Goal: Information Seeking & Learning: Find specific fact

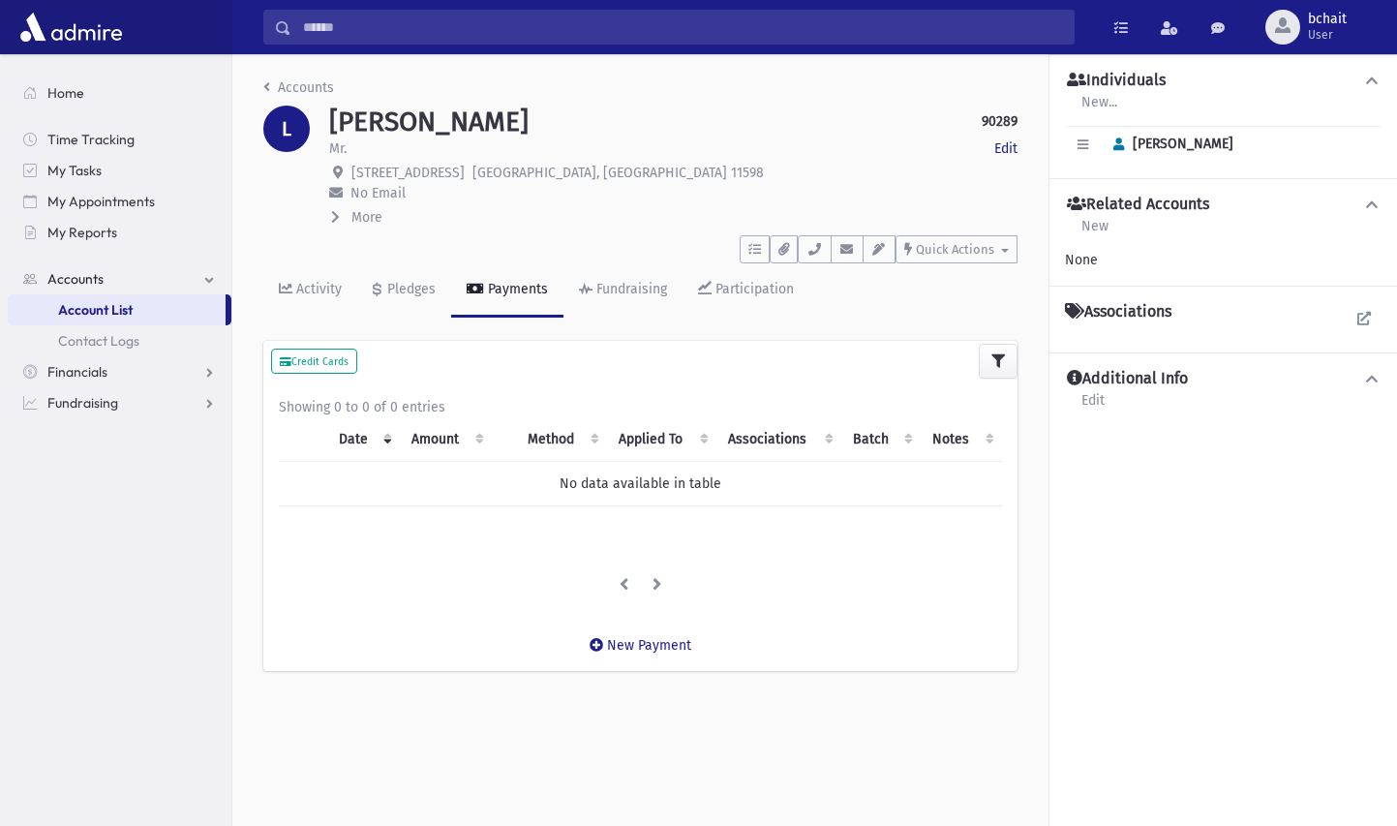
click at [324, 24] on input "Search" at bounding box center [682, 27] width 782 height 35
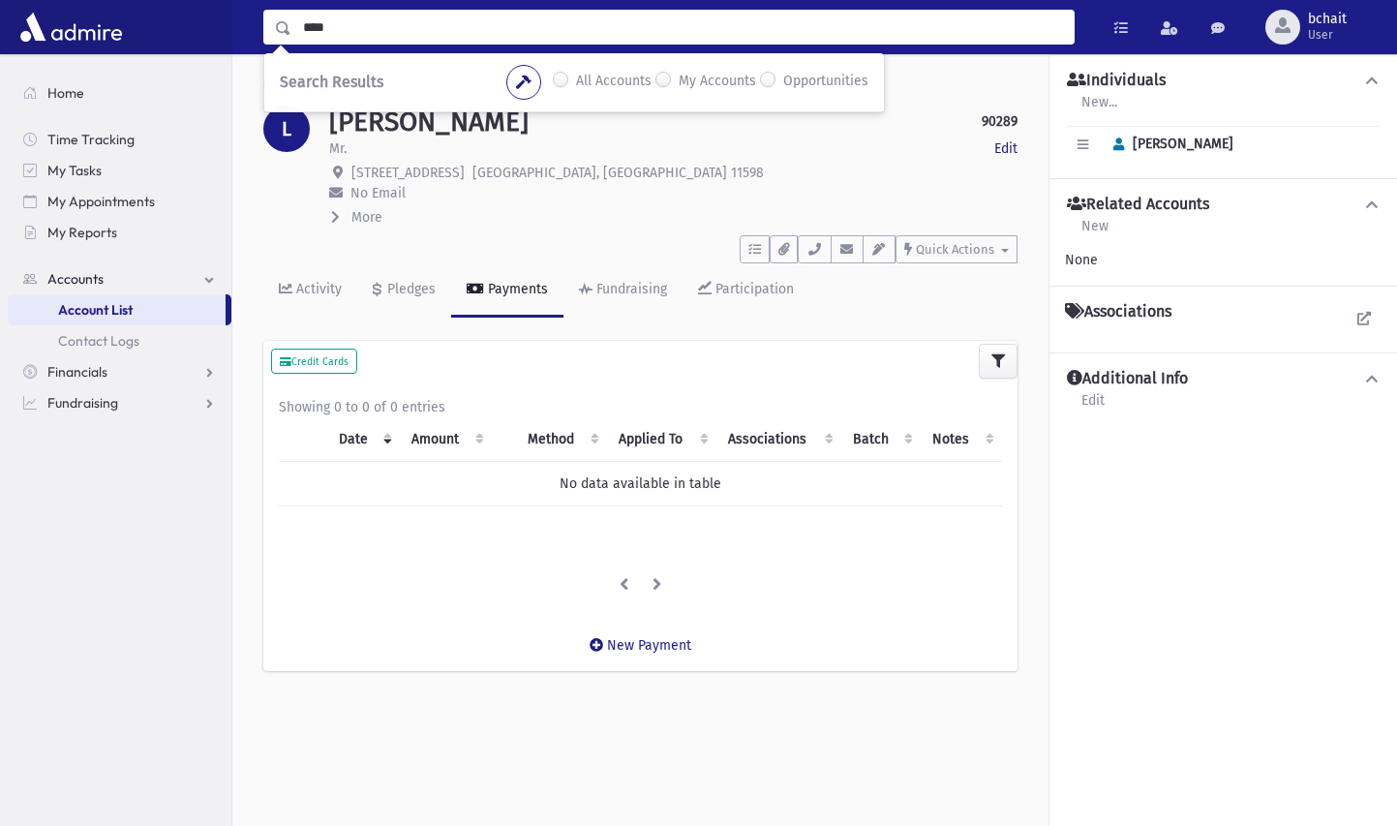
type input "****"
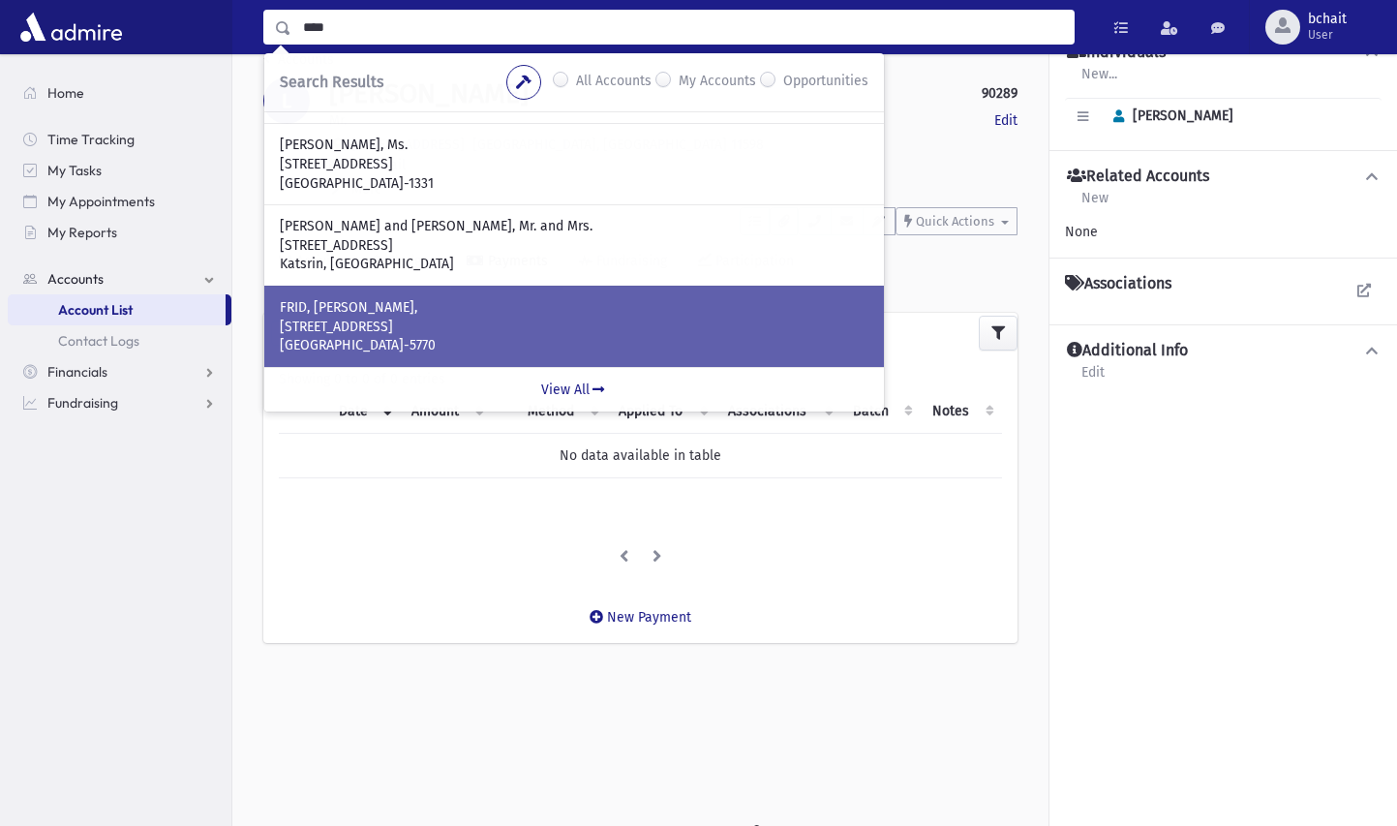
scroll to position [44, 0]
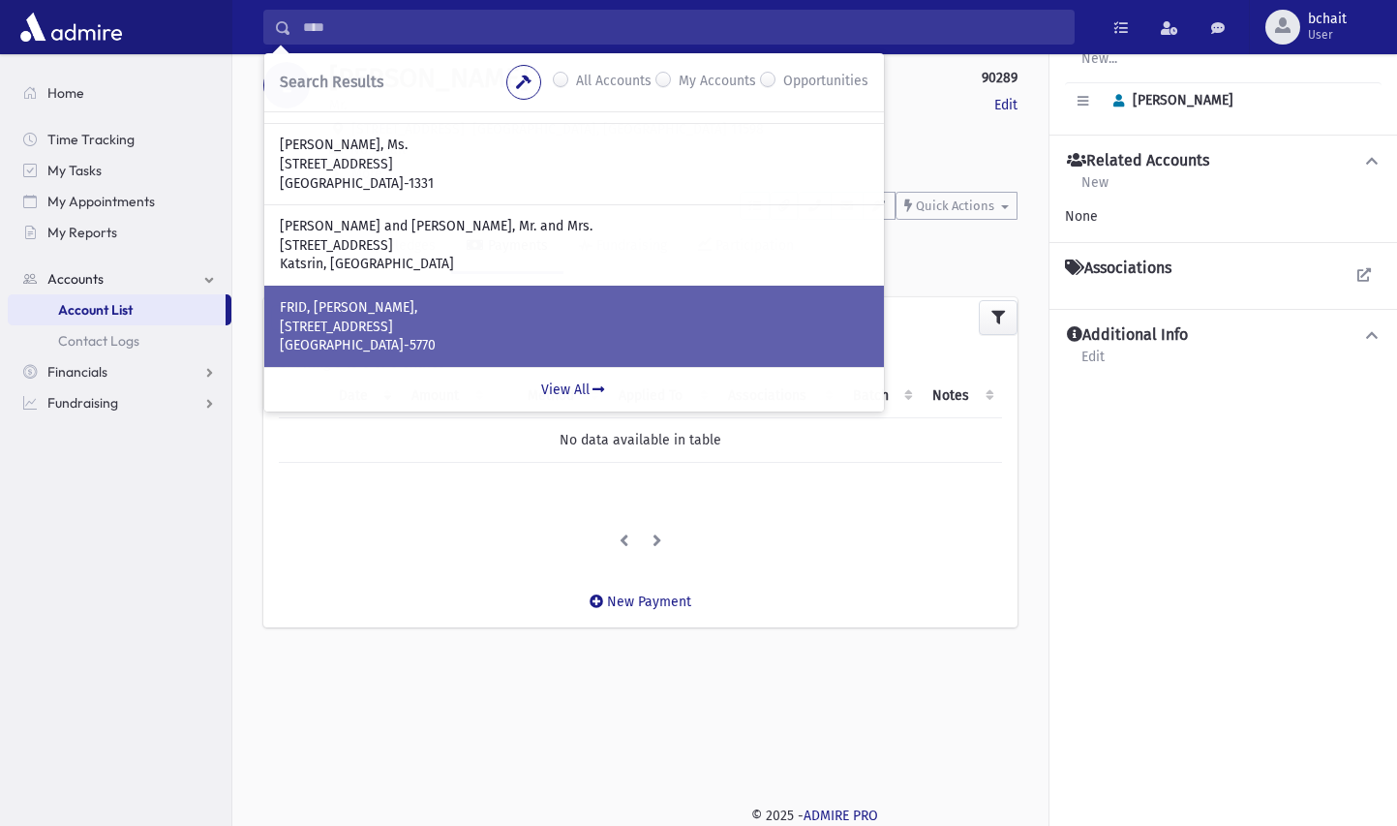
click at [467, 328] on p "73 Rosewood Dr" at bounding box center [574, 326] width 588 height 19
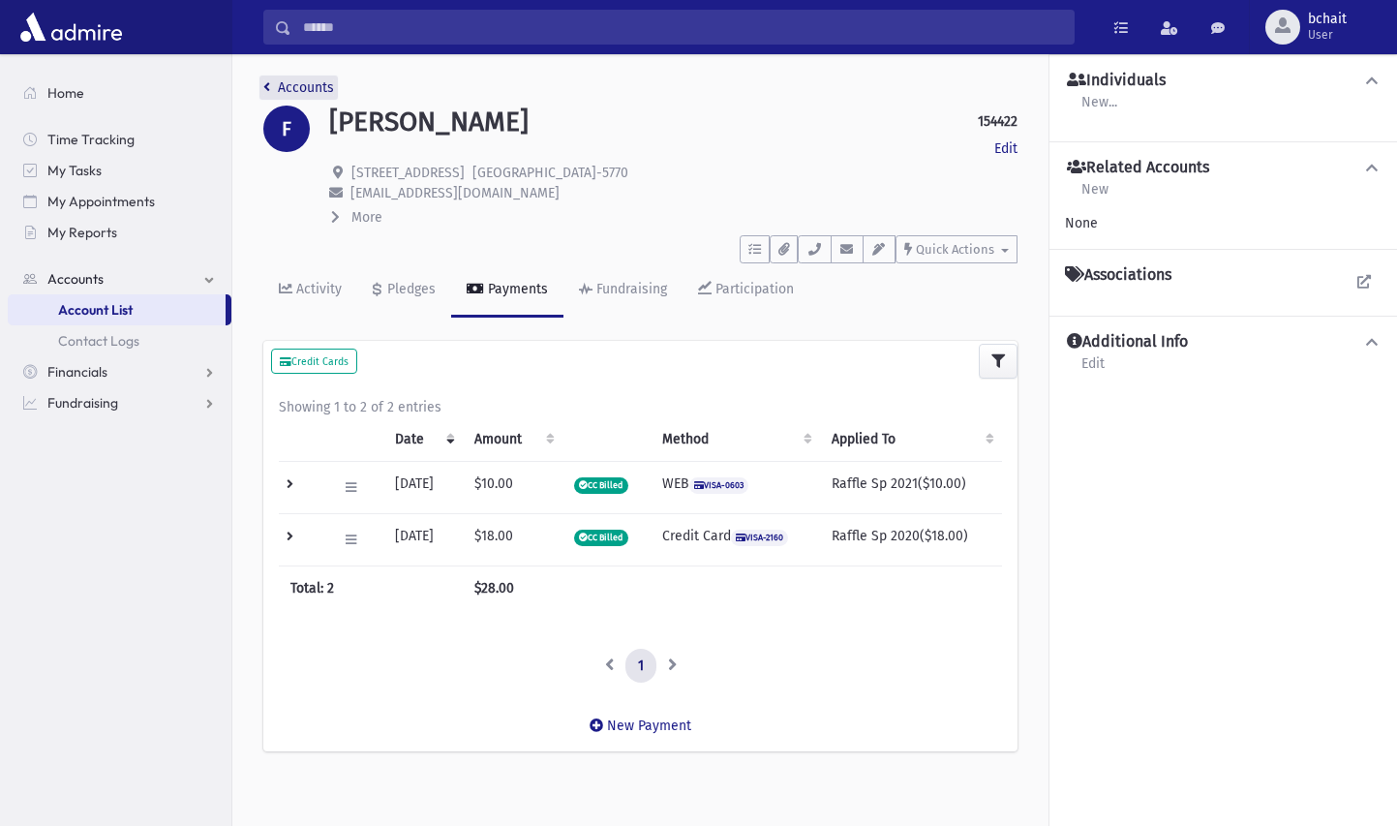
click at [293, 87] on link "Accounts" at bounding box center [298, 87] width 71 height 16
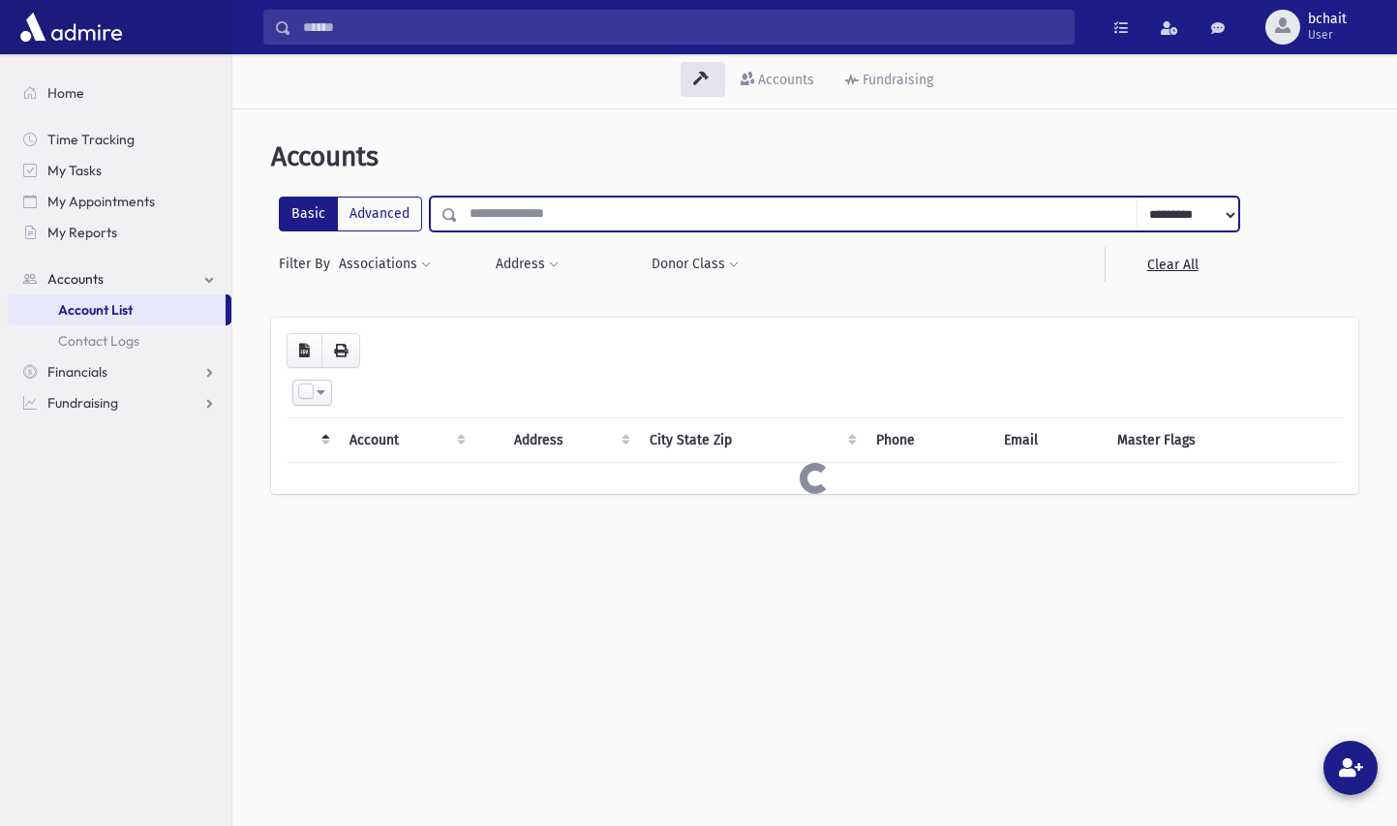
click at [533, 225] on input "text" at bounding box center [797, 213] width 679 height 35
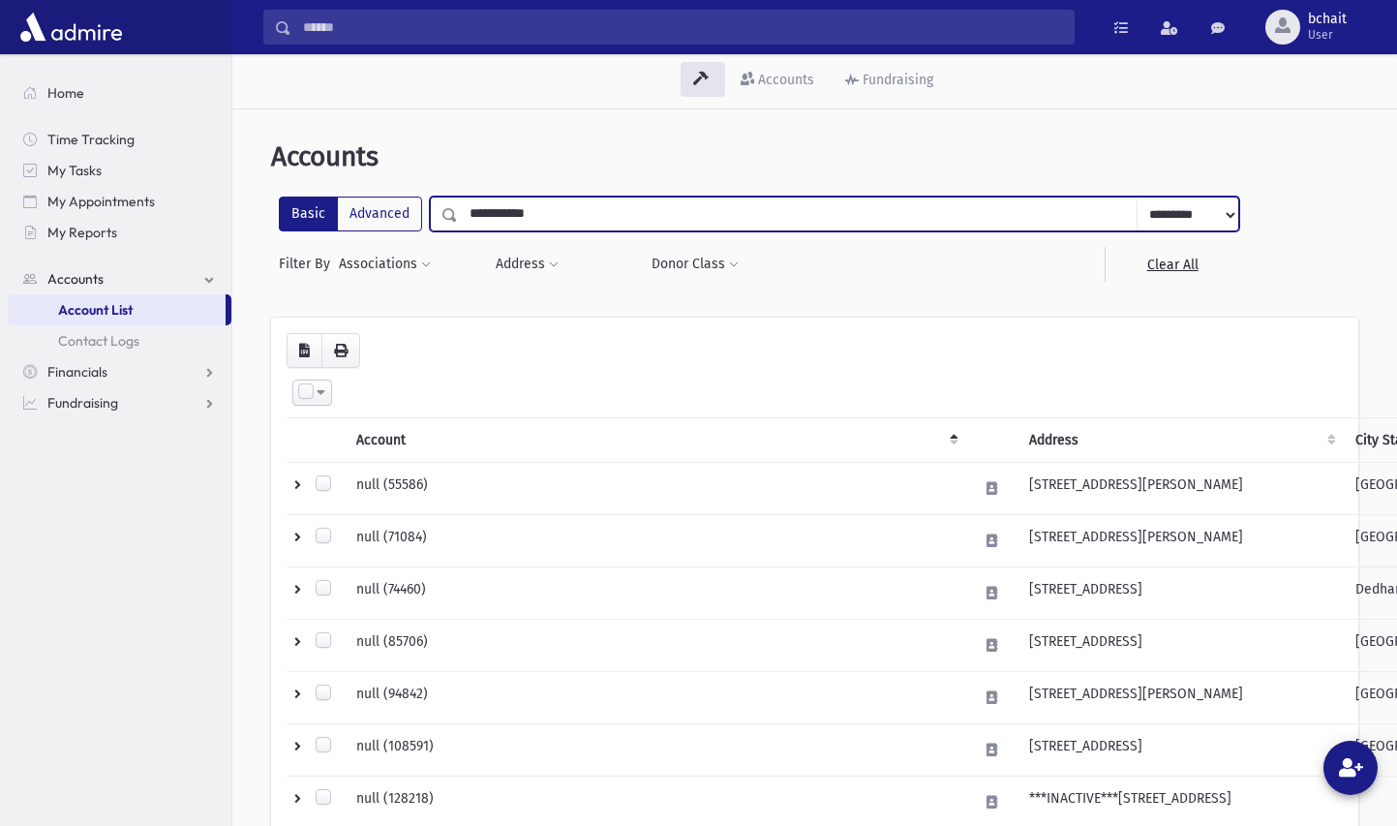
type input "**********"
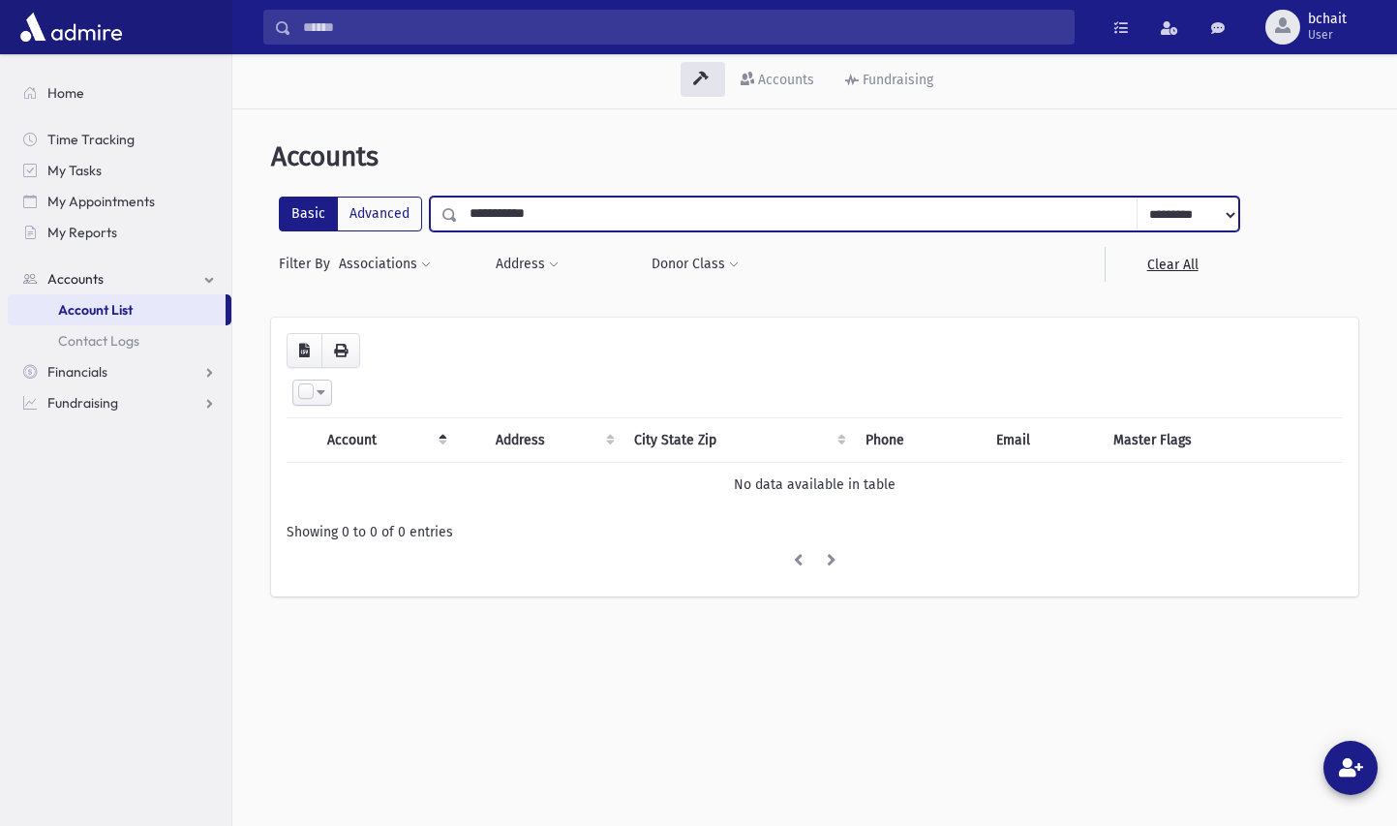
click at [516, 213] on input "**********" at bounding box center [797, 213] width 679 height 35
type input "****"
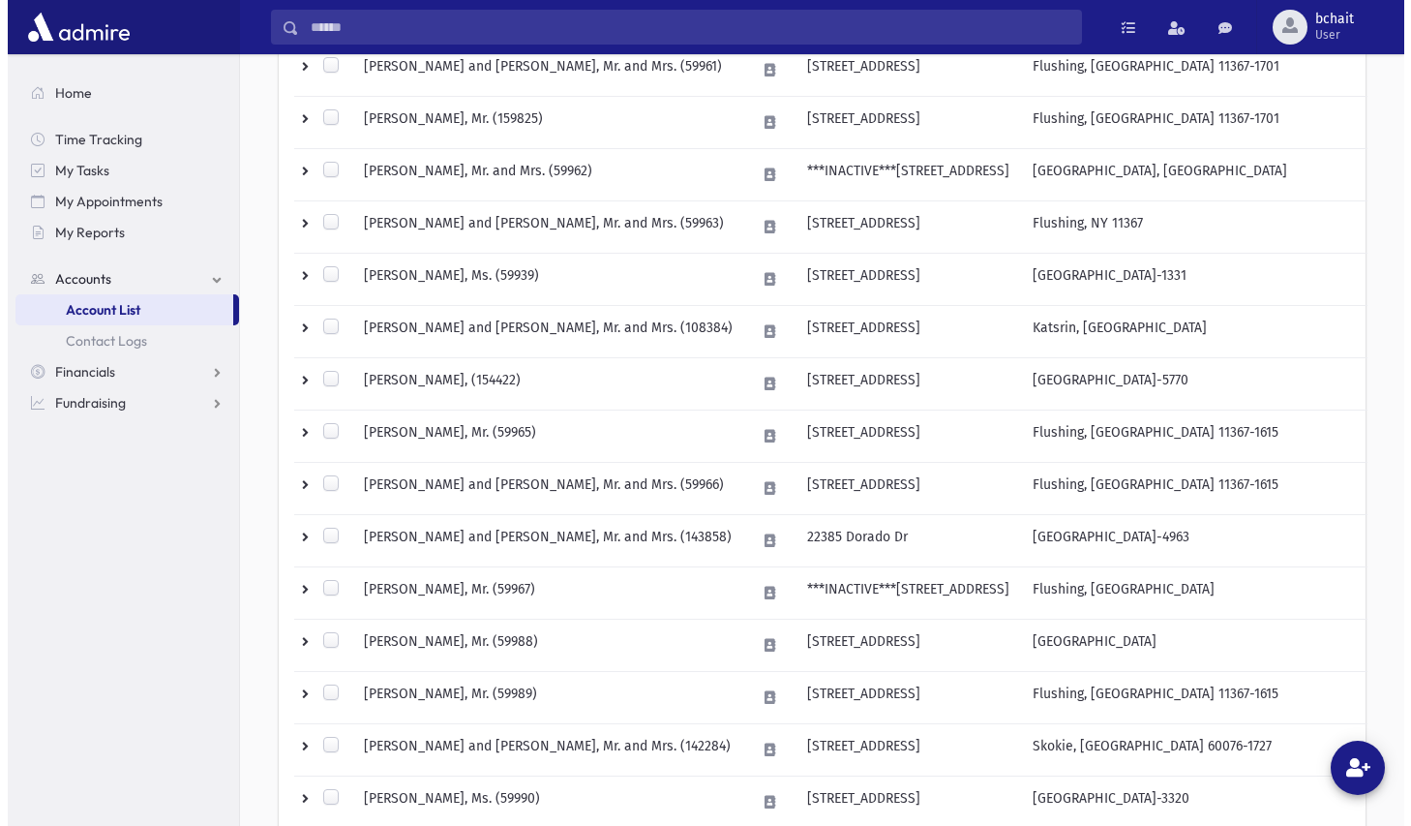
scroll to position [677, 0]
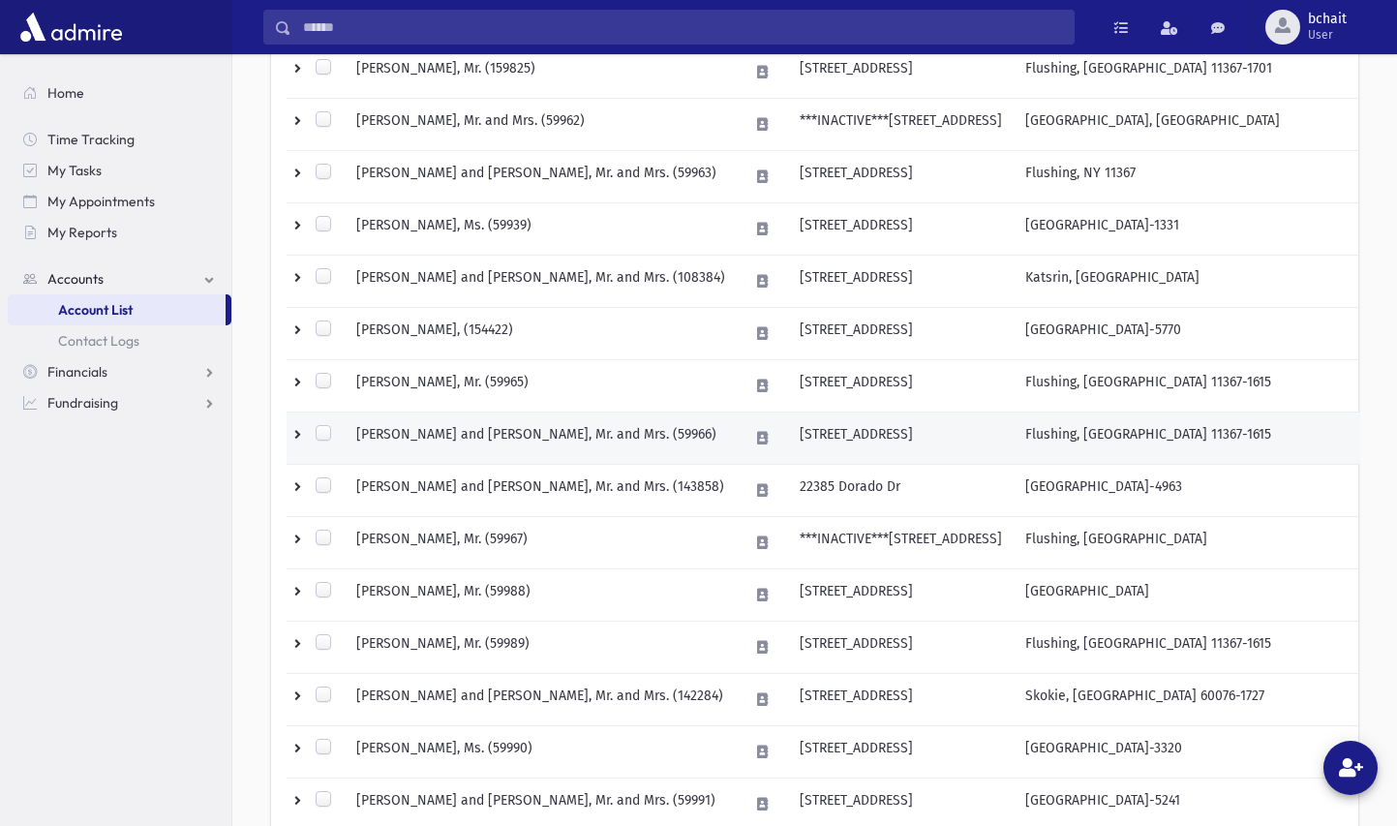
click at [508, 433] on td "FRID, Simcha and Arlene, Mr. and Mrs. (59966)" at bounding box center [541, 438] width 392 height 52
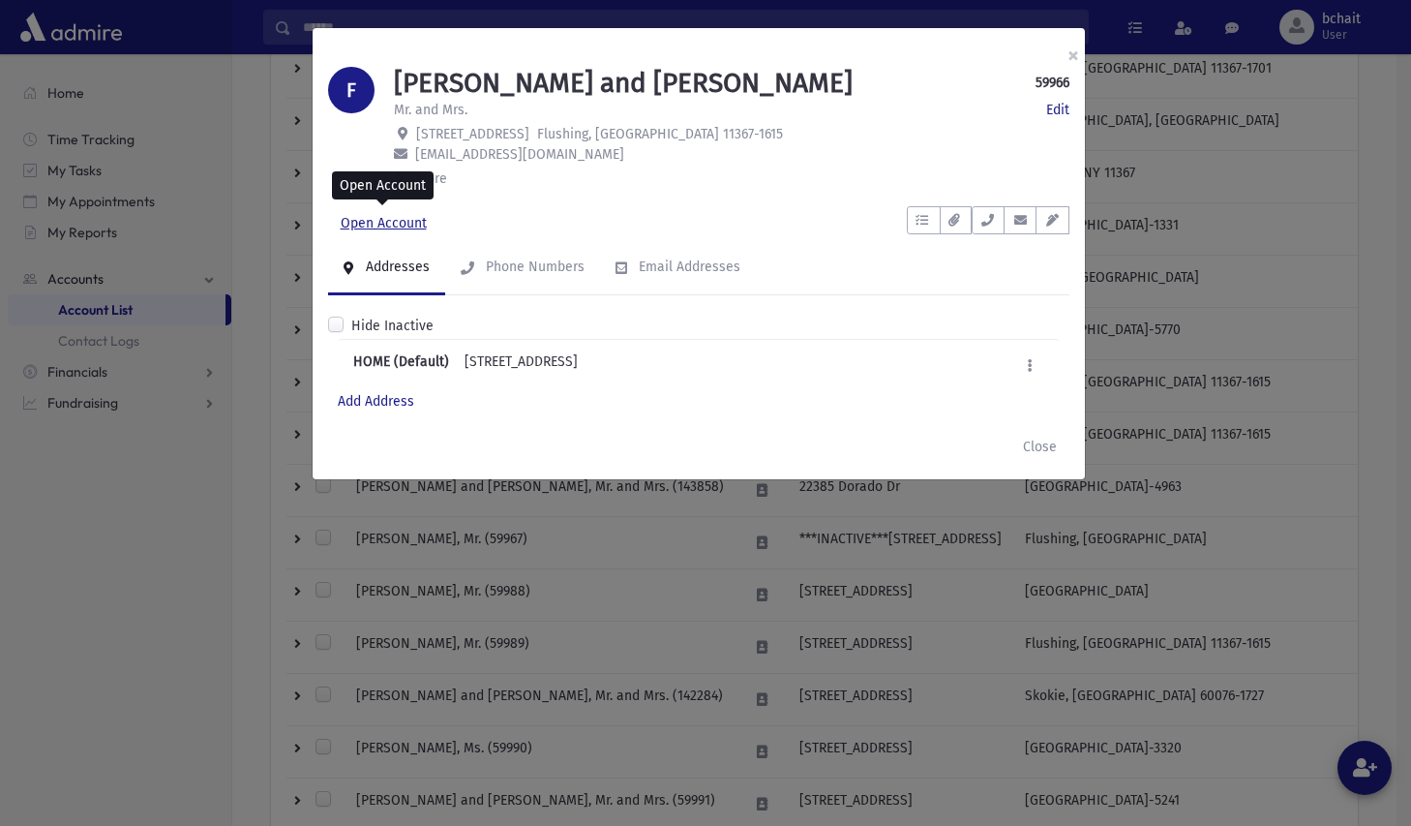
click at [388, 221] on link "Open Account" at bounding box center [383, 223] width 111 height 35
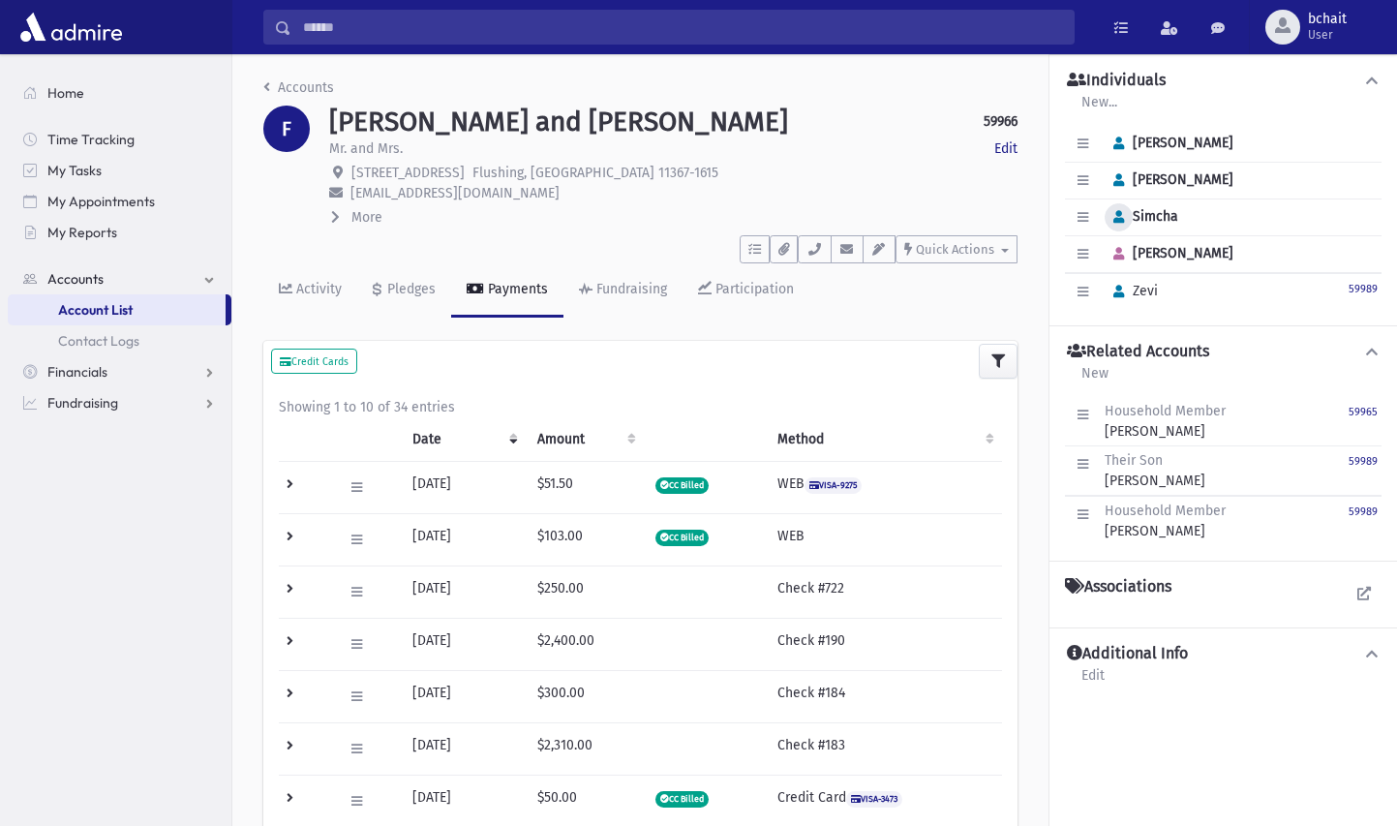
click at [1120, 219] on icon "button" at bounding box center [1118, 217] width 11 height 13
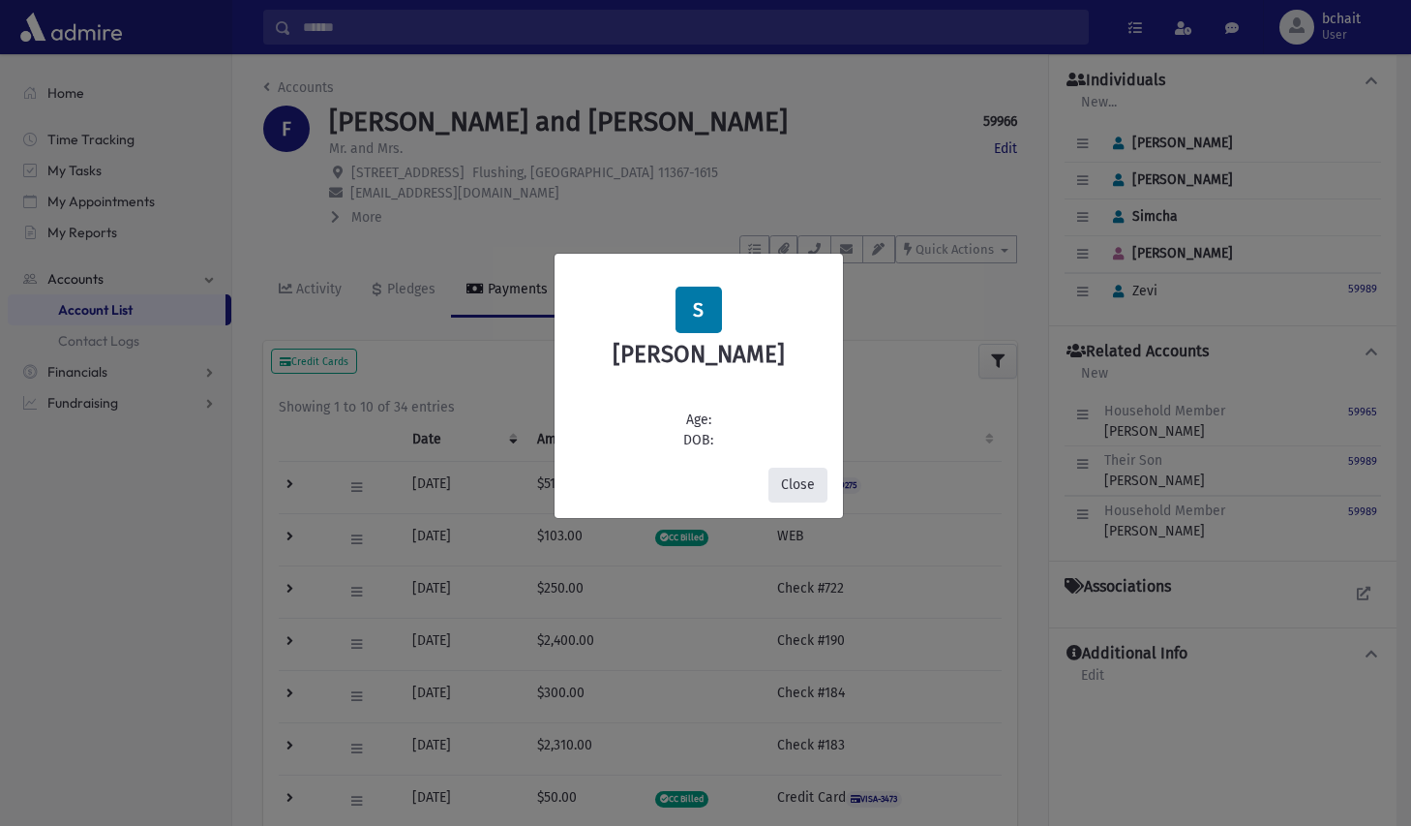
click at [780, 479] on button "Close" at bounding box center [797, 484] width 59 height 35
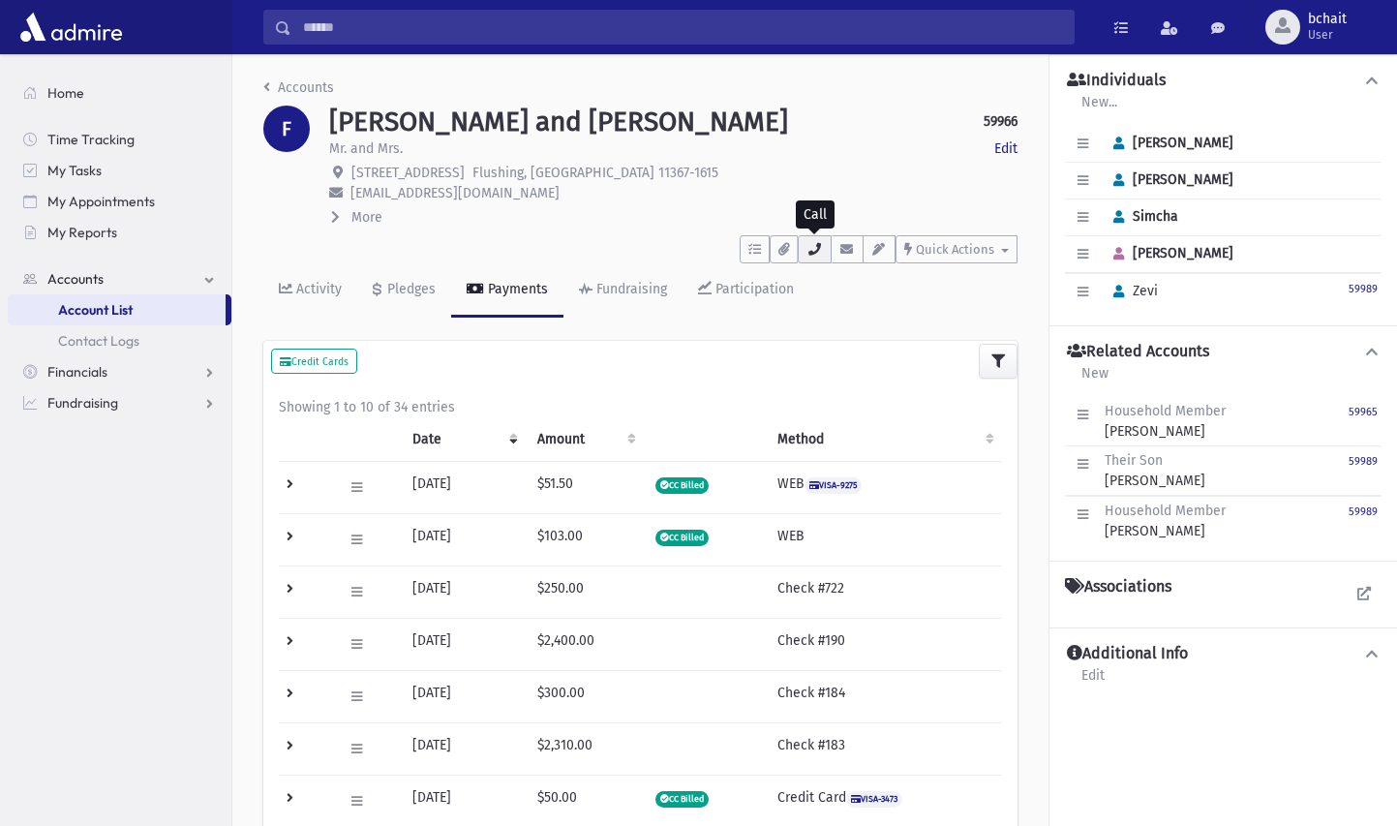
click at [814, 245] on icon "button" at bounding box center [813, 249] width 15 height 13
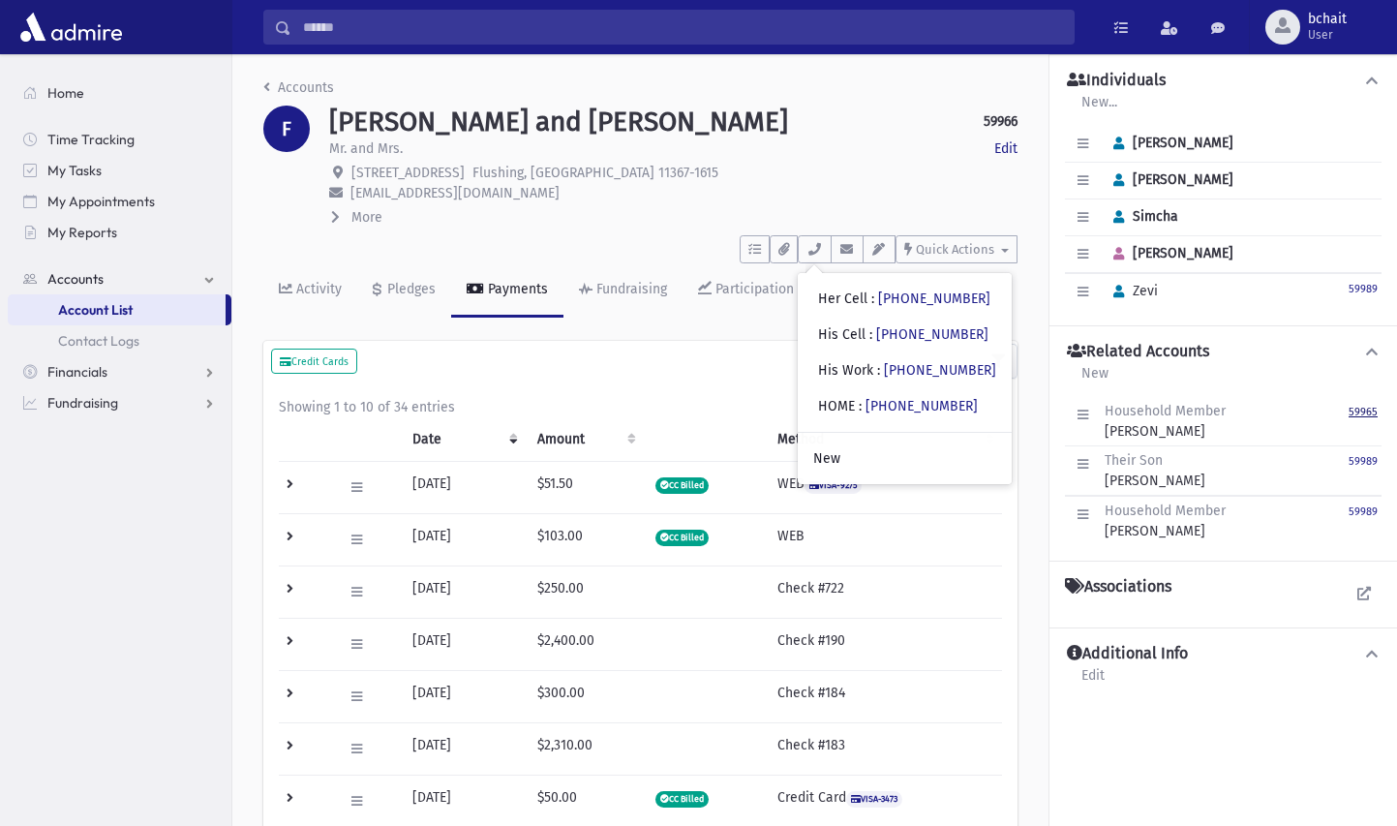
click at [1362, 410] on small "59965" at bounding box center [1362, 411] width 29 height 13
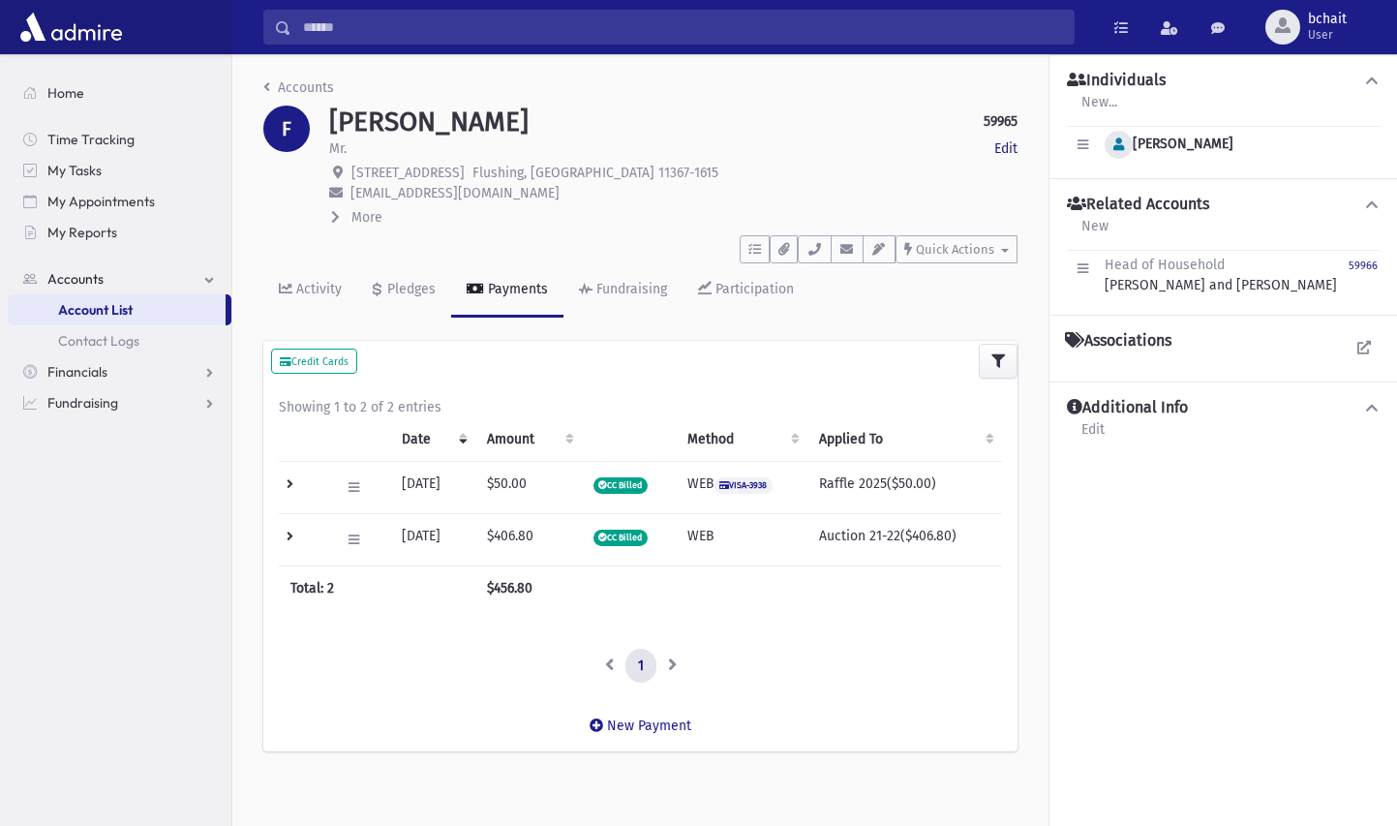
click at [1121, 146] on icon "button" at bounding box center [1118, 144] width 11 height 13
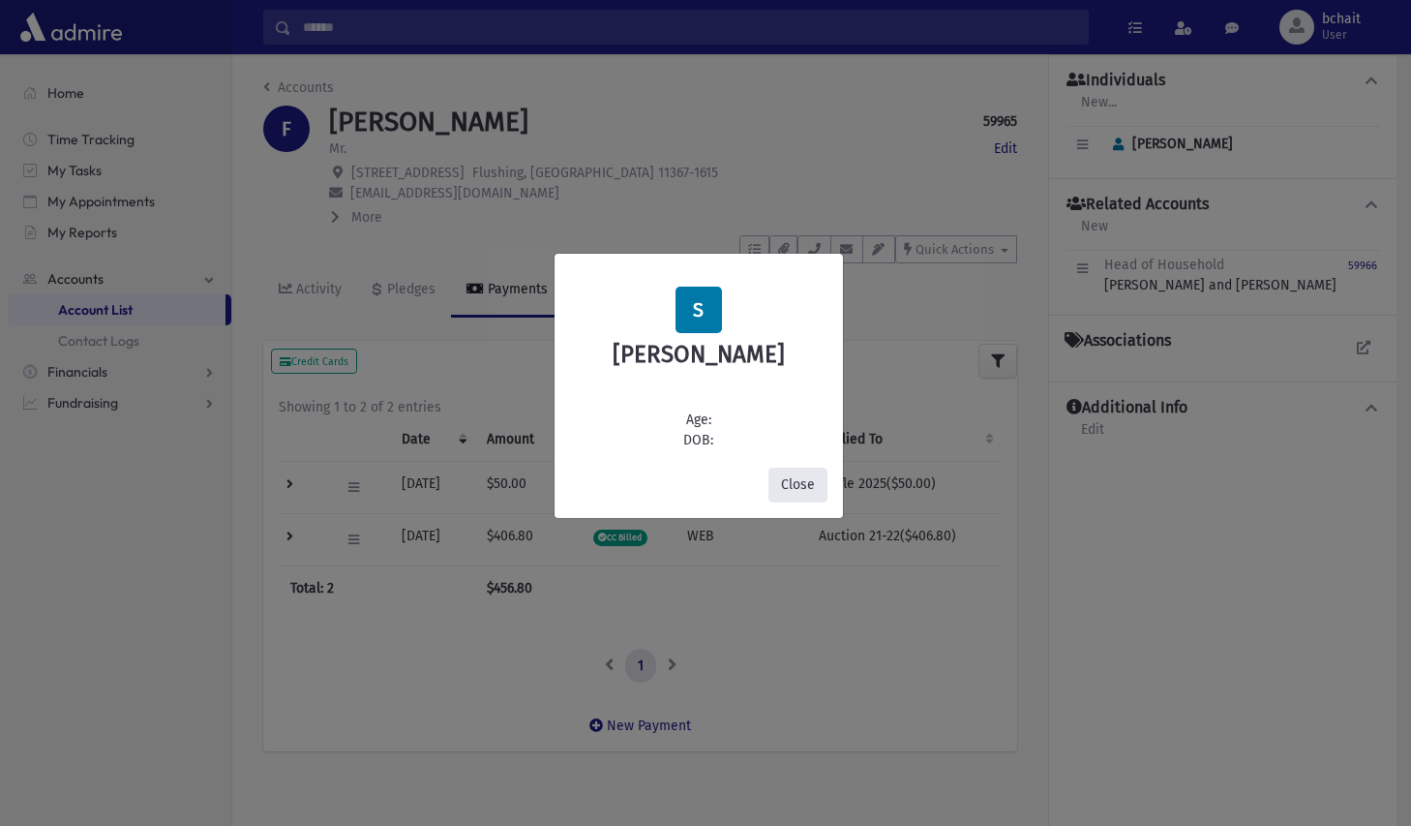
click at [791, 477] on button "Close" at bounding box center [797, 484] width 59 height 35
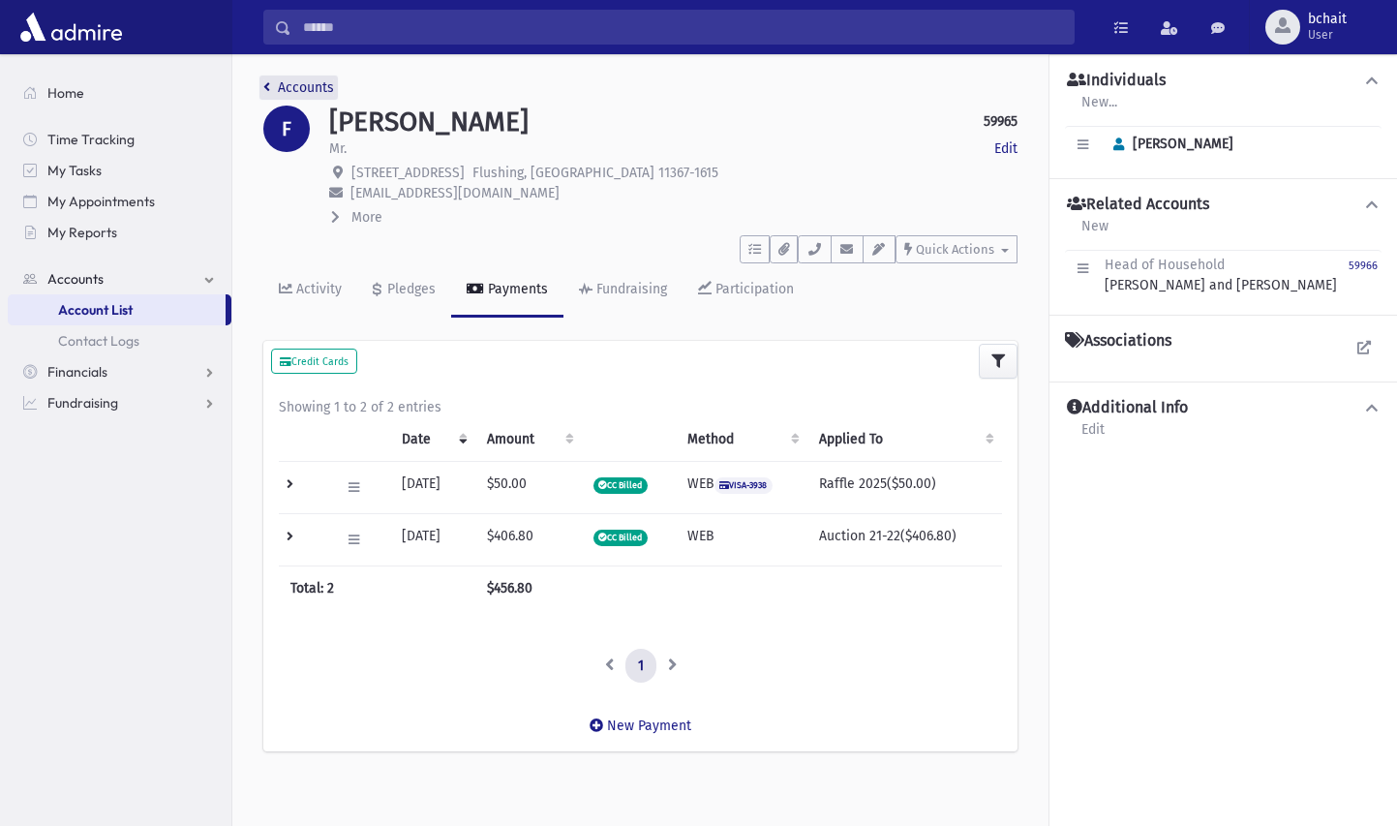
click at [305, 86] on link "Accounts" at bounding box center [298, 87] width 71 height 16
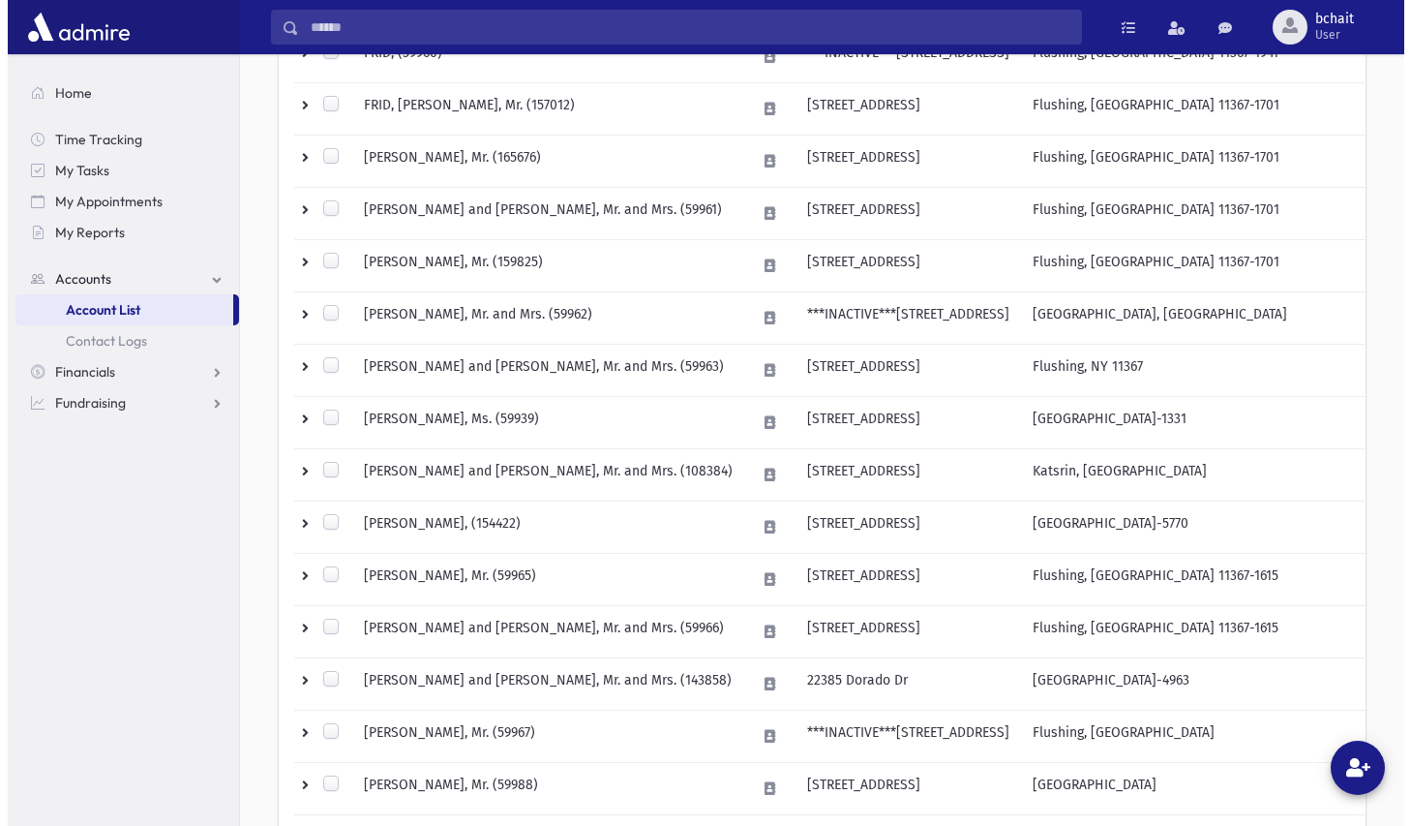
scroll to position [581, 0]
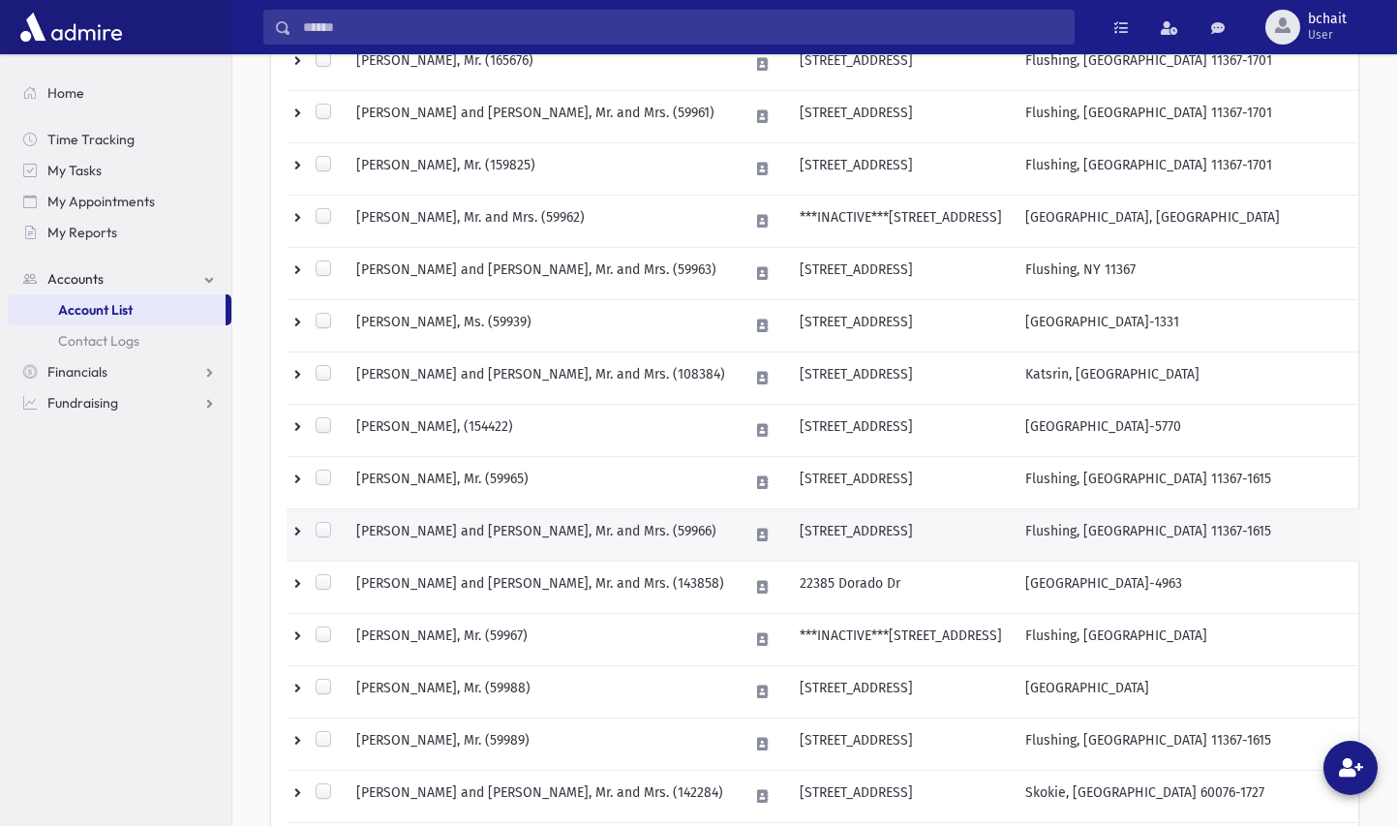
click at [563, 525] on td "[PERSON_NAME] and [PERSON_NAME], Mr. and Mrs. (59966)" at bounding box center [541, 535] width 392 height 52
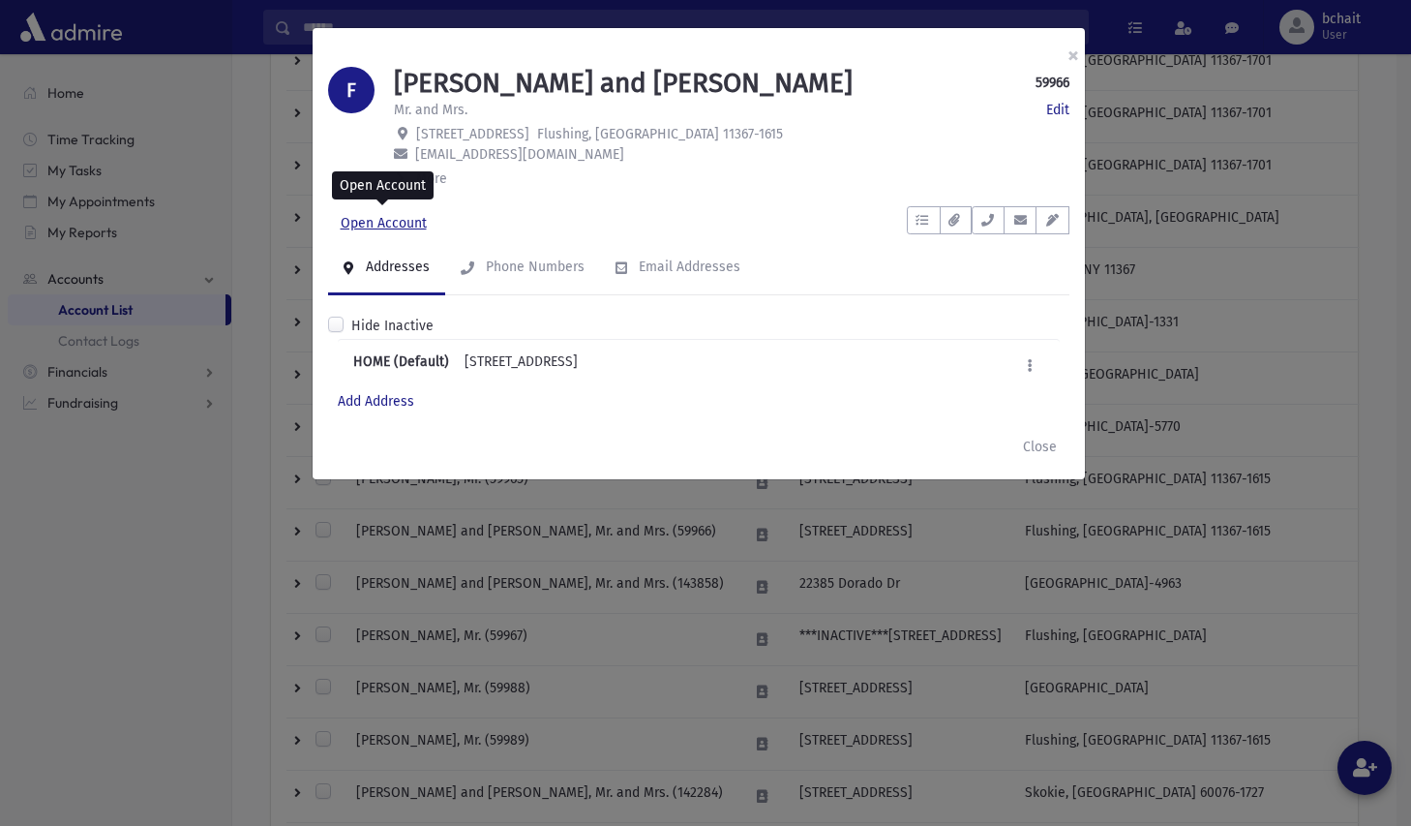
click at [348, 219] on link "Open Account" at bounding box center [383, 223] width 111 height 35
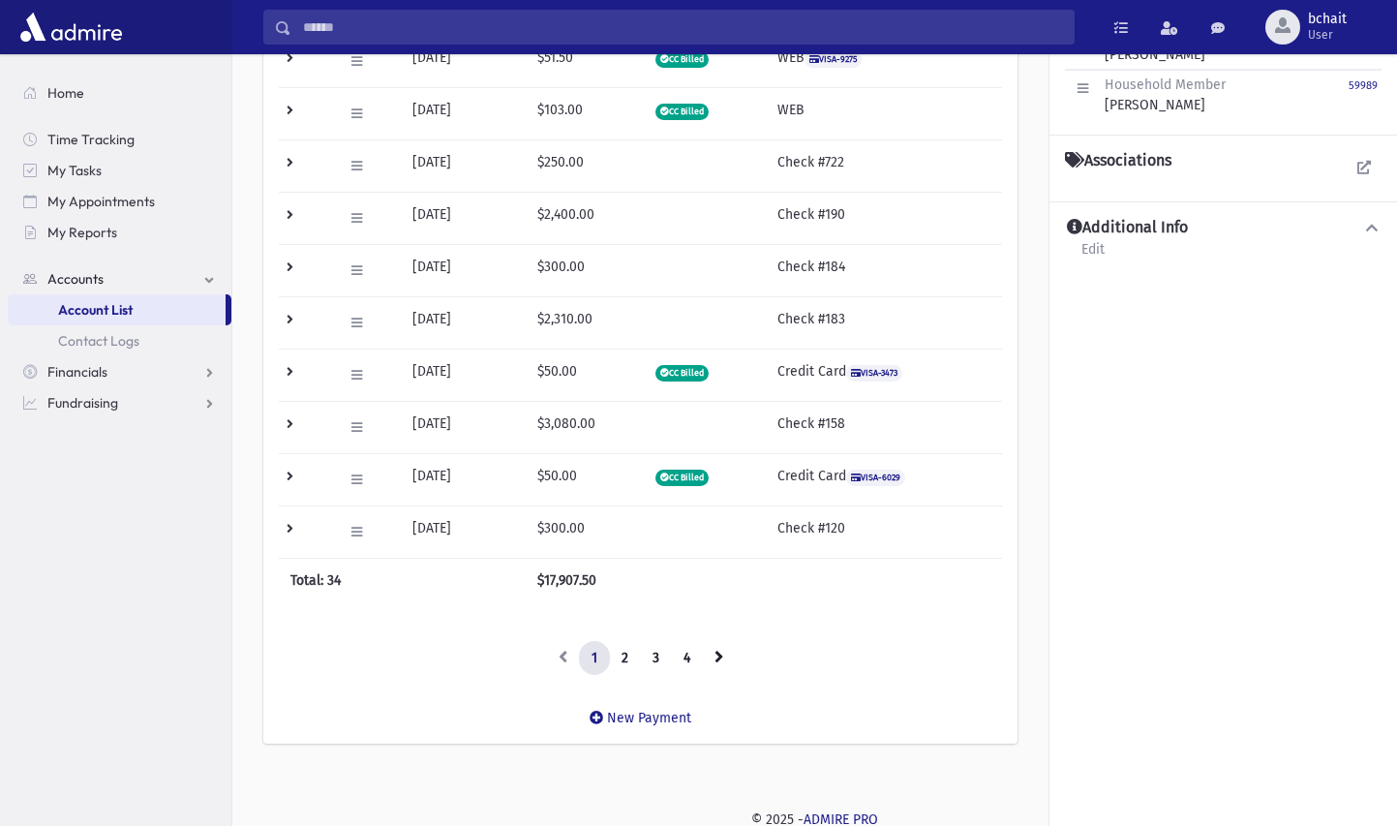
scroll to position [430, 0]
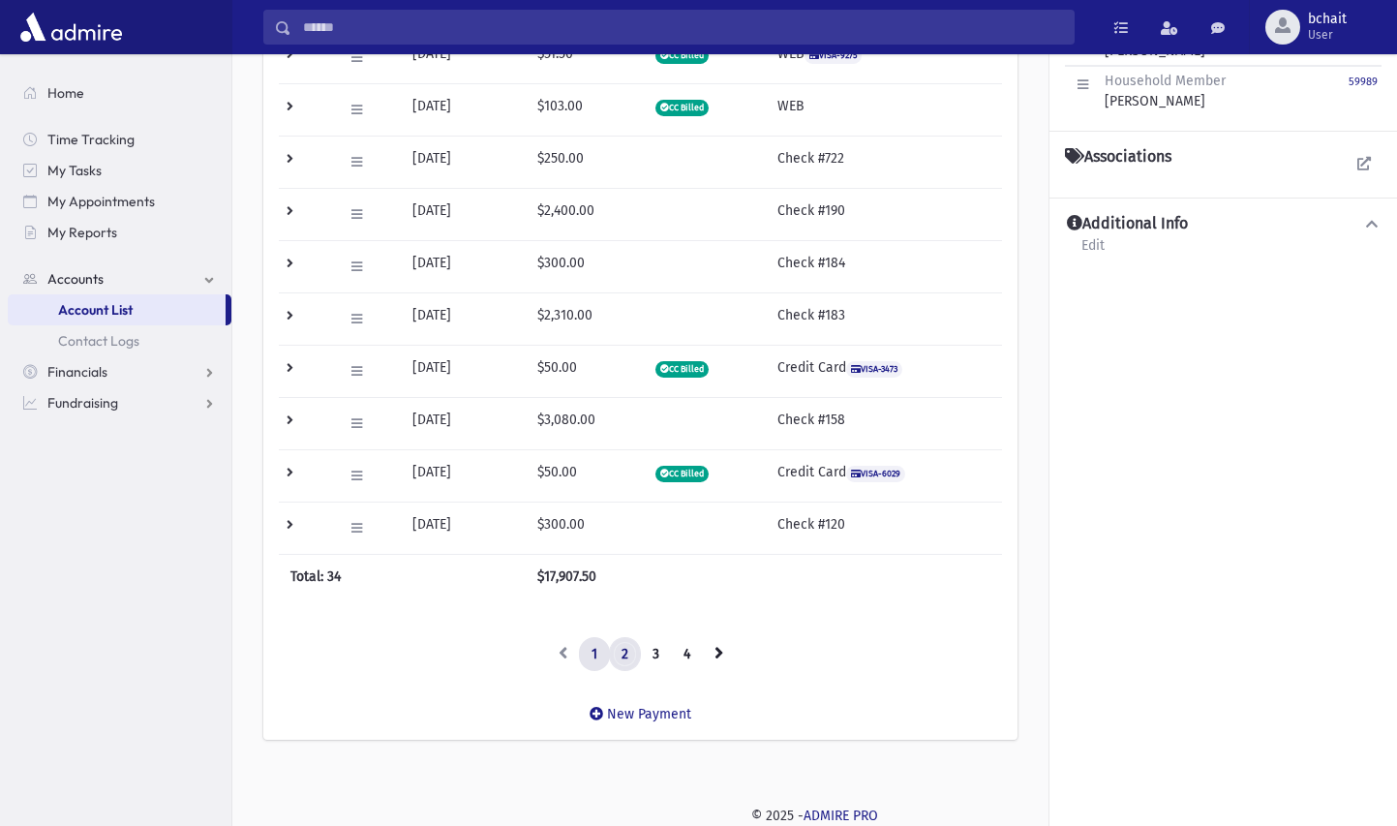
click at [623, 655] on link "2" at bounding box center [625, 654] width 32 height 35
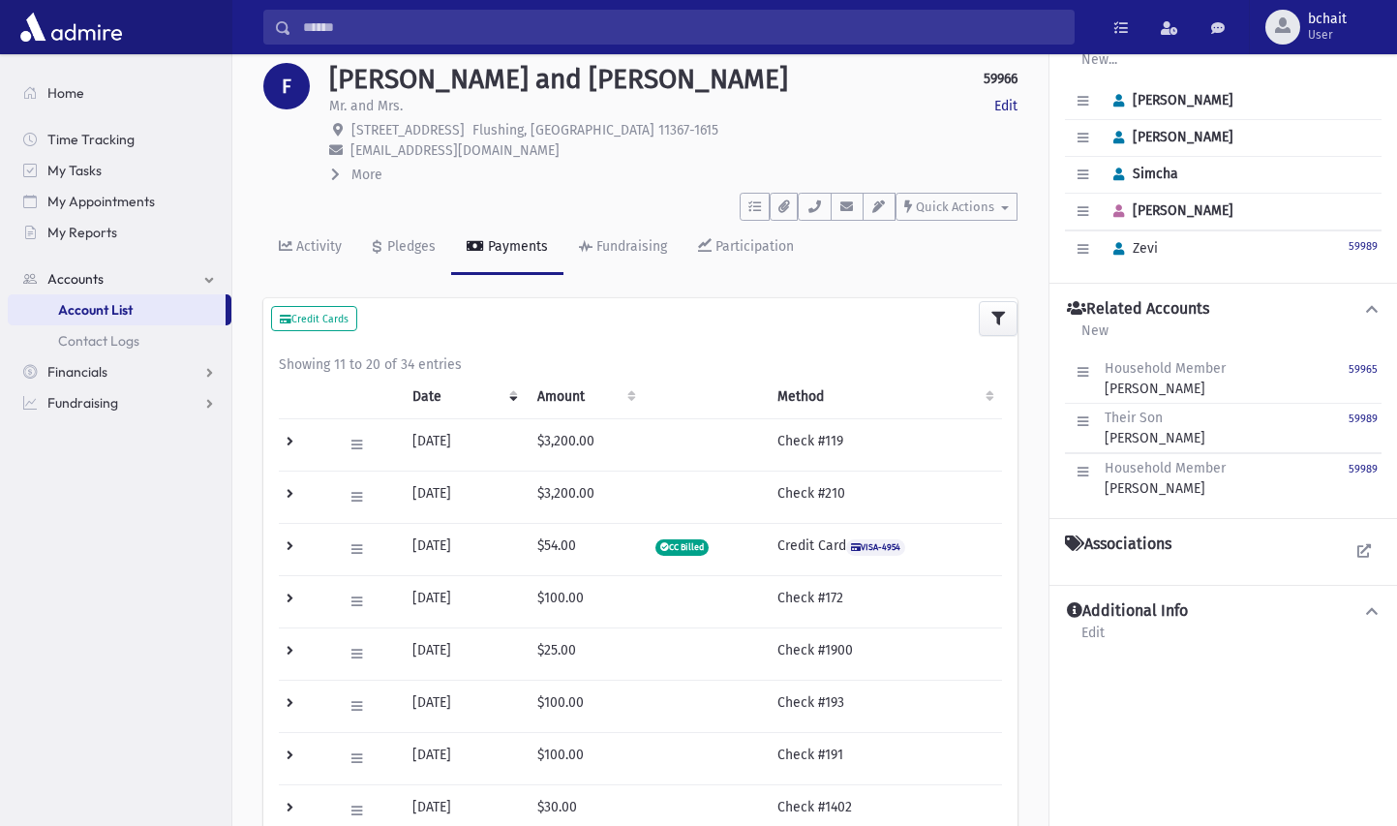
scroll to position [0, 0]
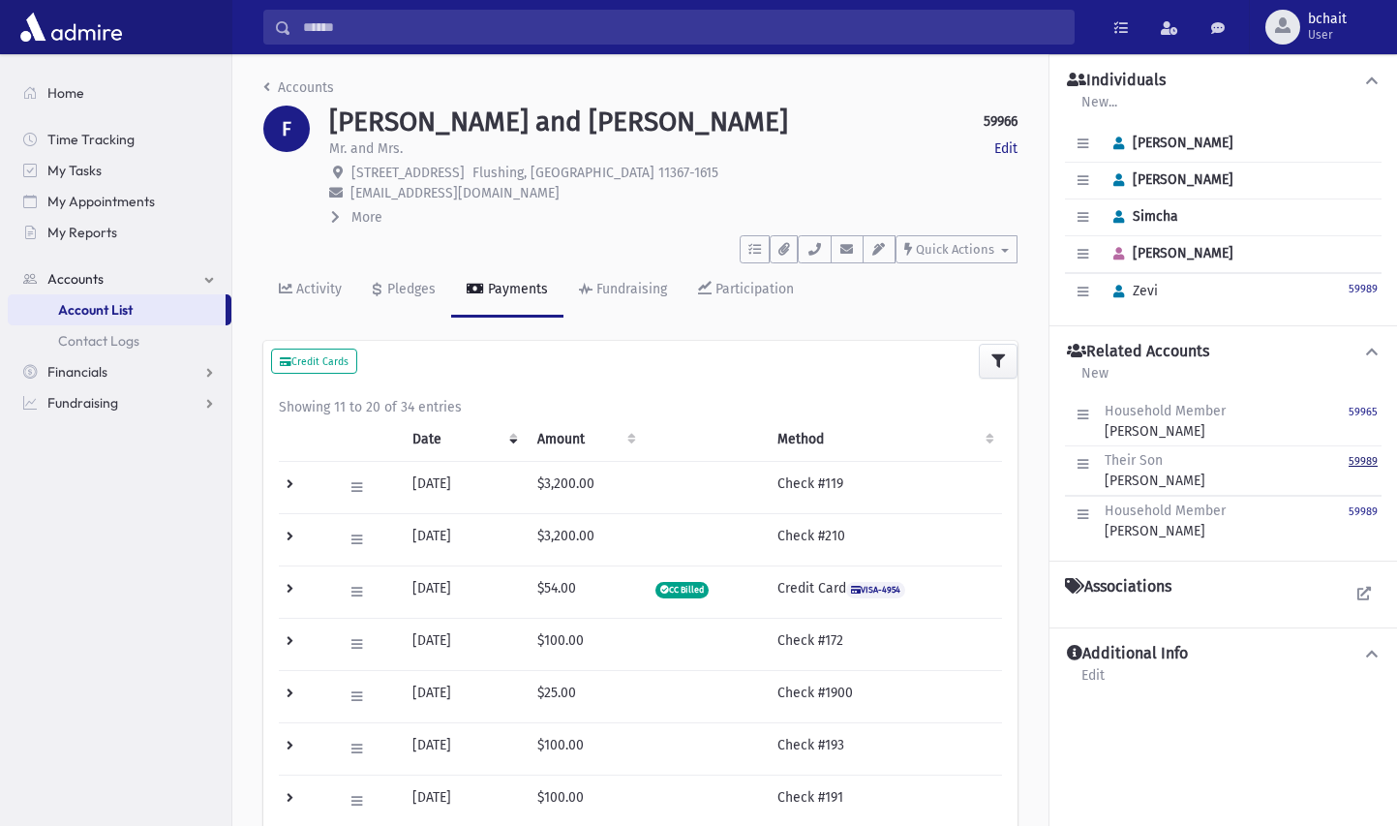
click at [1374, 456] on small "59989" at bounding box center [1362, 461] width 29 height 13
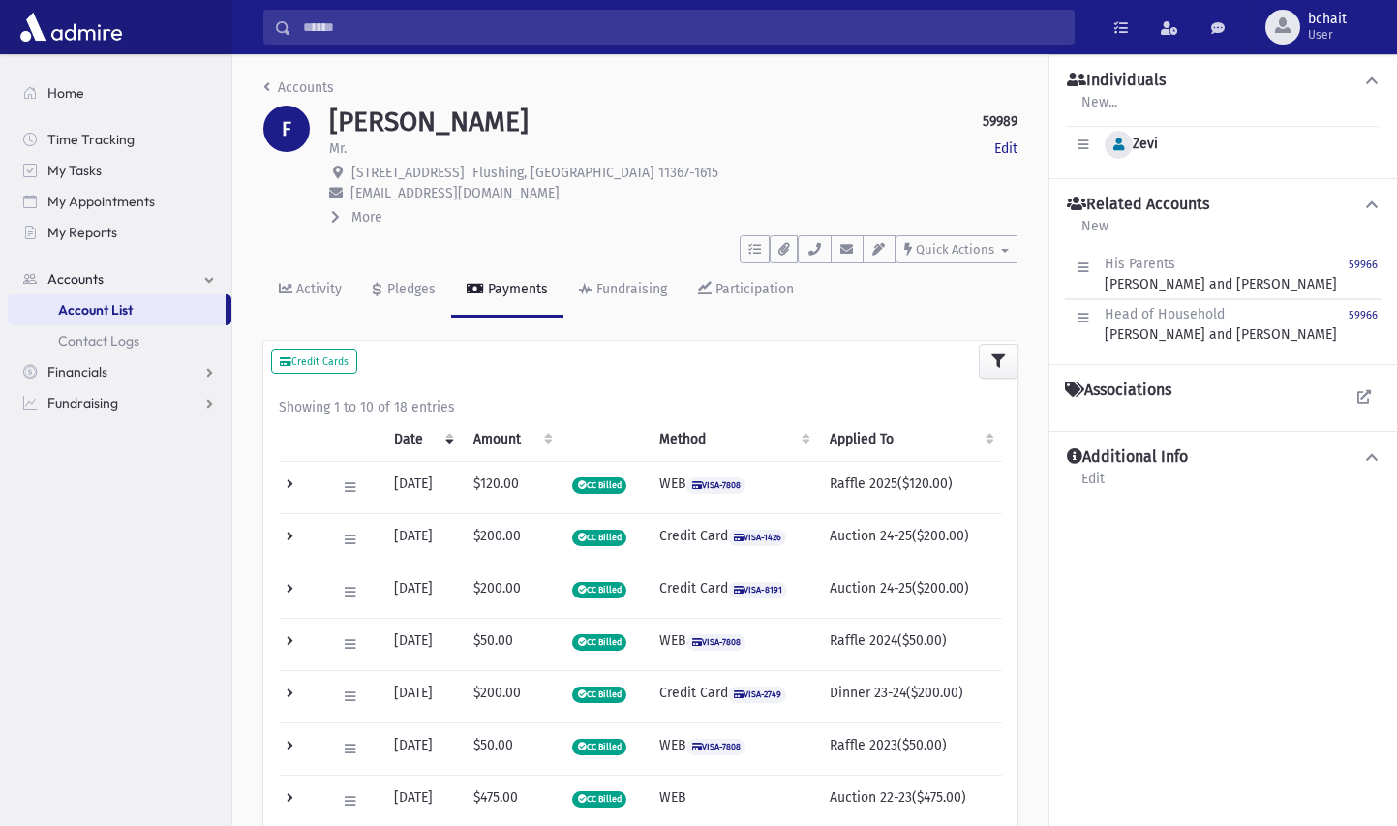
click at [1118, 146] on icon "button" at bounding box center [1118, 144] width 11 height 13
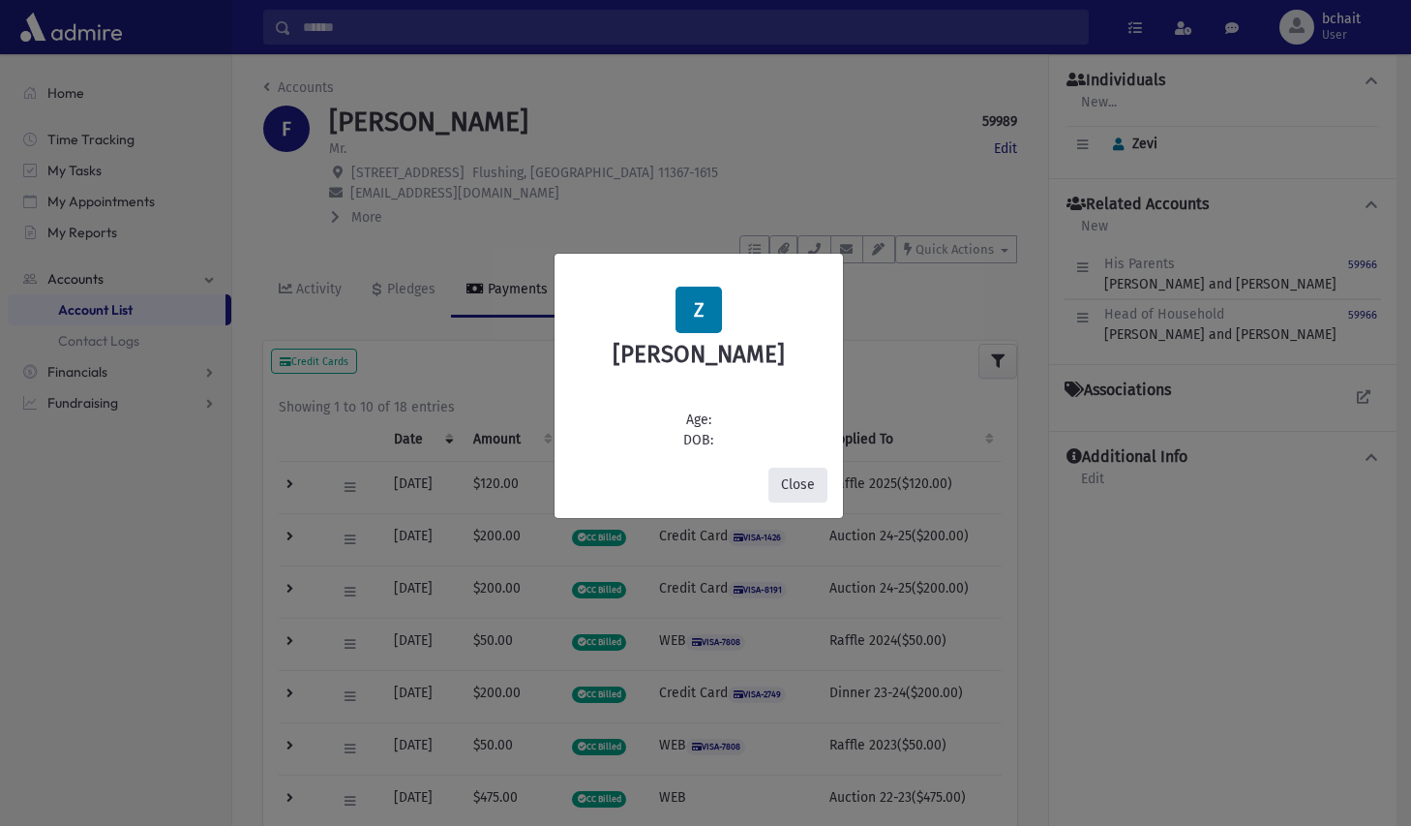
click at [791, 484] on button "Close" at bounding box center [797, 484] width 59 height 35
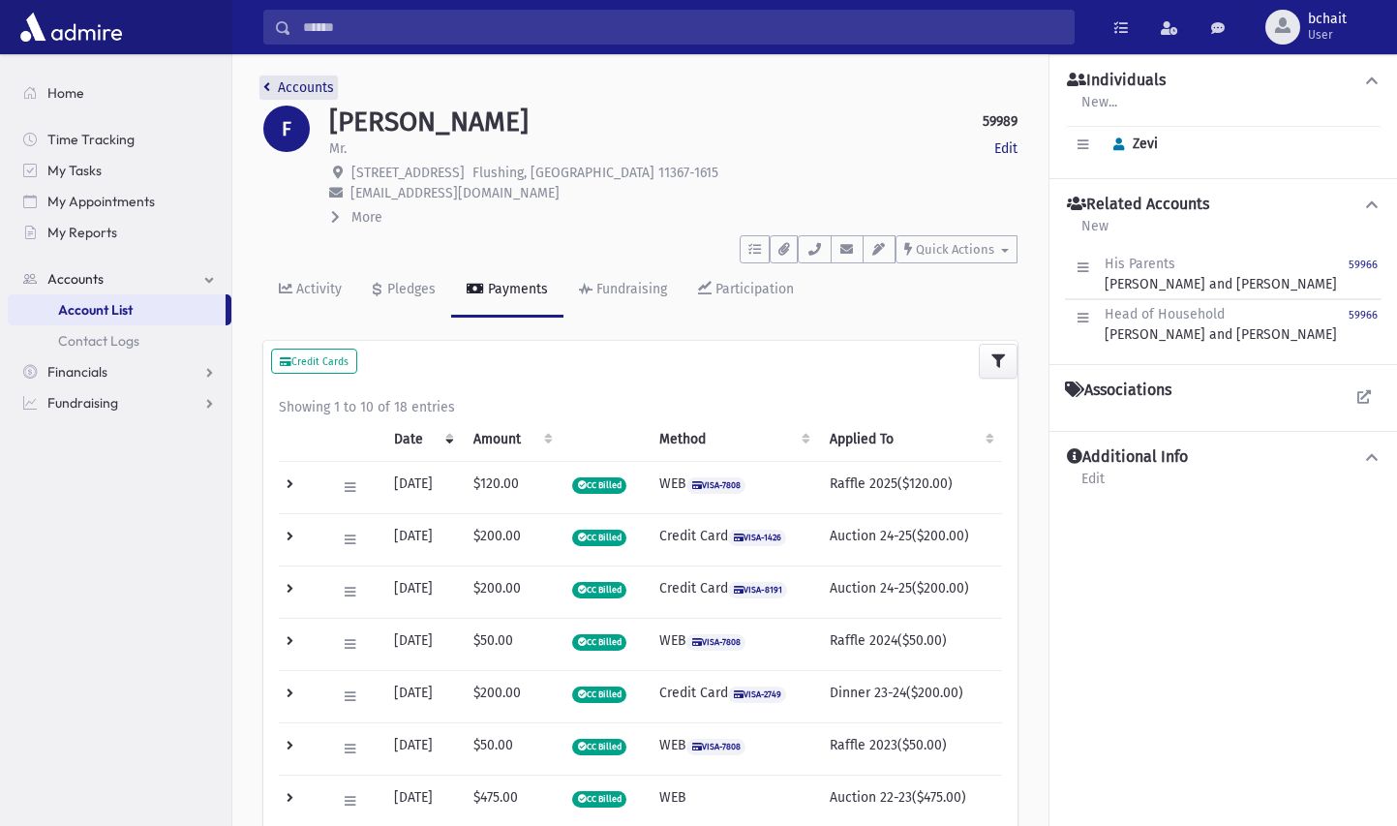
click at [266, 89] on icon "breadcrumb" at bounding box center [266, 87] width 7 height 14
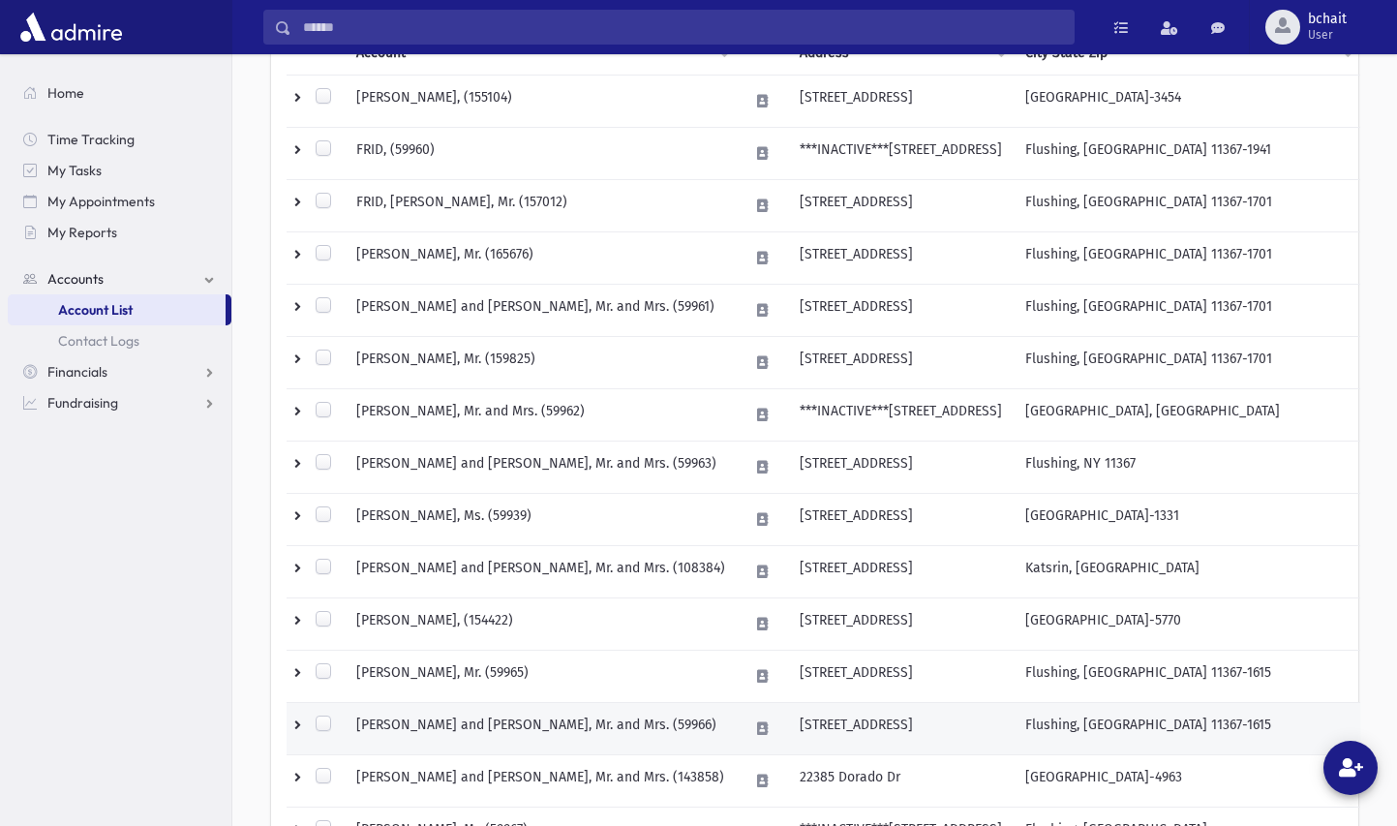
scroll to position [484, 0]
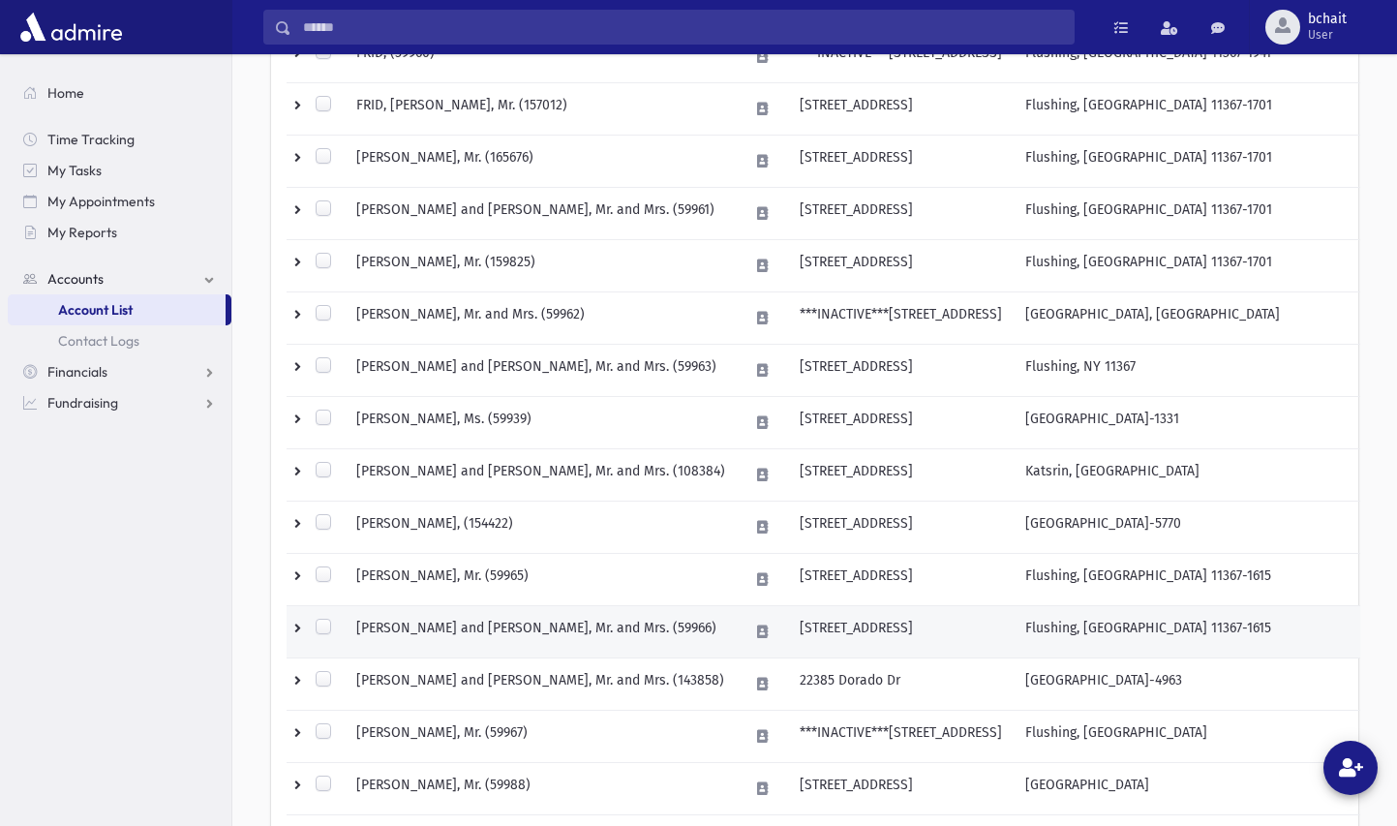
click at [566, 625] on td "[PERSON_NAME] and [PERSON_NAME], Mr. and Mrs. (59966)" at bounding box center [541, 632] width 392 height 52
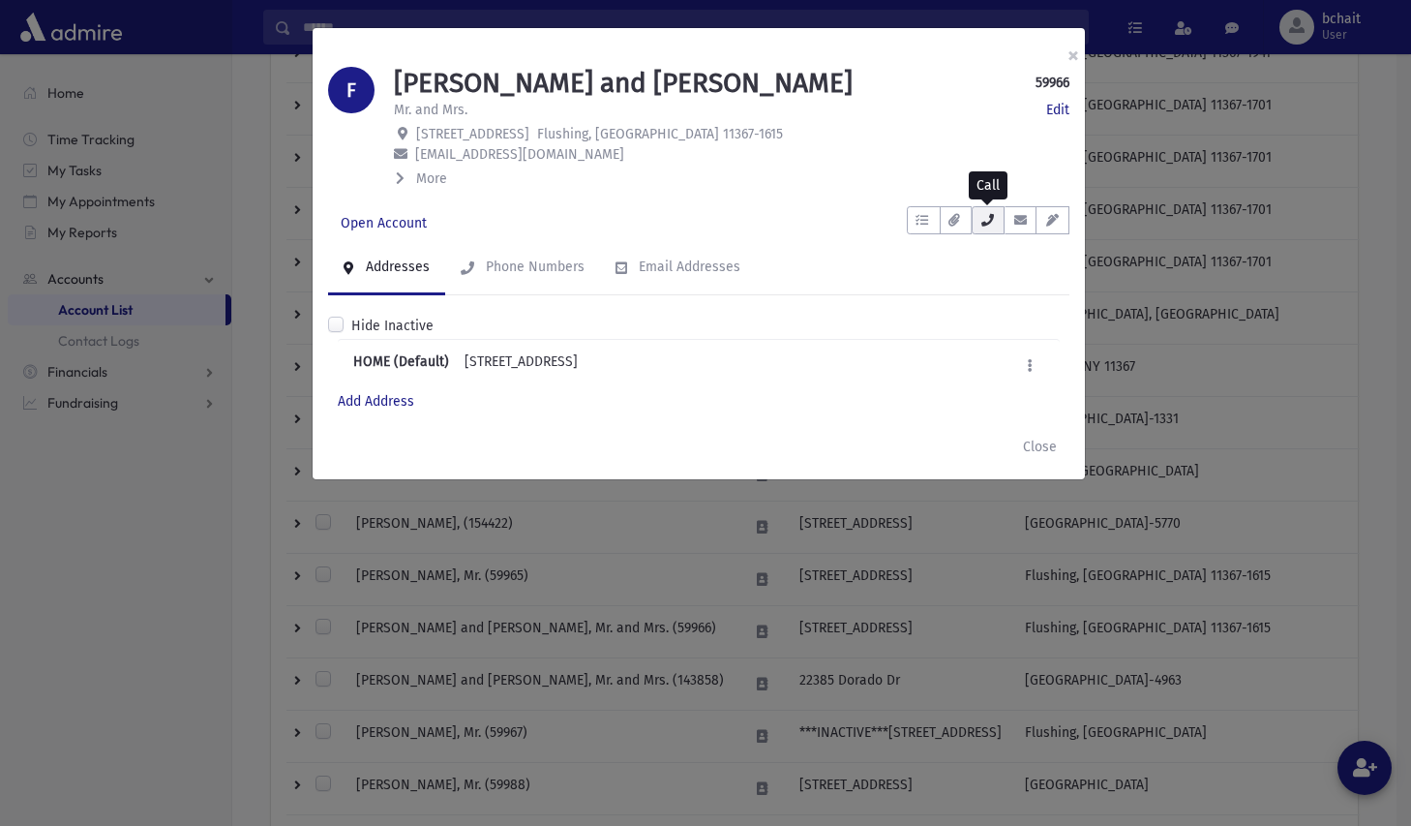
click at [990, 223] on icon "button" at bounding box center [987, 220] width 15 height 13
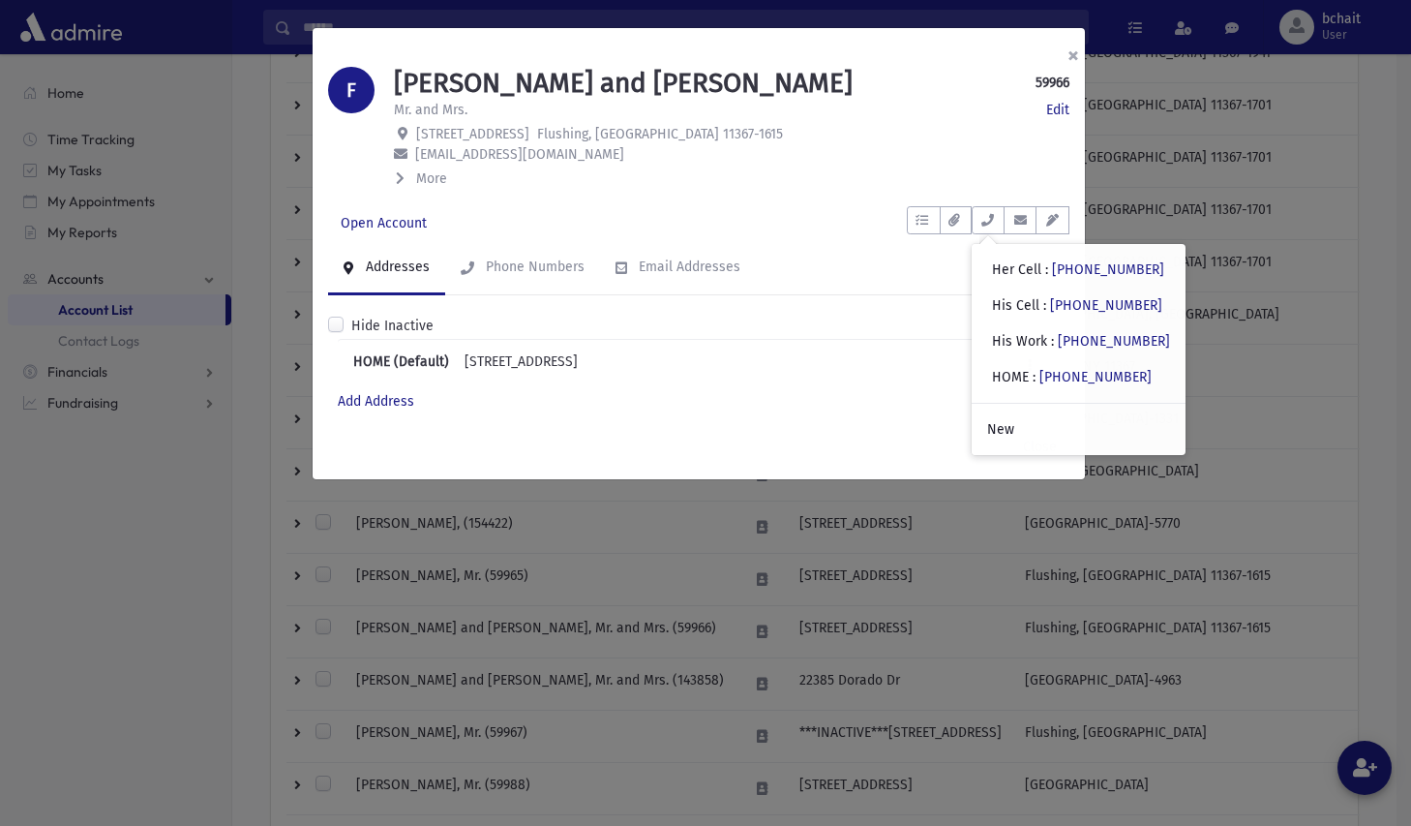
click at [1069, 56] on button "×" at bounding box center [1073, 55] width 43 height 54
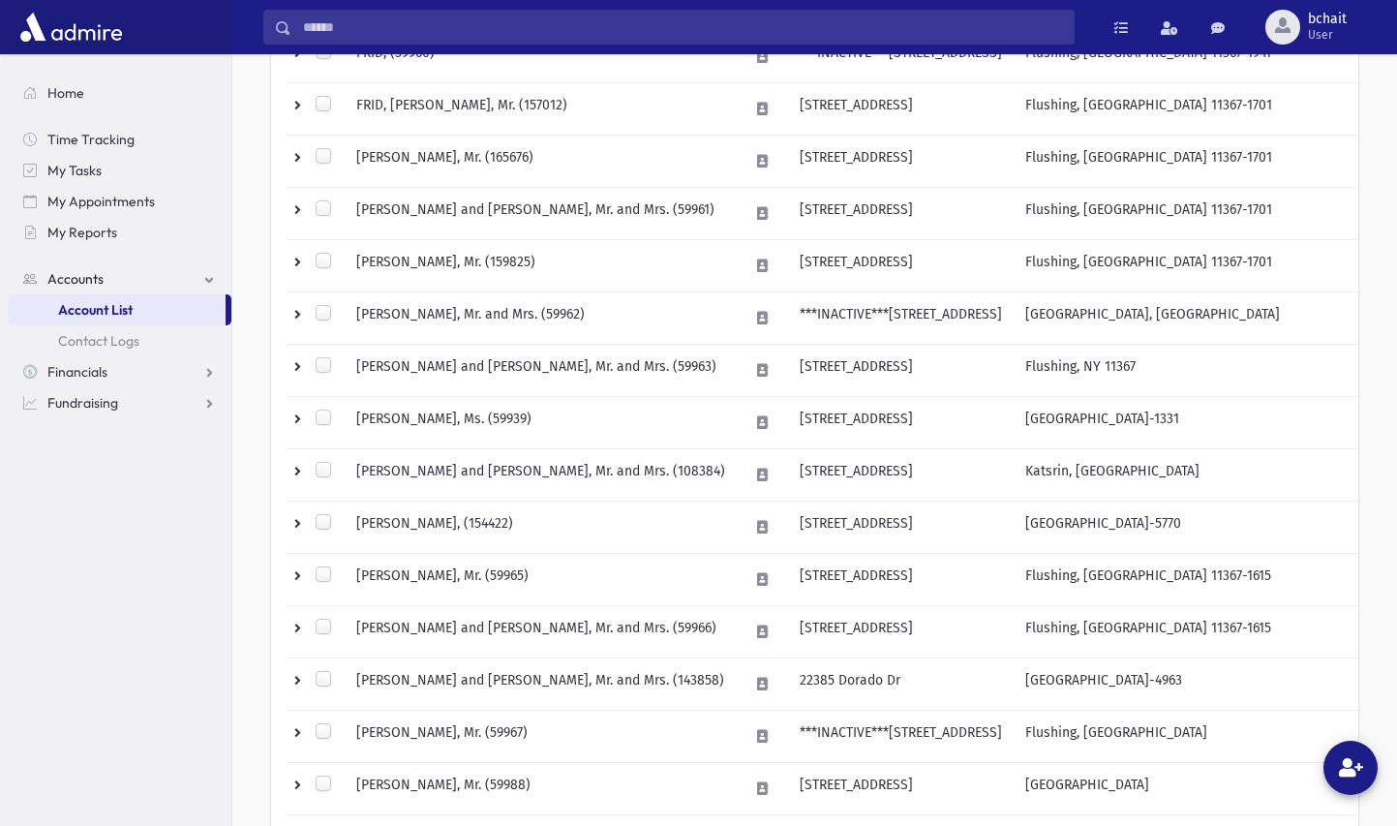
click at [322, 33] on input "Search" at bounding box center [682, 27] width 782 height 35
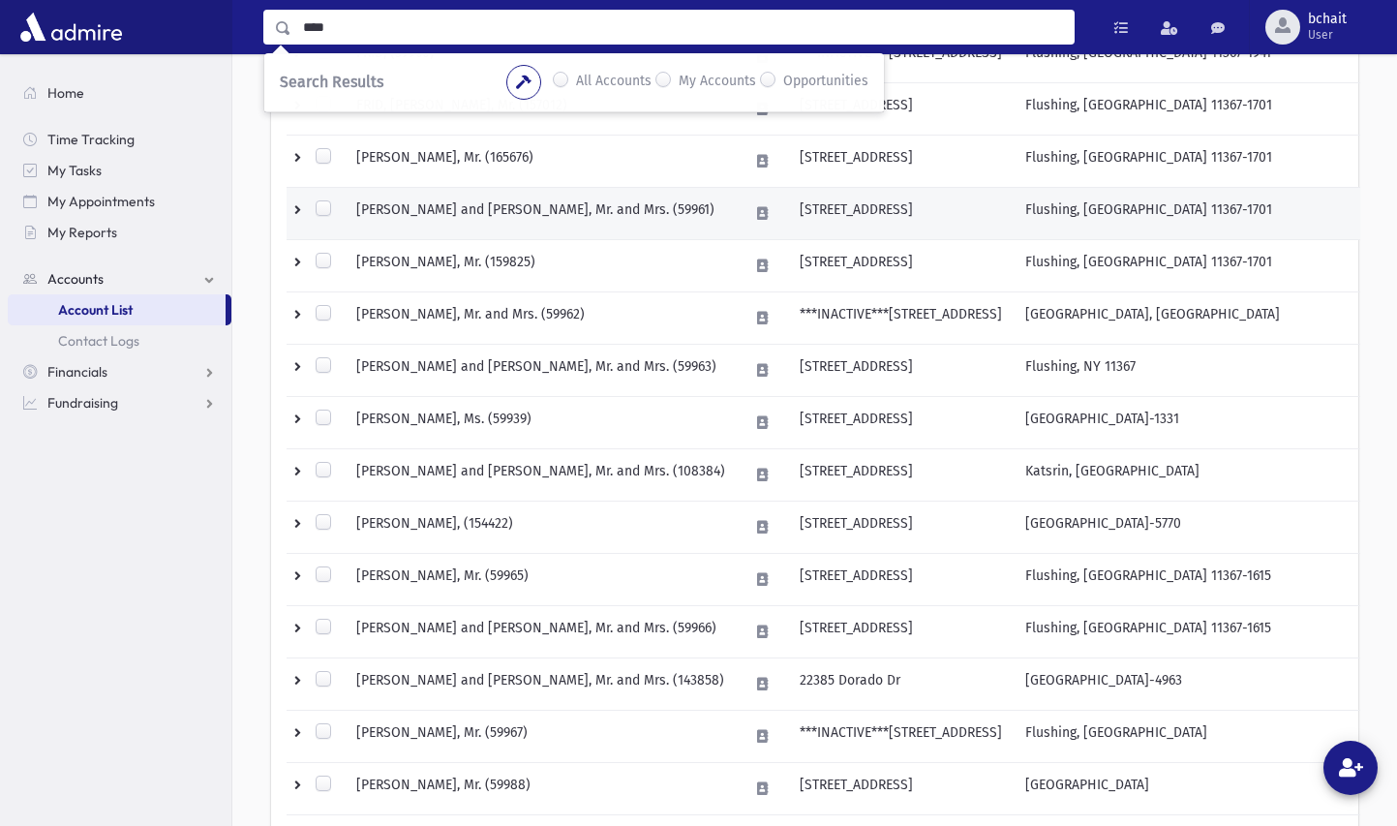
type input "****"
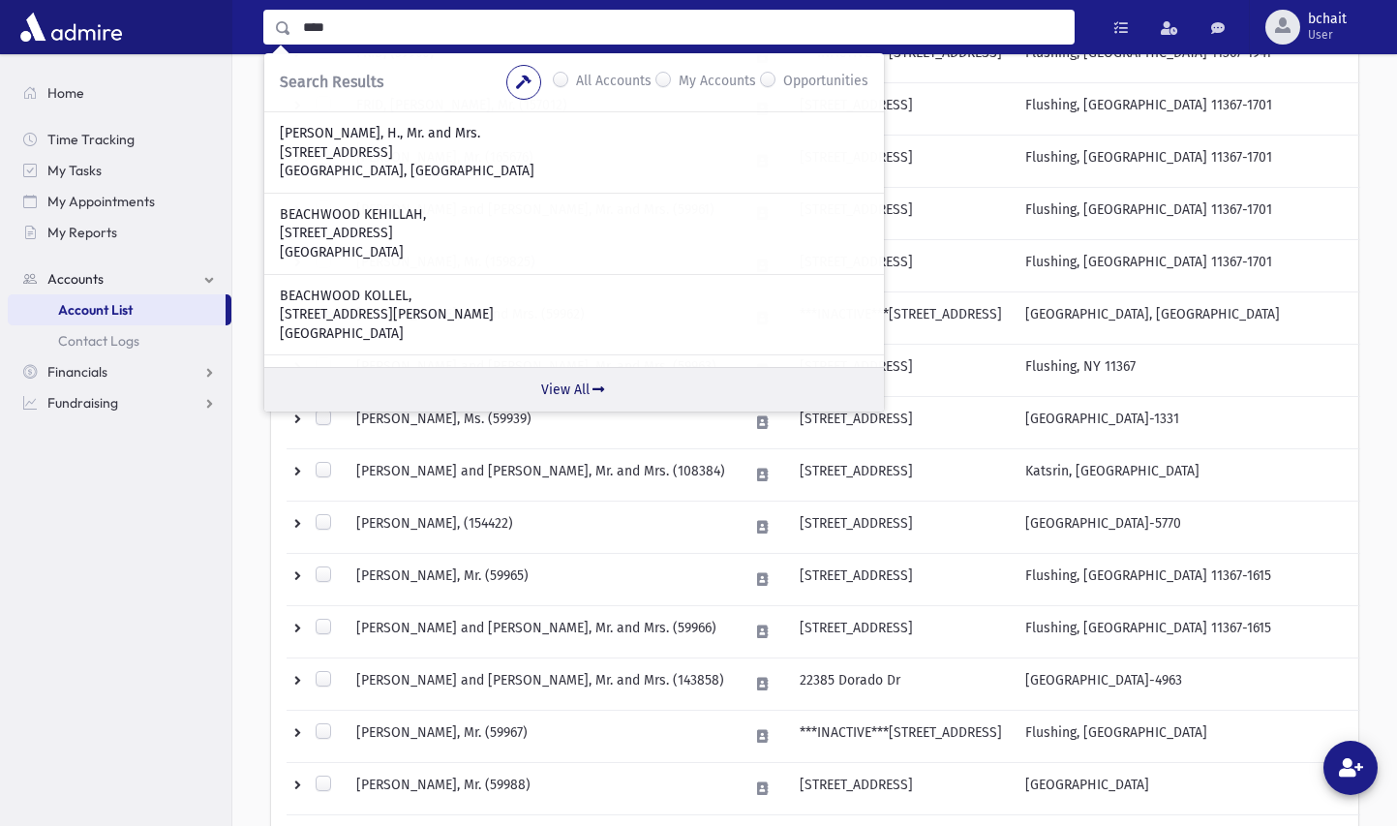
click at [587, 389] on link "View All" at bounding box center [573, 389] width 619 height 45
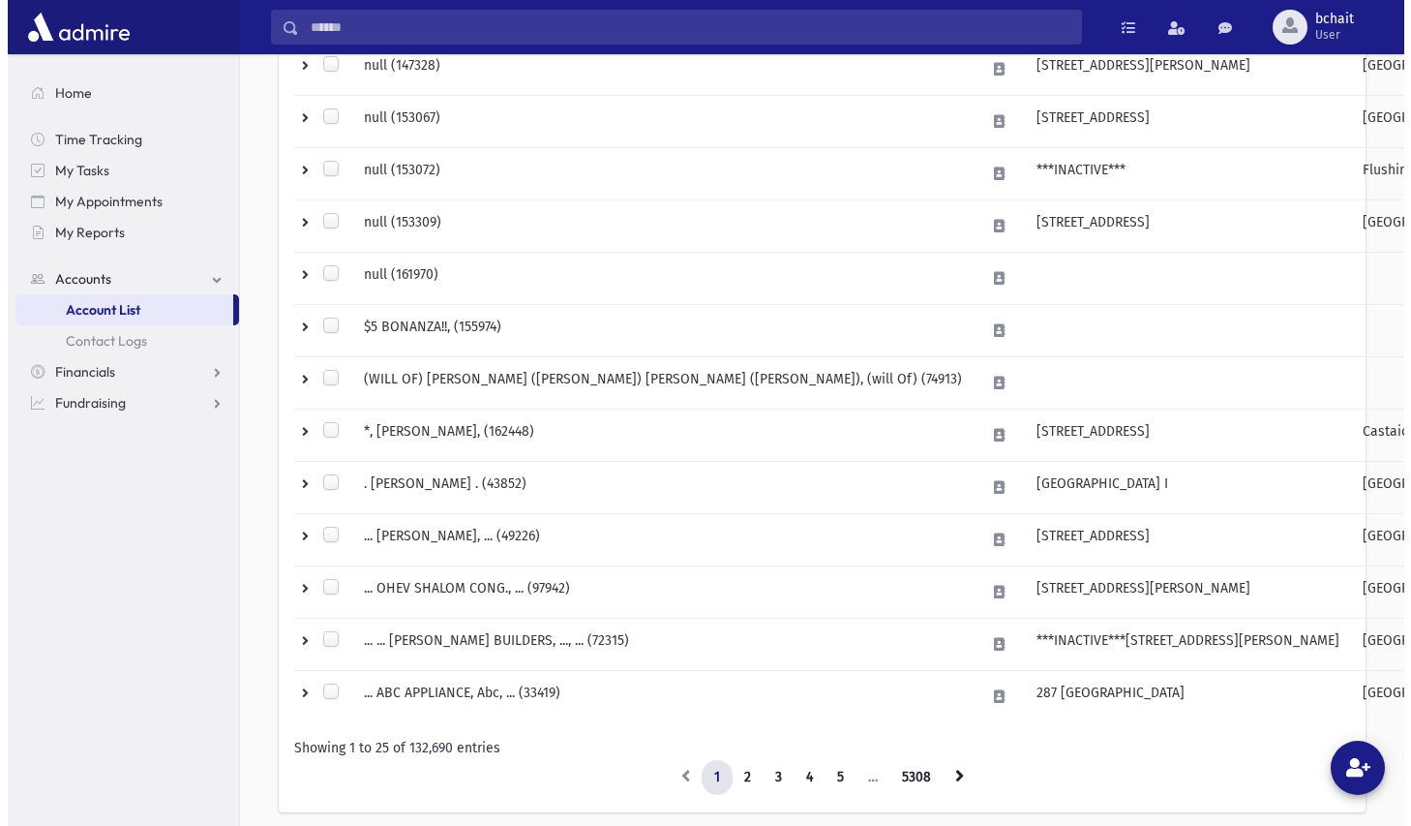
scroll to position [1065, 0]
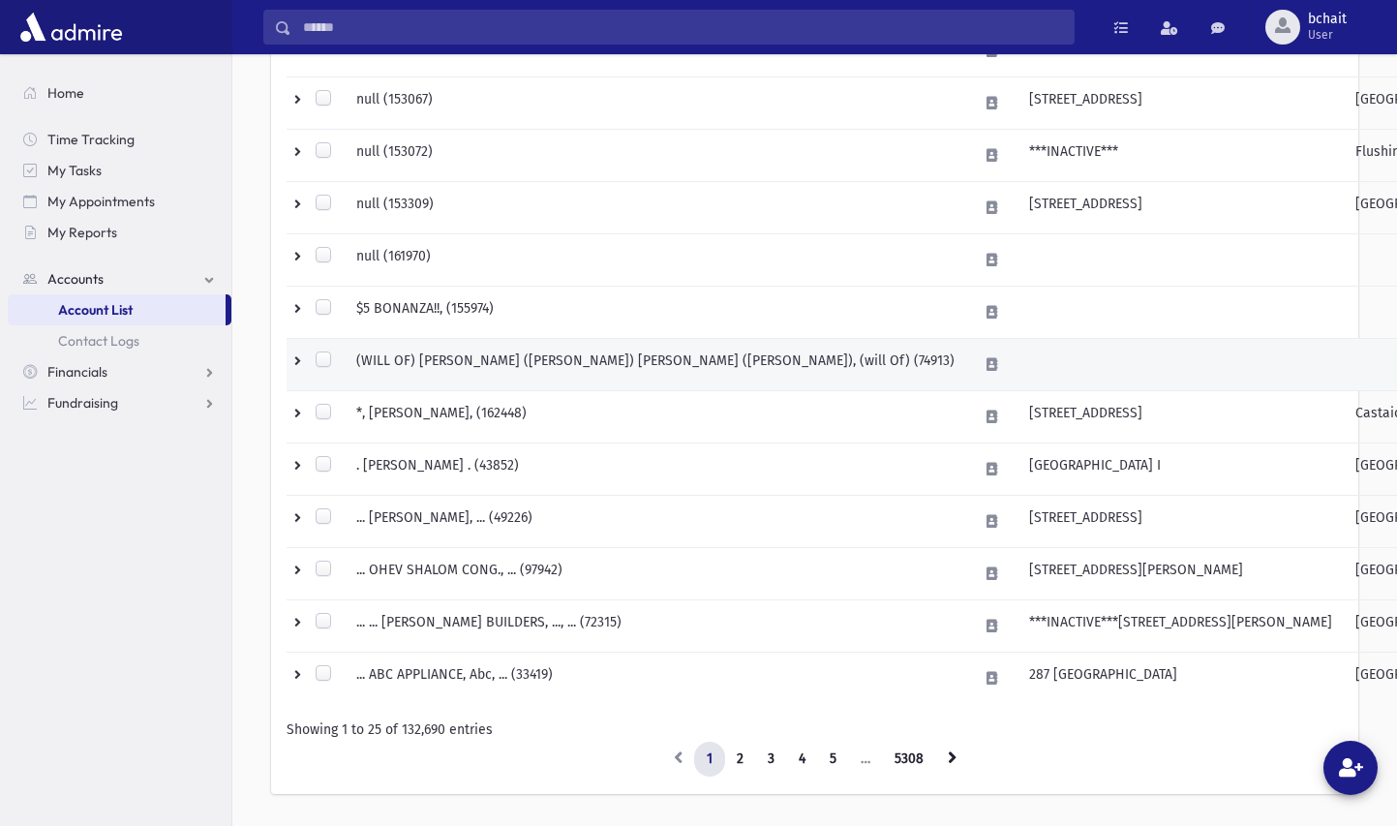
click at [552, 360] on td "(WILL OF) [PERSON_NAME] ([PERSON_NAME]) [PERSON_NAME] ([PERSON_NAME]), (will Of…" at bounding box center [655, 365] width 621 height 52
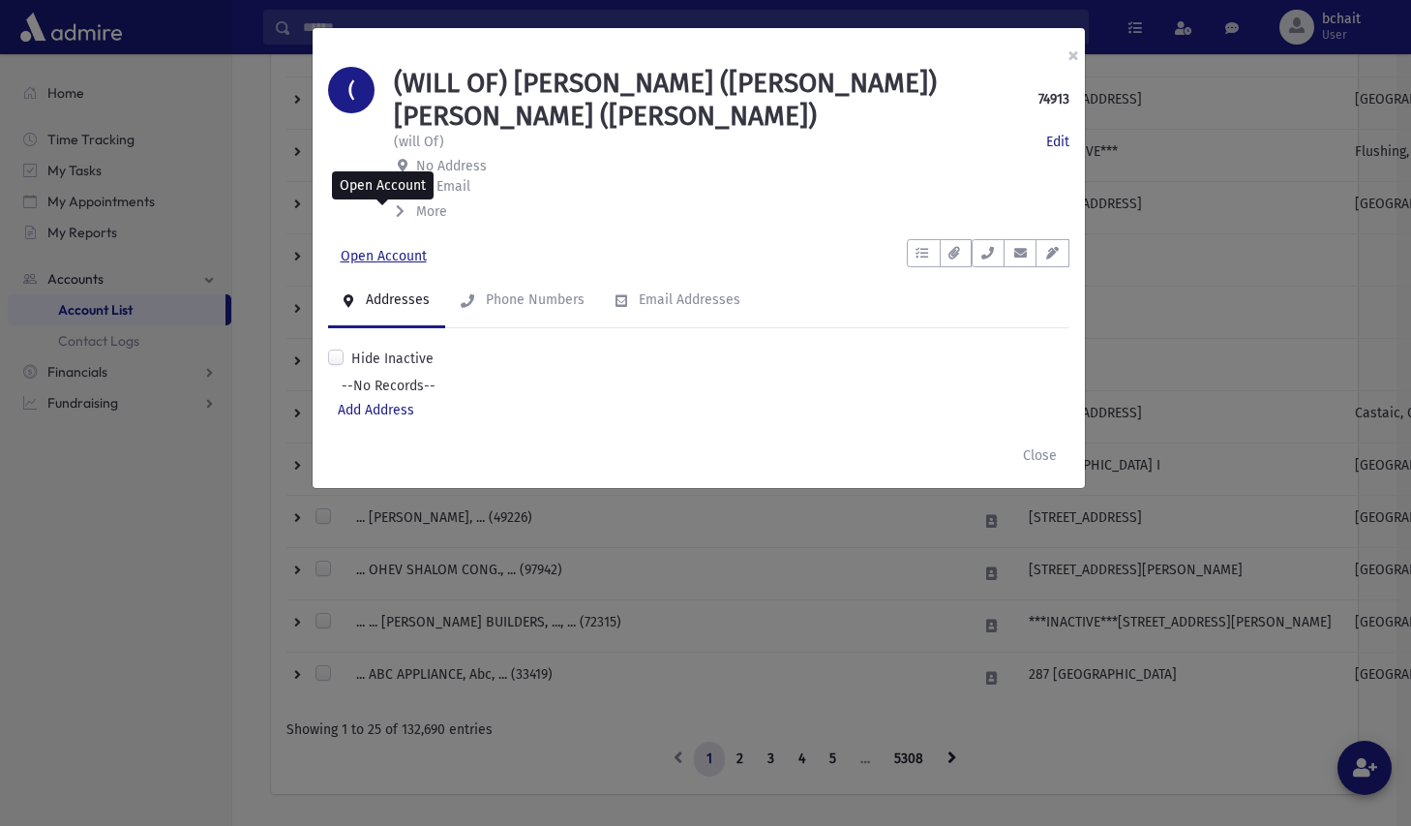
click at [387, 239] on link "Open Account" at bounding box center [383, 256] width 111 height 35
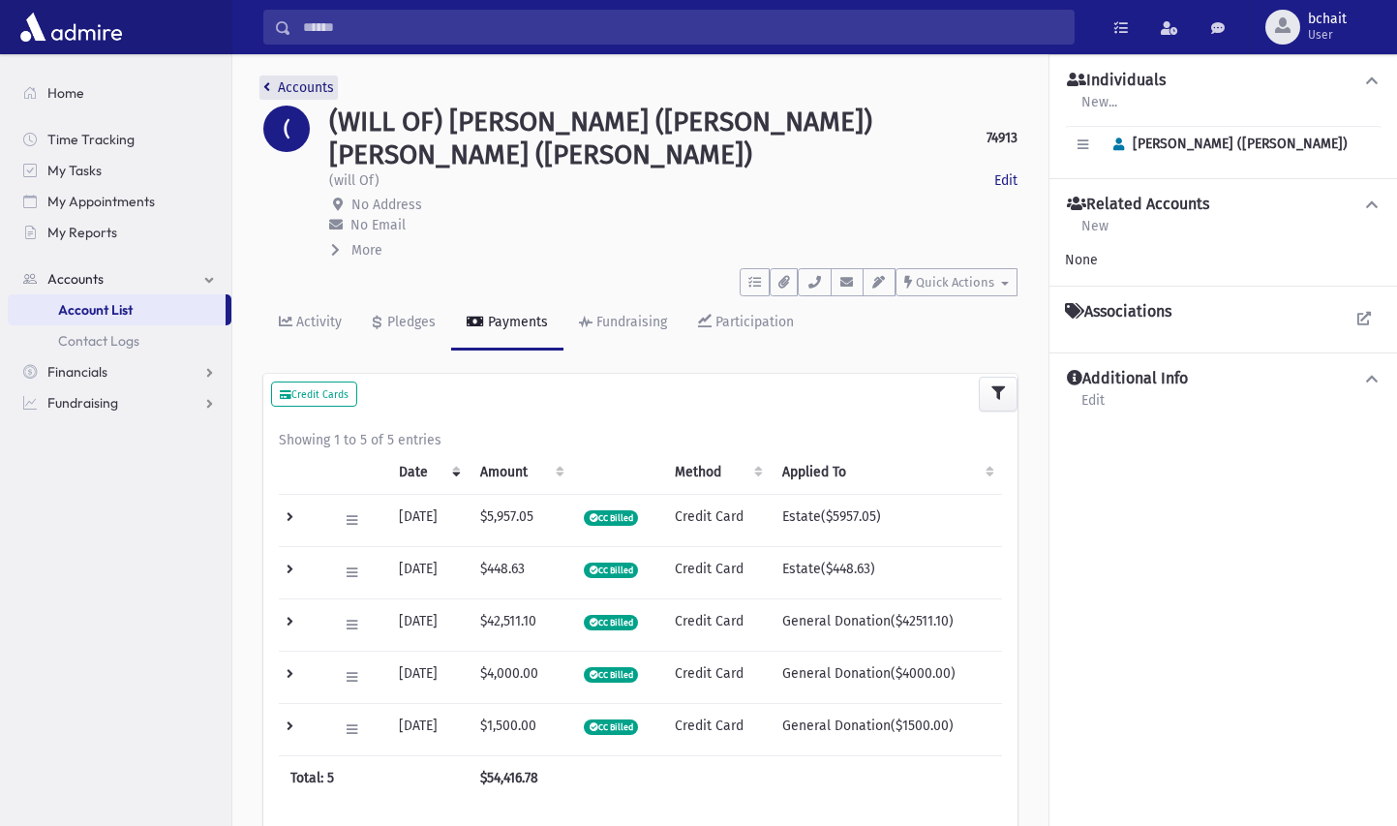
click at [284, 92] on link "Accounts" at bounding box center [298, 87] width 71 height 16
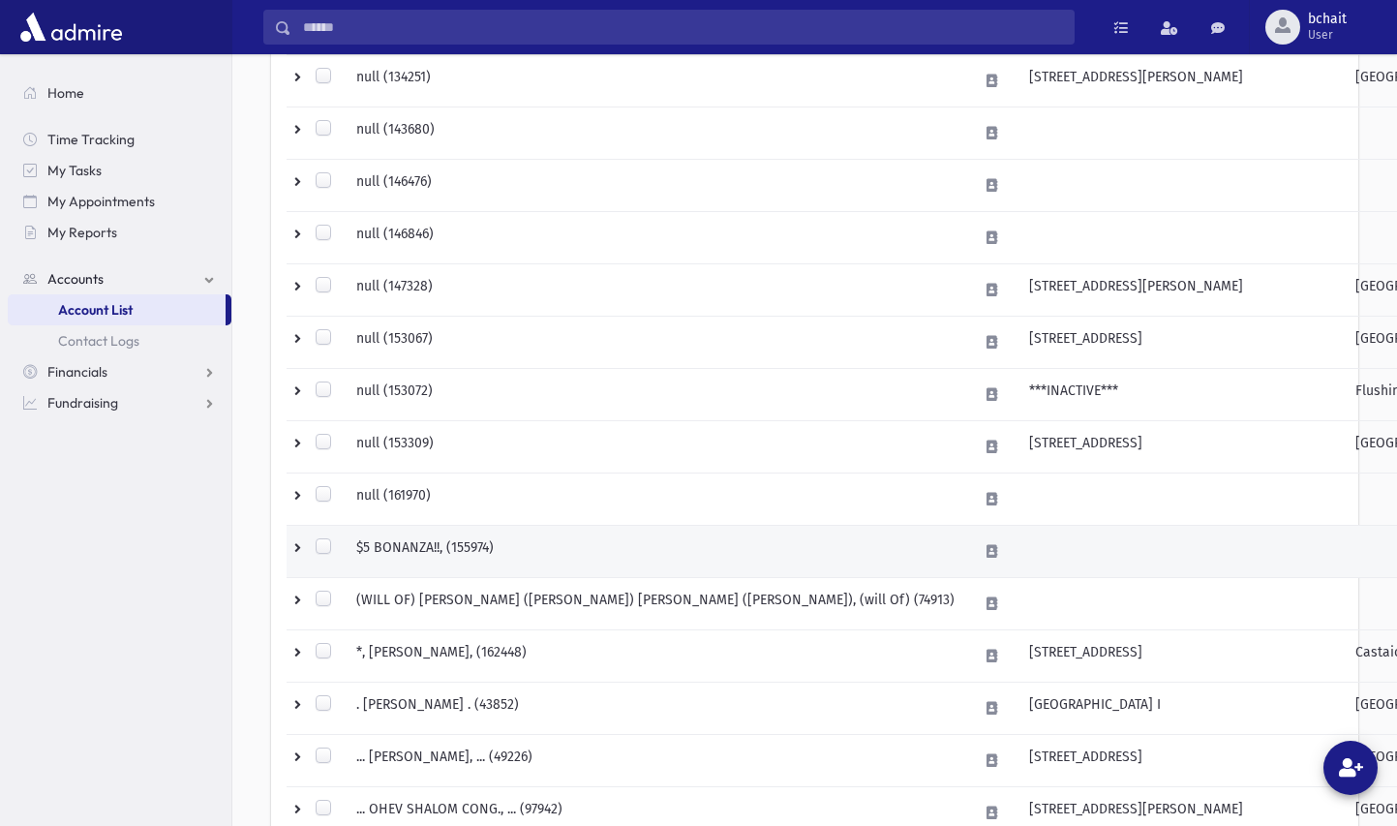
scroll to position [731, 0]
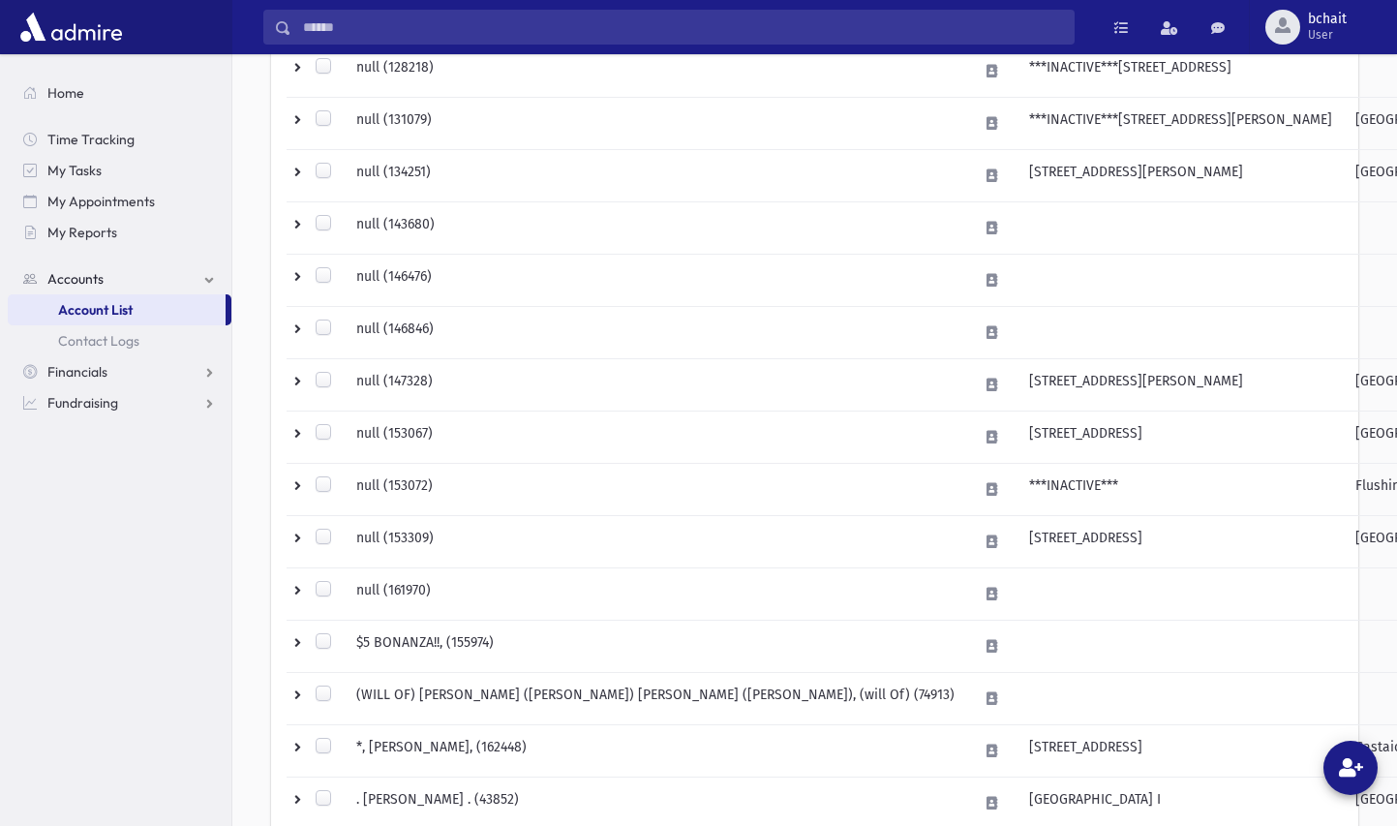
click at [333, 41] on input "Search" at bounding box center [682, 27] width 782 height 35
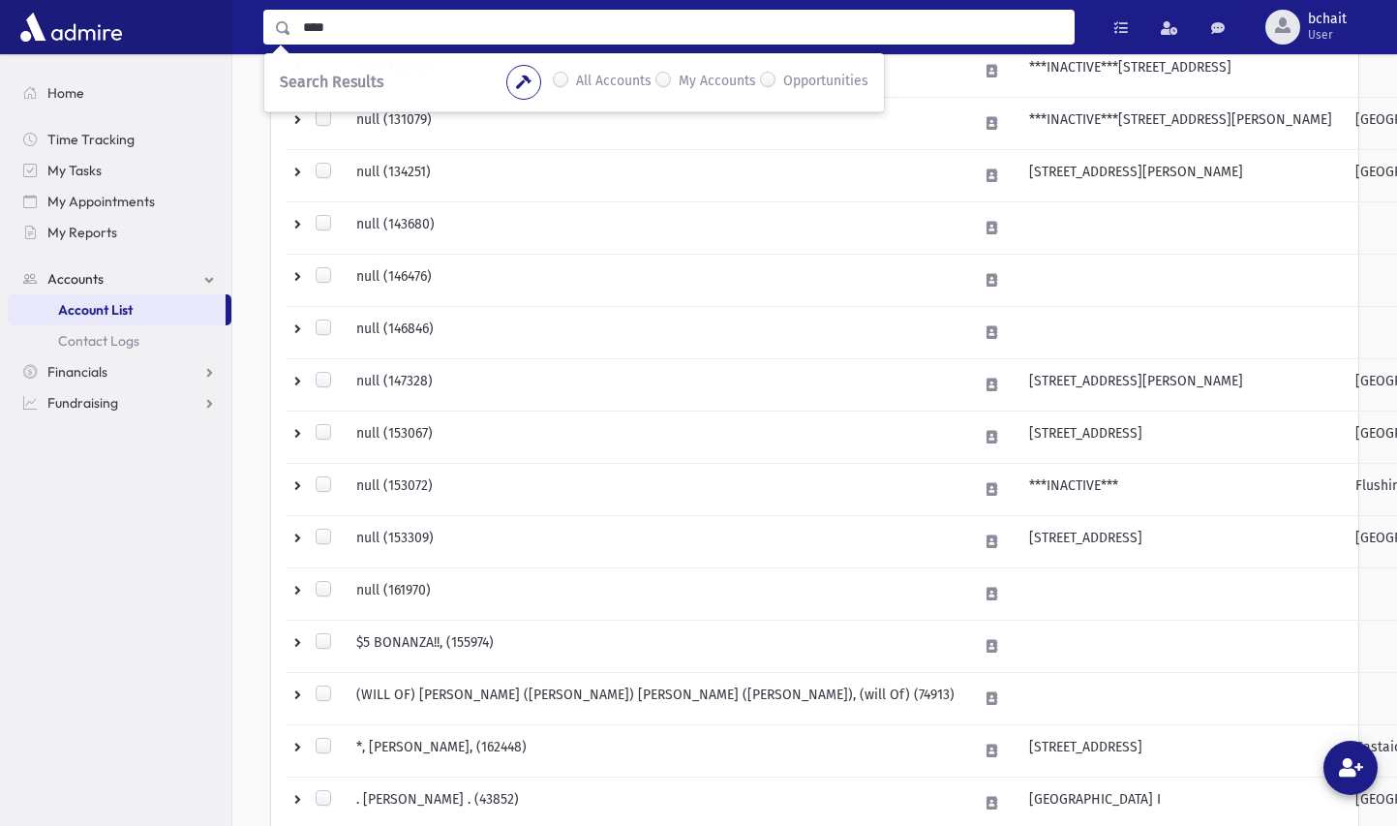
type input "****"
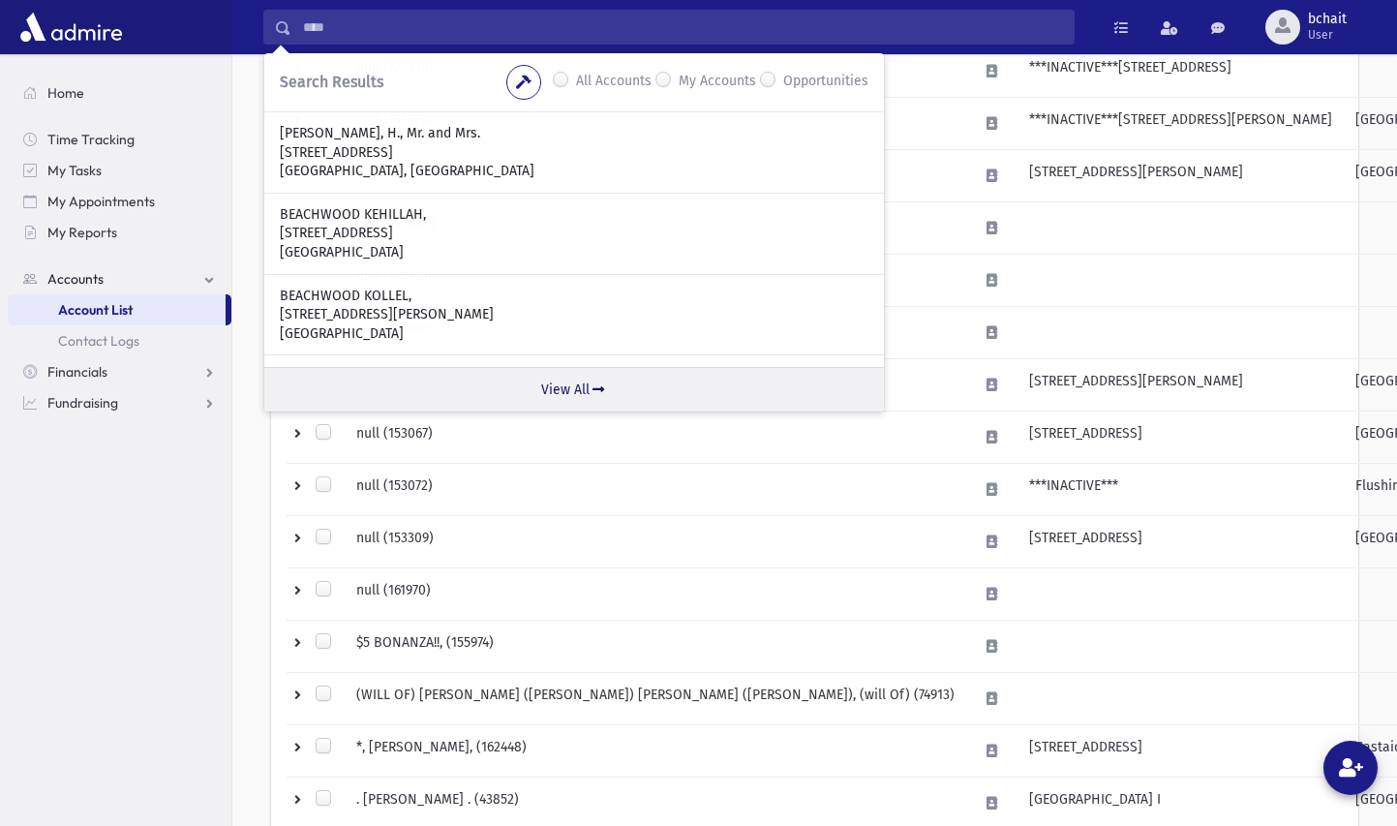
click at [580, 384] on link "View All" at bounding box center [573, 389] width 619 height 45
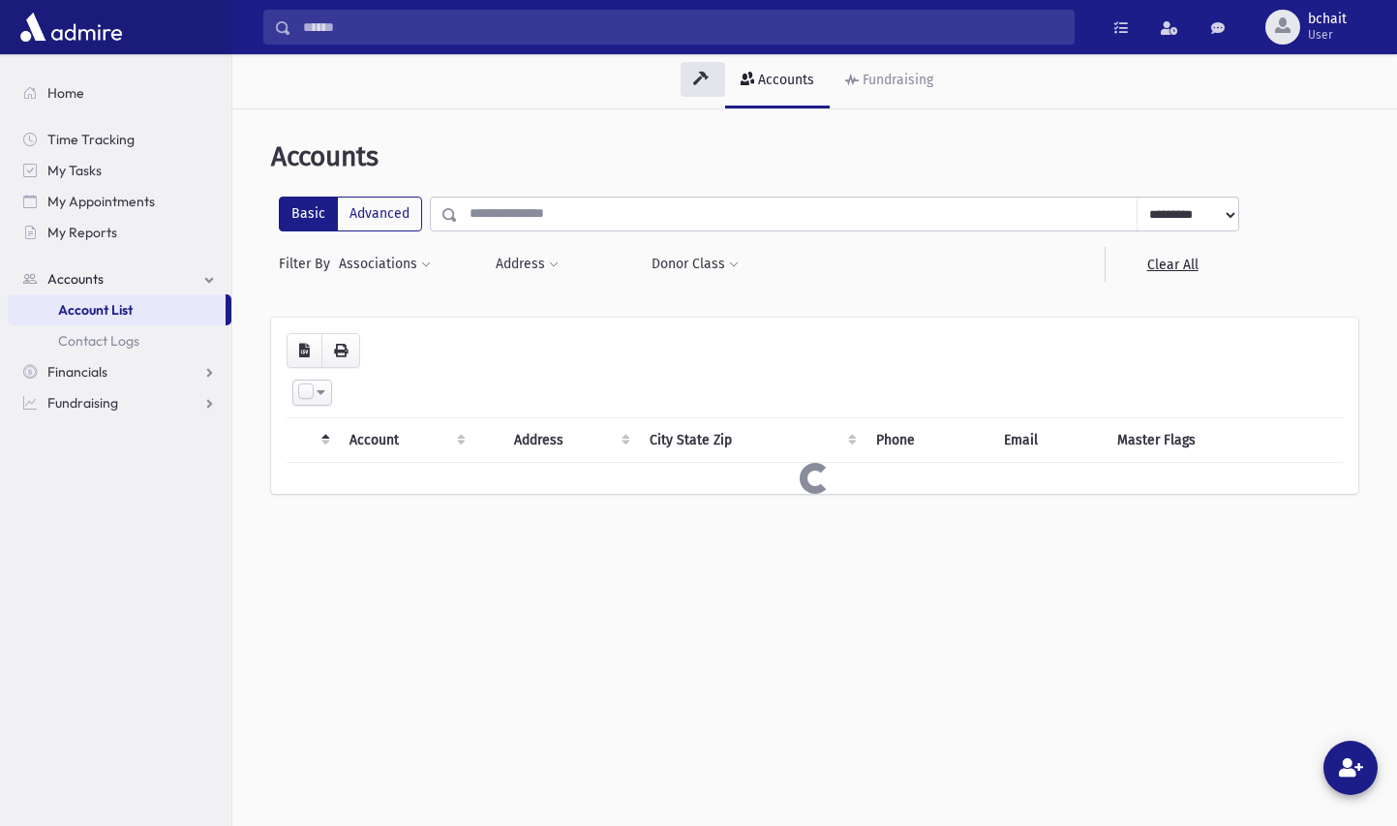
click at [592, 223] on input "text" at bounding box center [797, 213] width 679 height 35
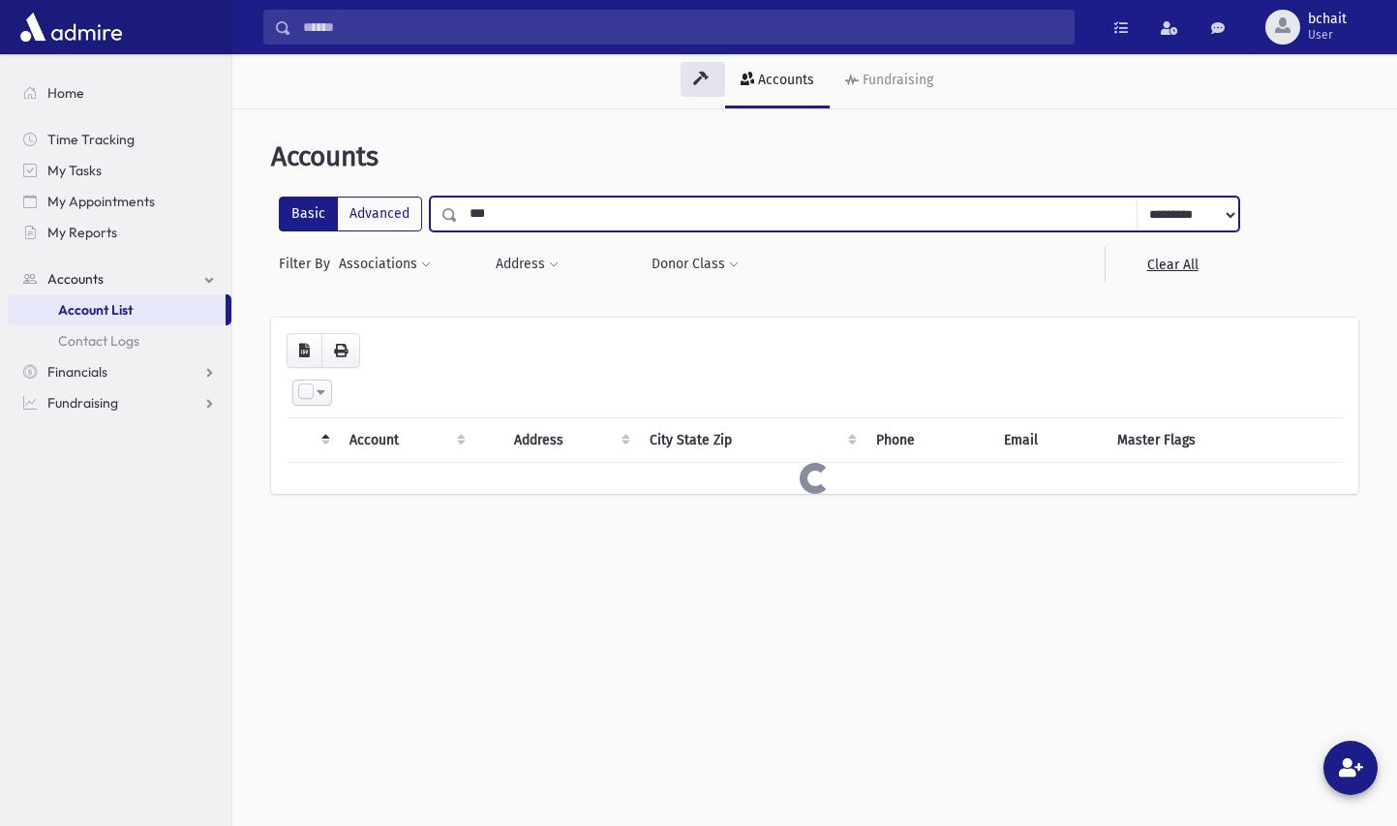
type input "****"
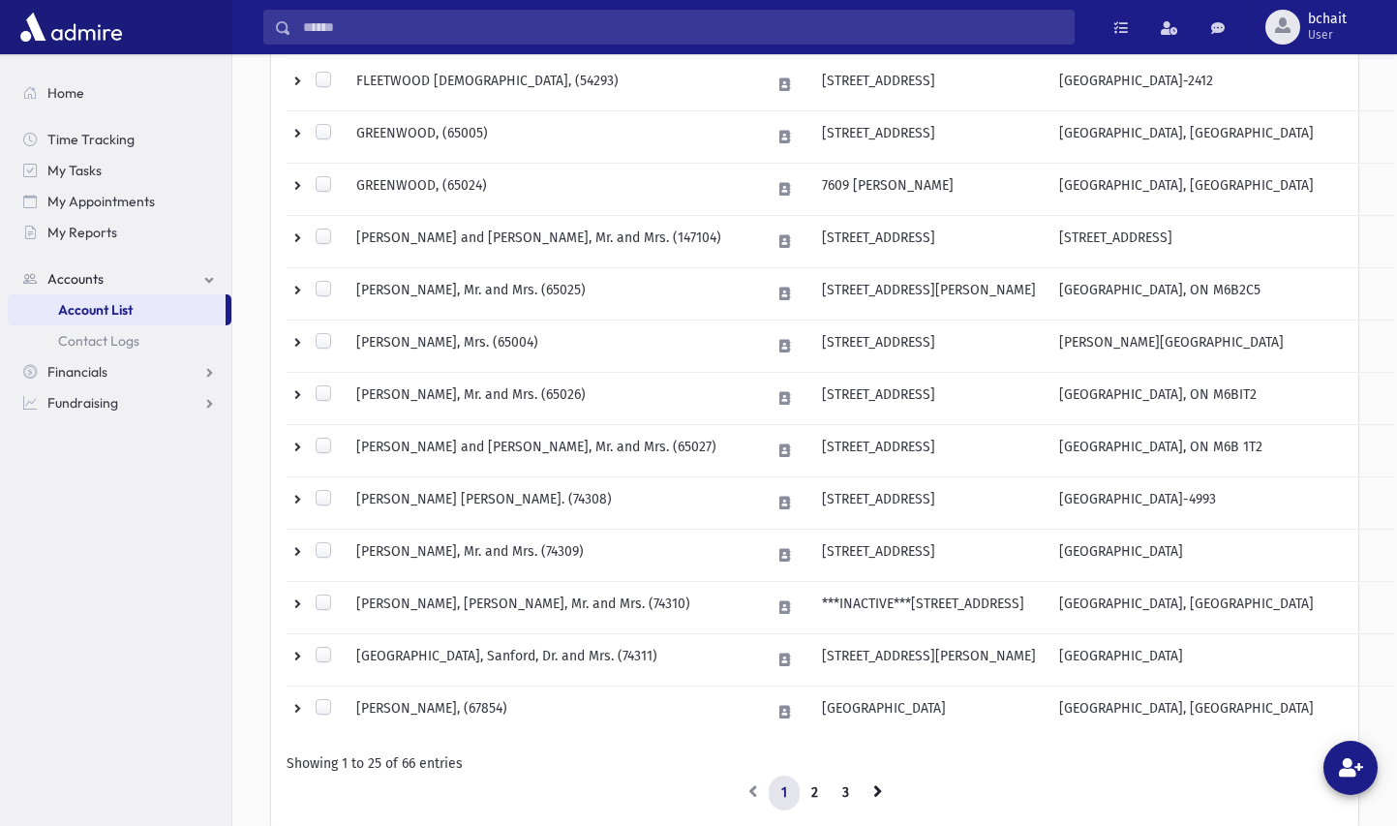
scroll to position [1065, 0]
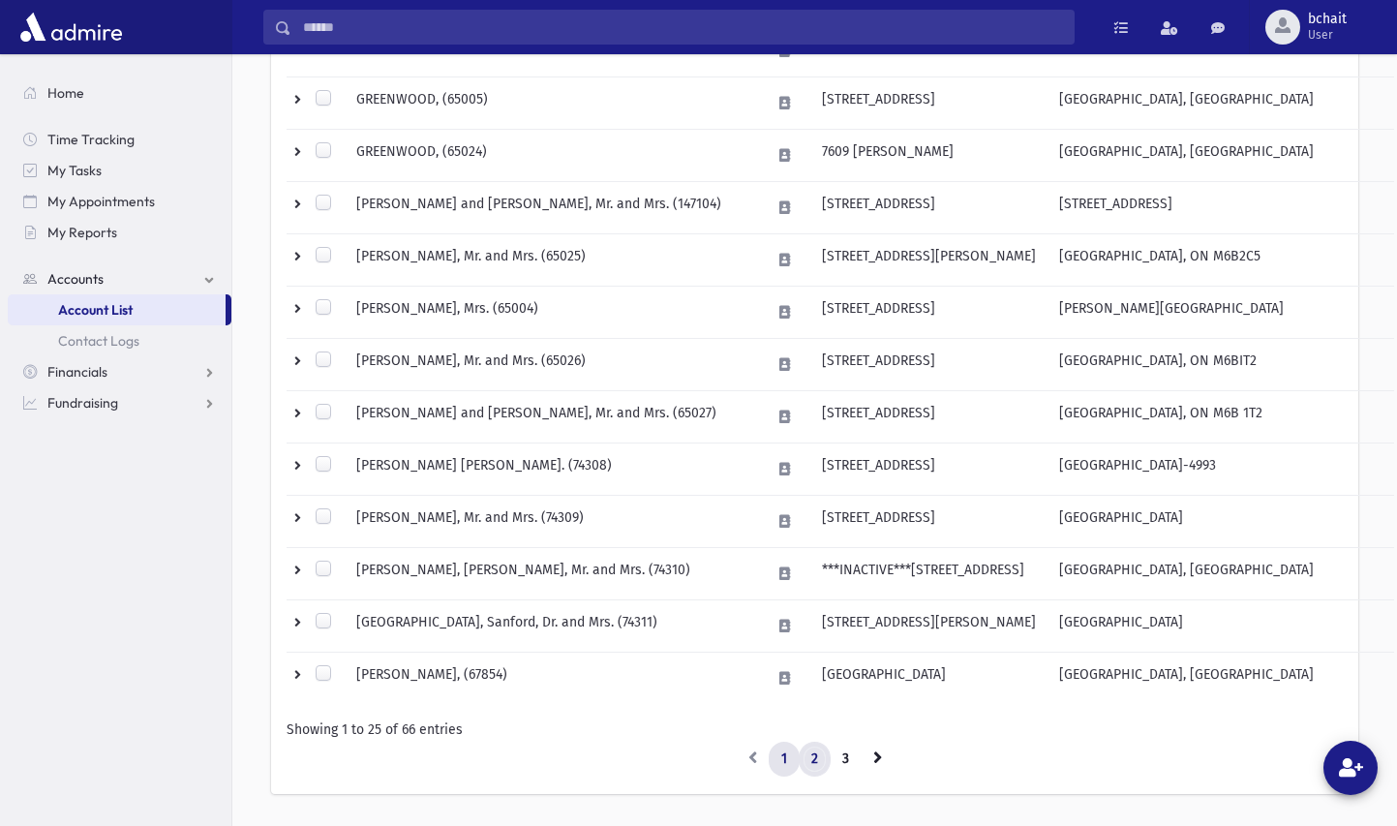
click at [819, 761] on link "2" at bounding box center [814, 758] width 32 height 35
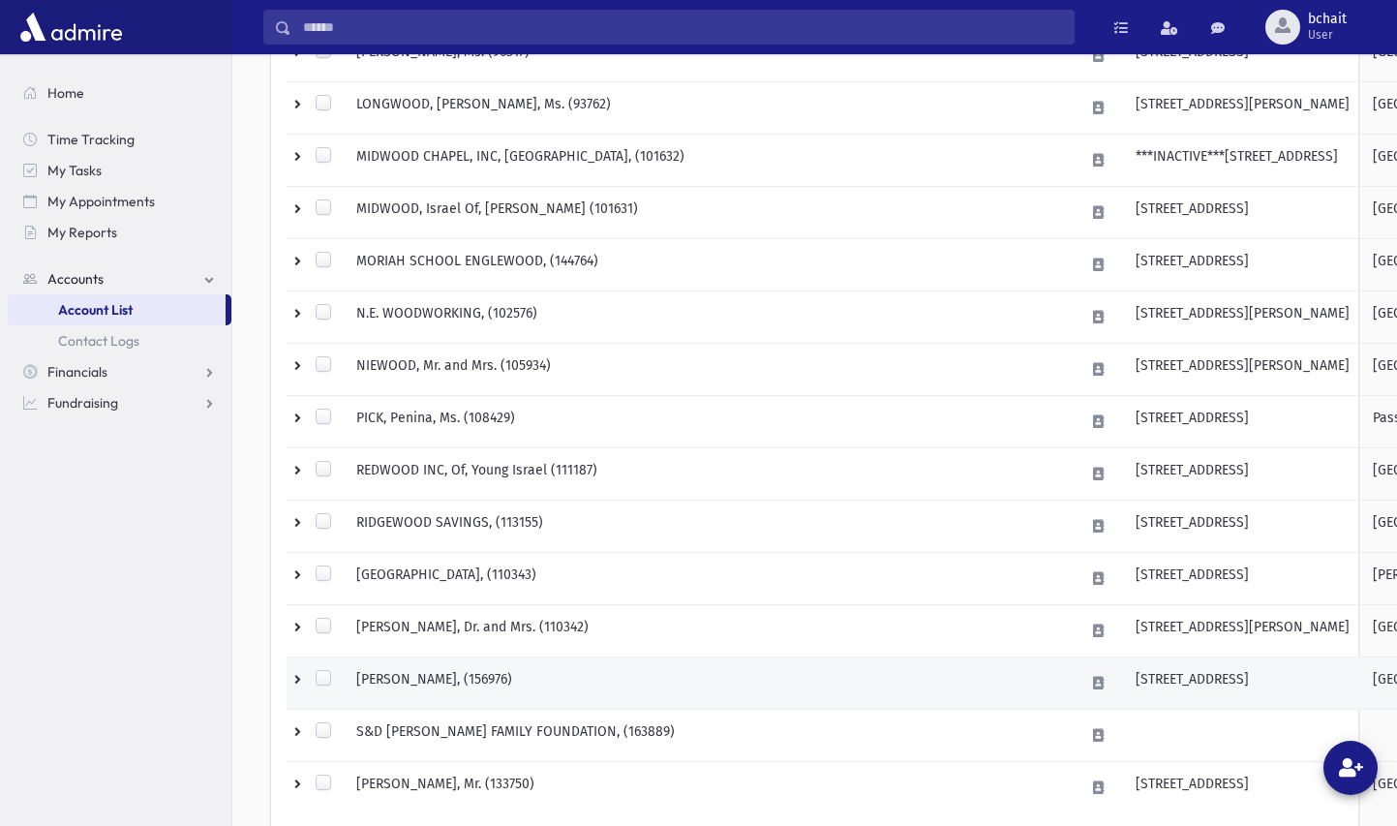
scroll to position [1118, 0]
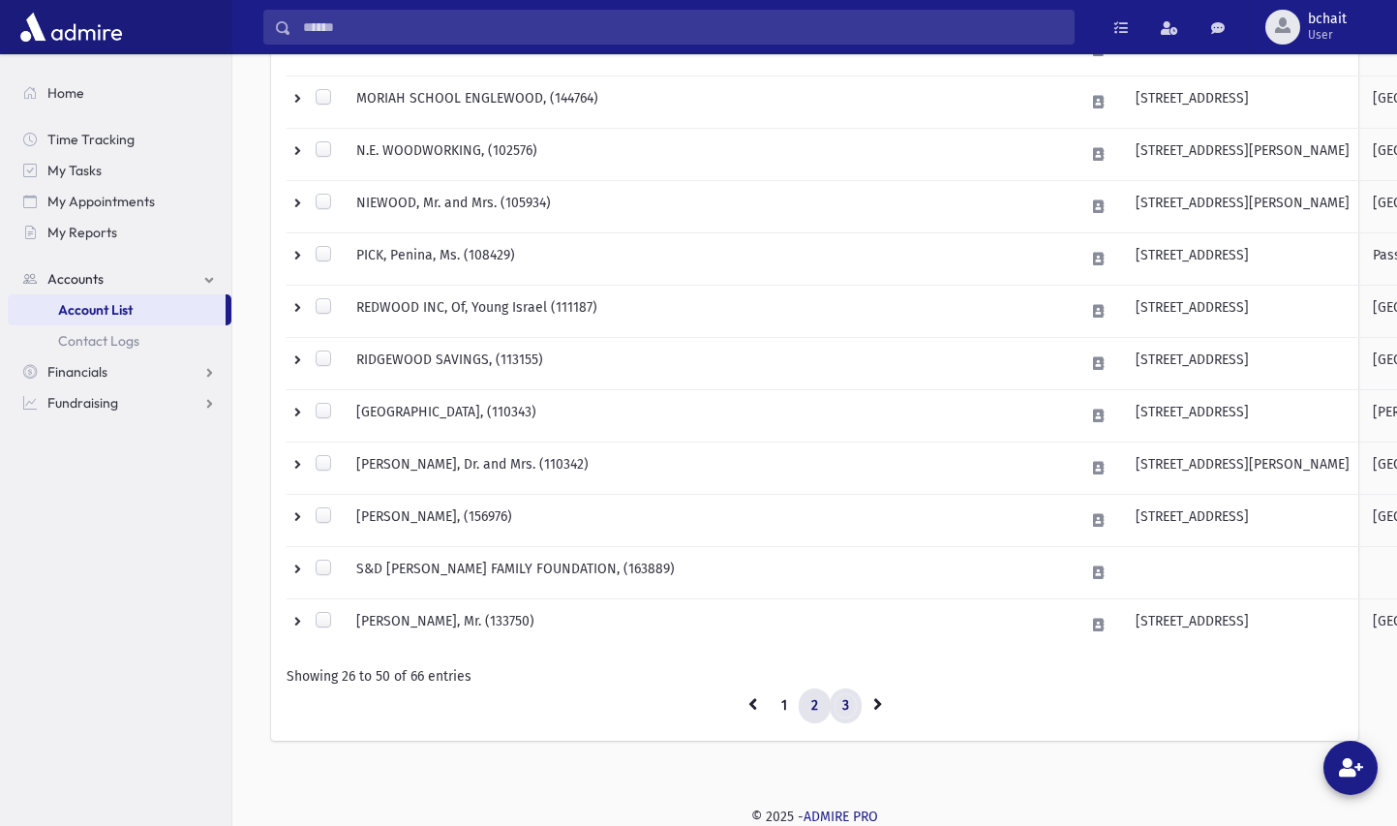
click at [847, 703] on link "3" at bounding box center [845, 705] width 32 height 35
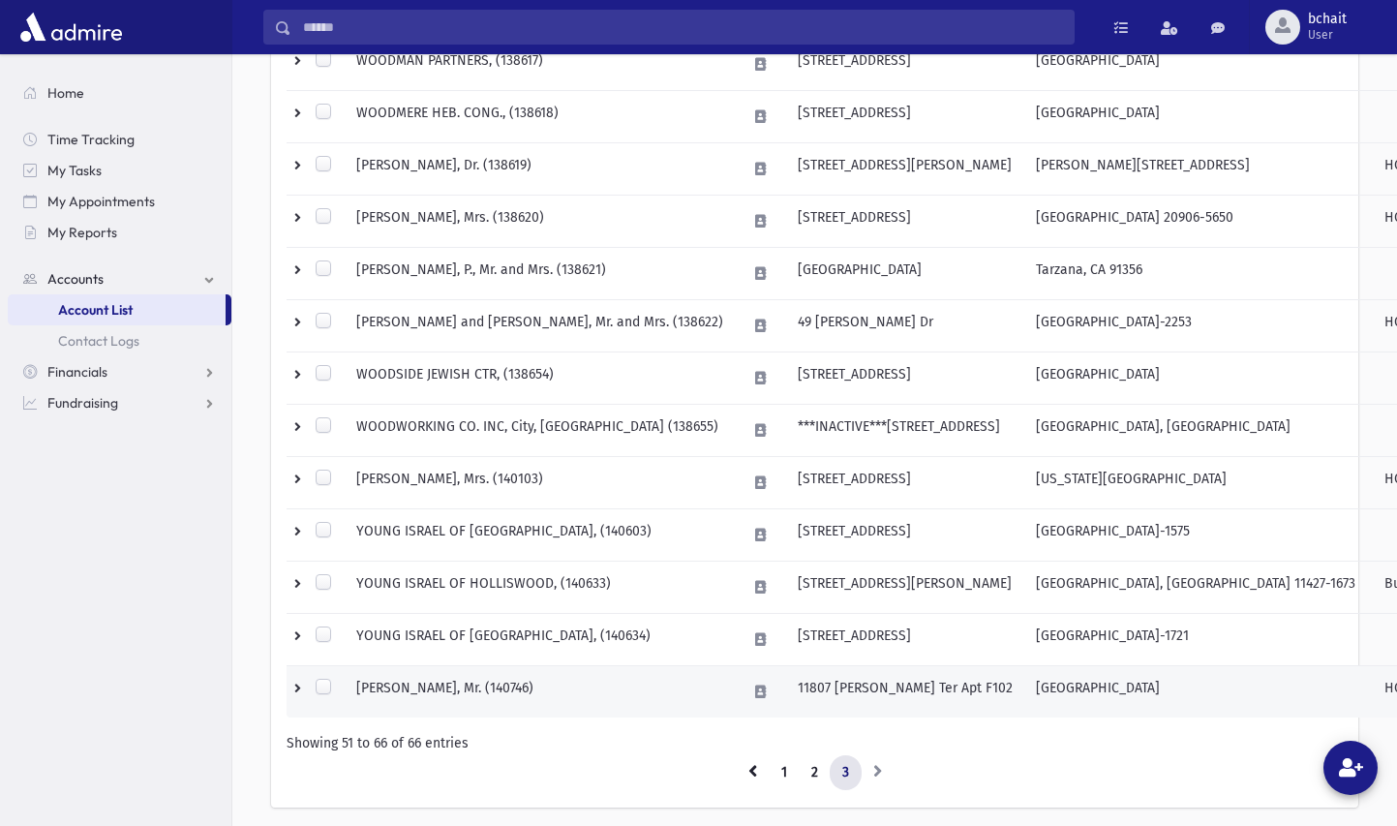
scroll to position [647, 0]
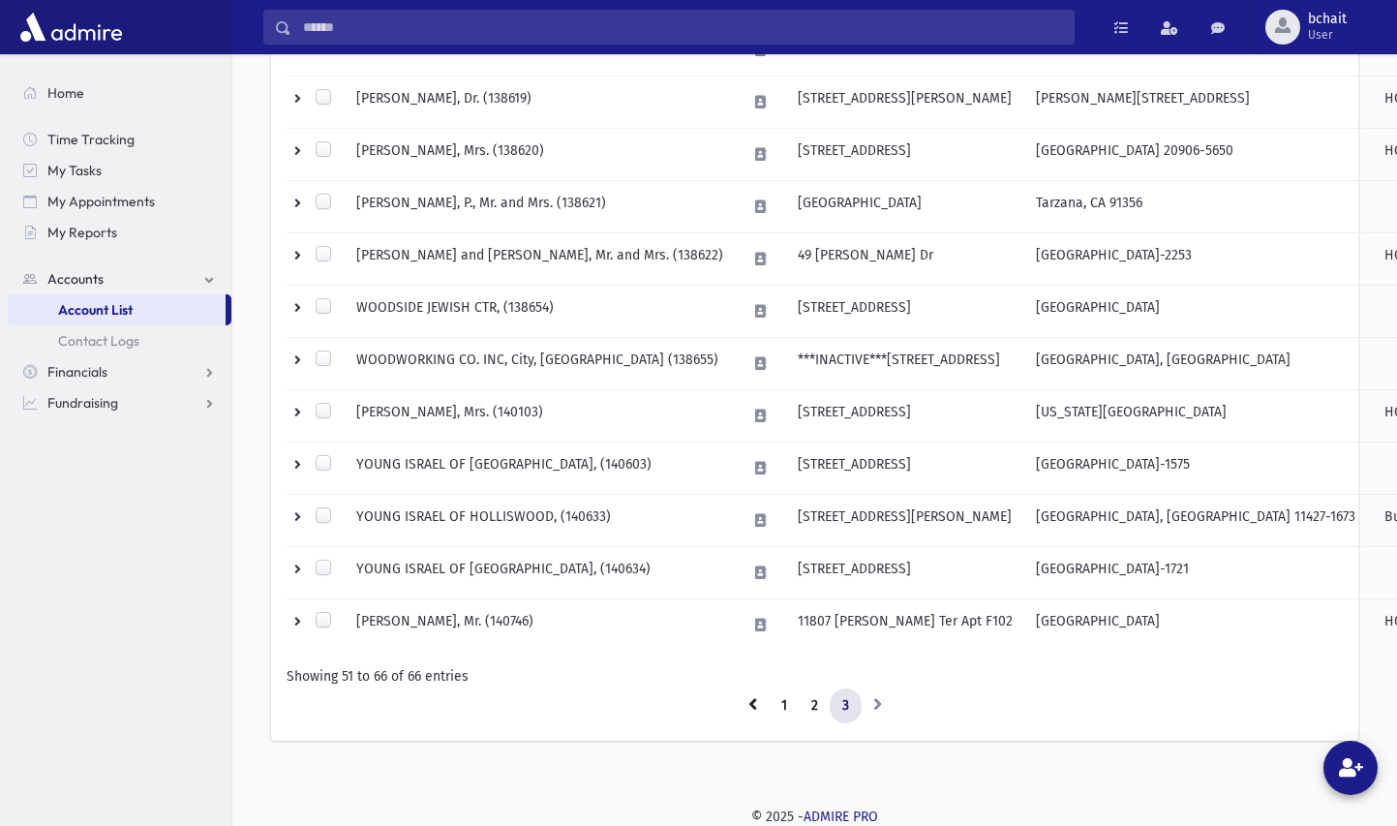
click at [868, 699] on li at bounding box center [877, 705] width 33 height 35
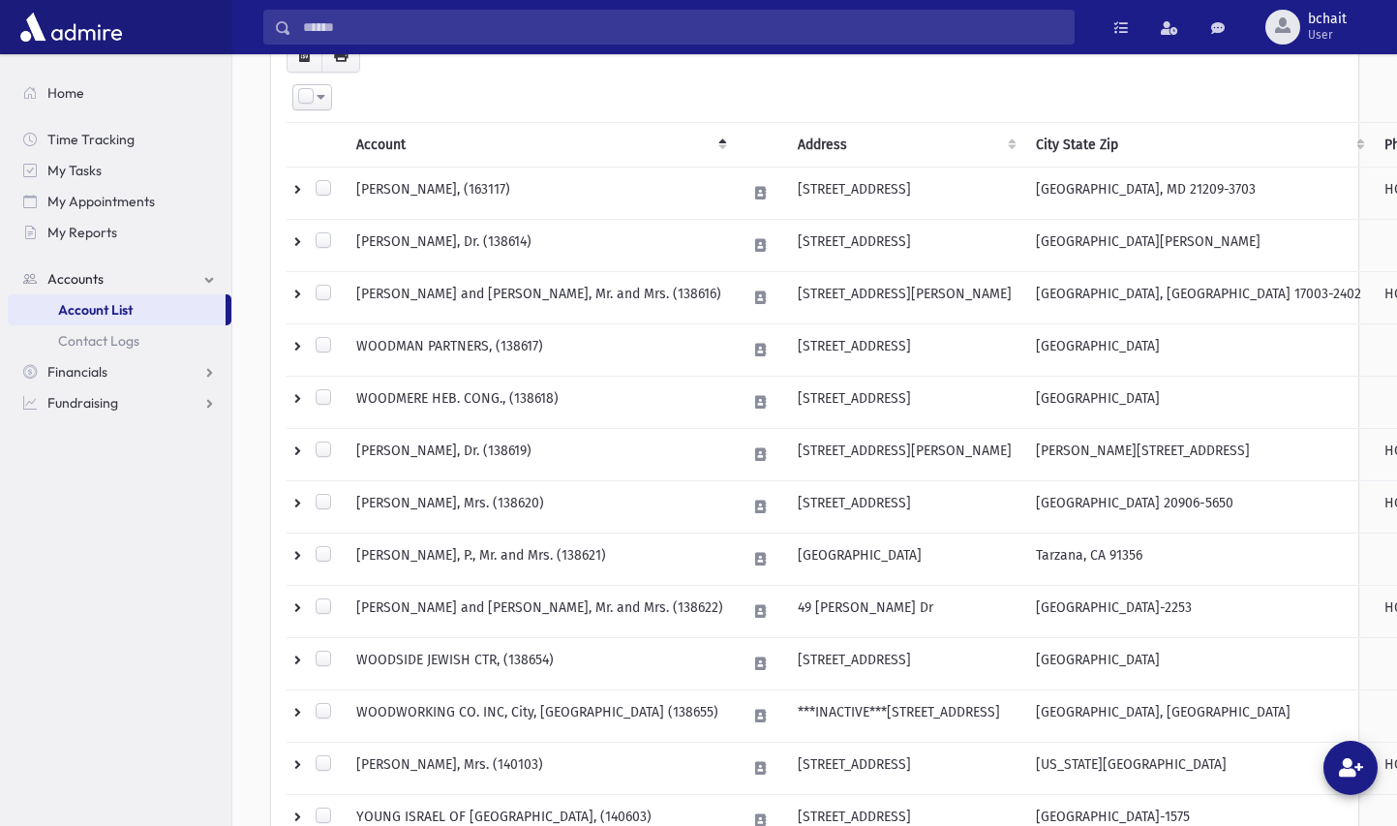
scroll to position [260, 0]
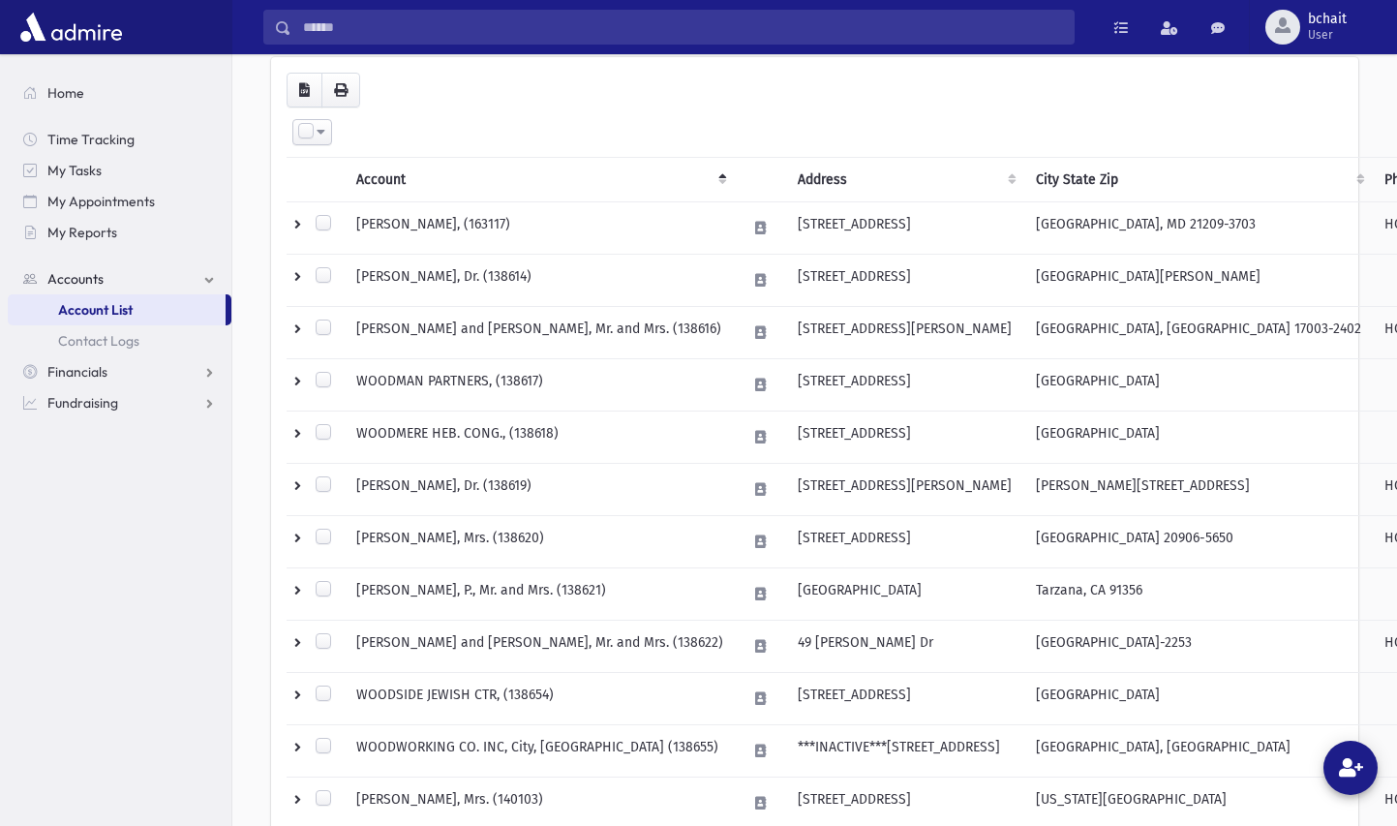
click at [458, 37] on input "Search" at bounding box center [682, 27] width 782 height 35
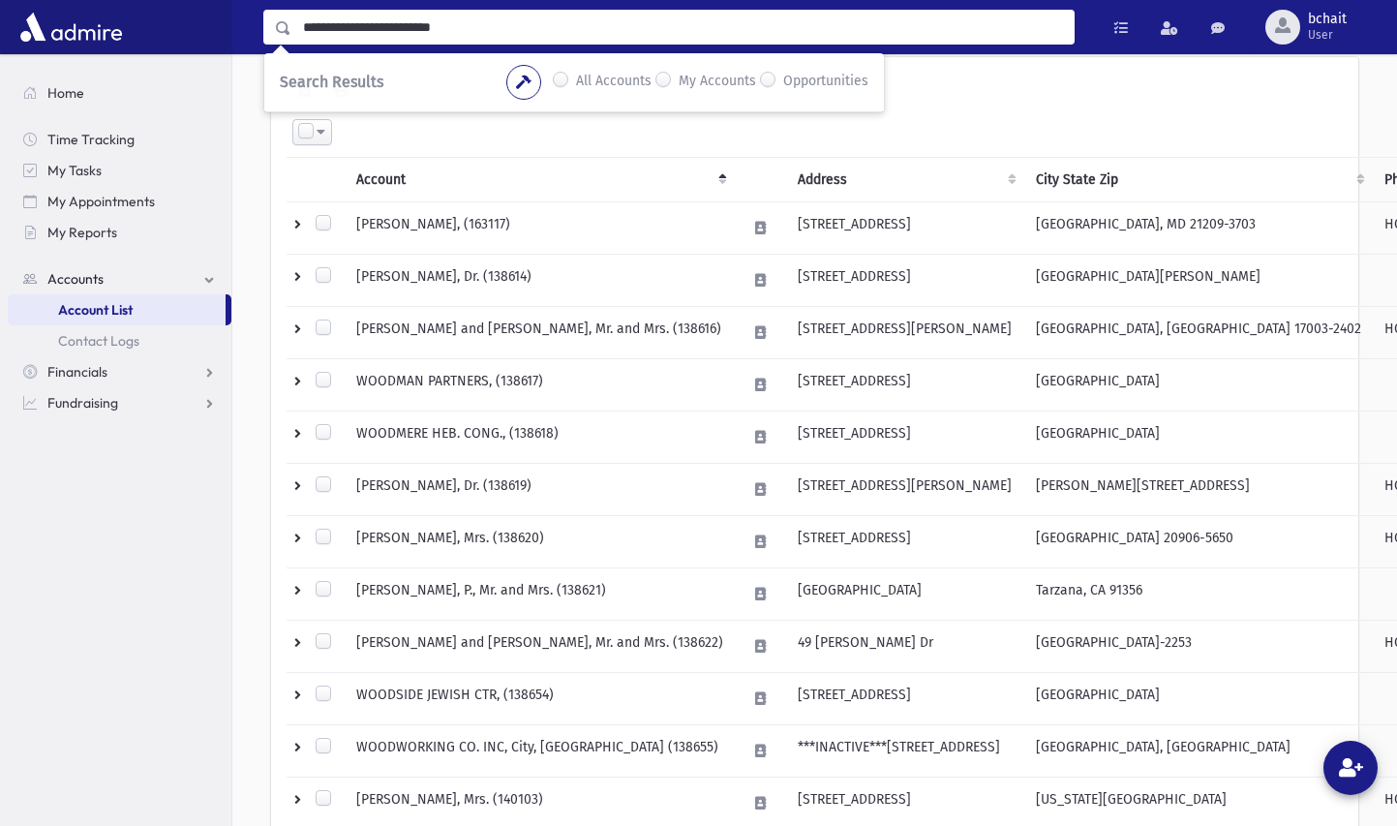
type input "**********"
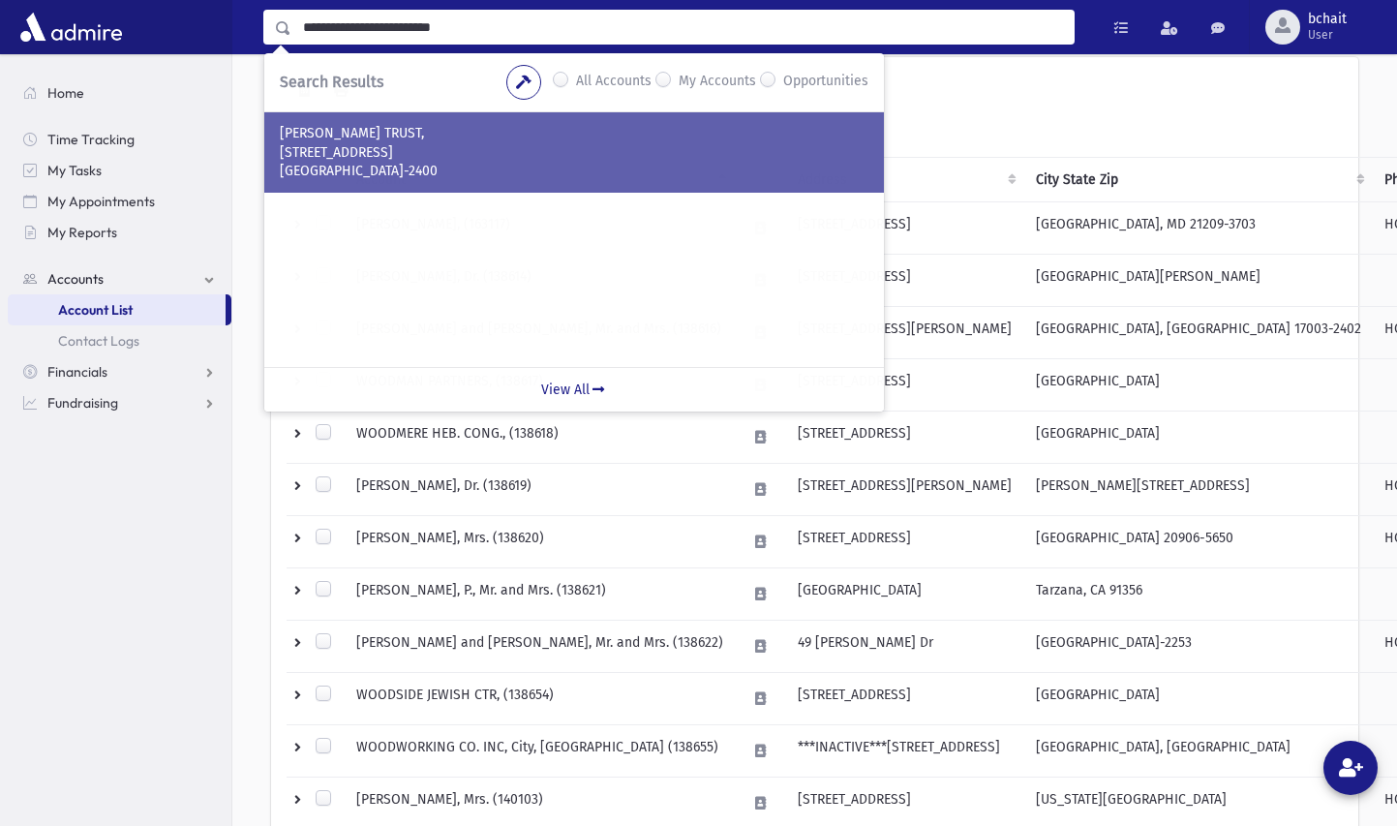
click at [362, 152] on p "[STREET_ADDRESS]" at bounding box center [574, 152] width 588 height 19
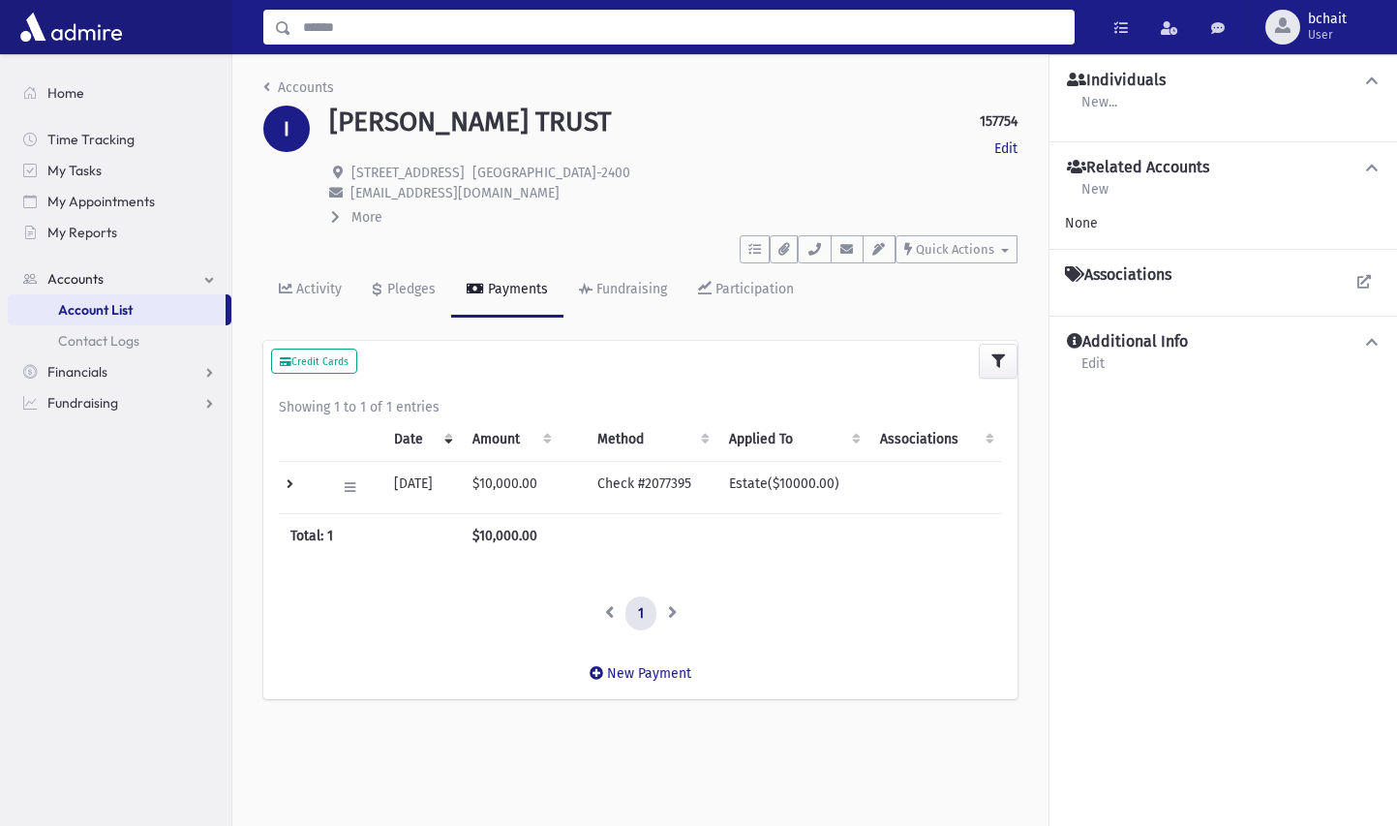
click at [328, 28] on input "Search" at bounding box center [682, 27] width 782 height 35
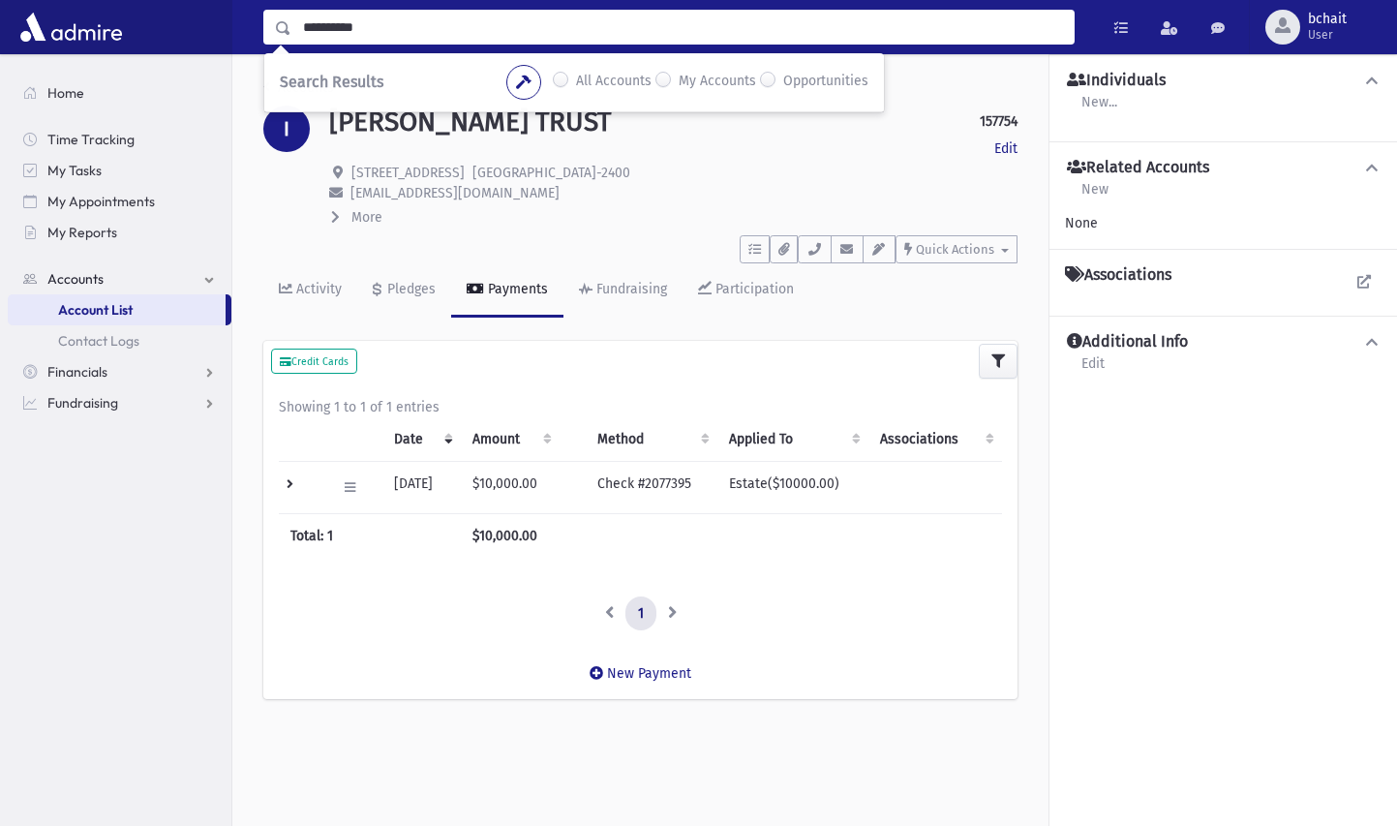
type input "**********"
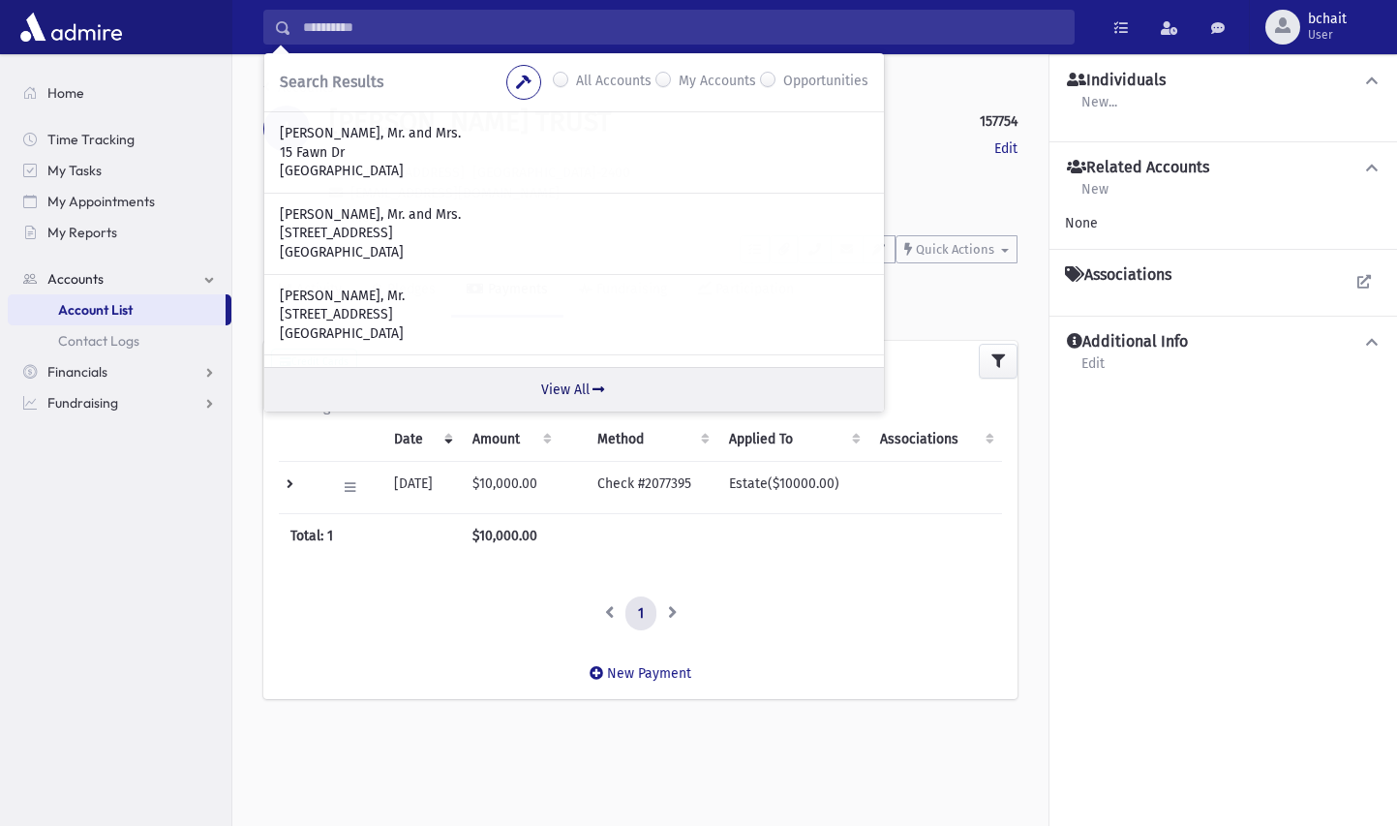
click at [577, 390] on link "View All" at bounding box center [573, 389] width 619 height 45
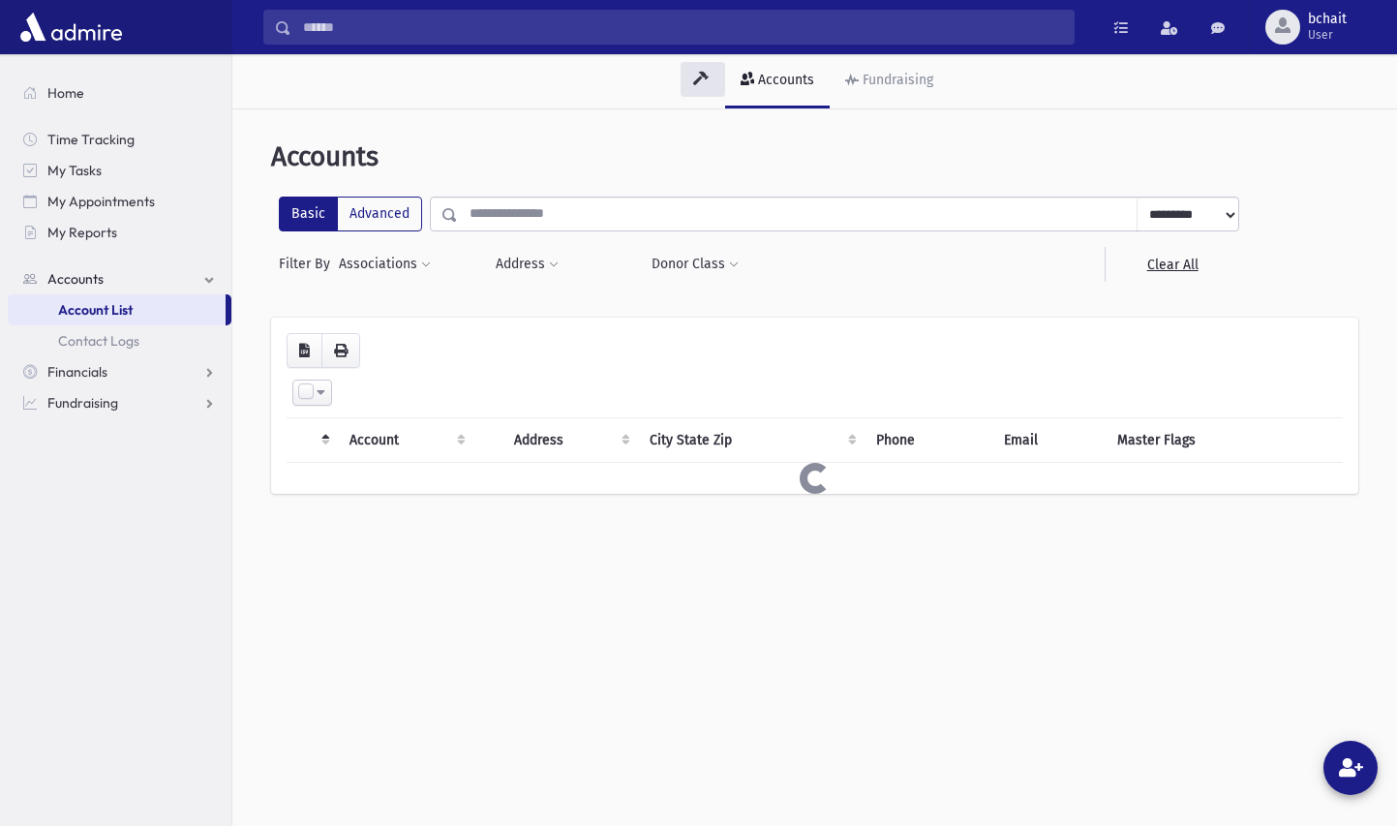
click at [448, 208] on span at bounding box center [449, 215] width 15 height 14
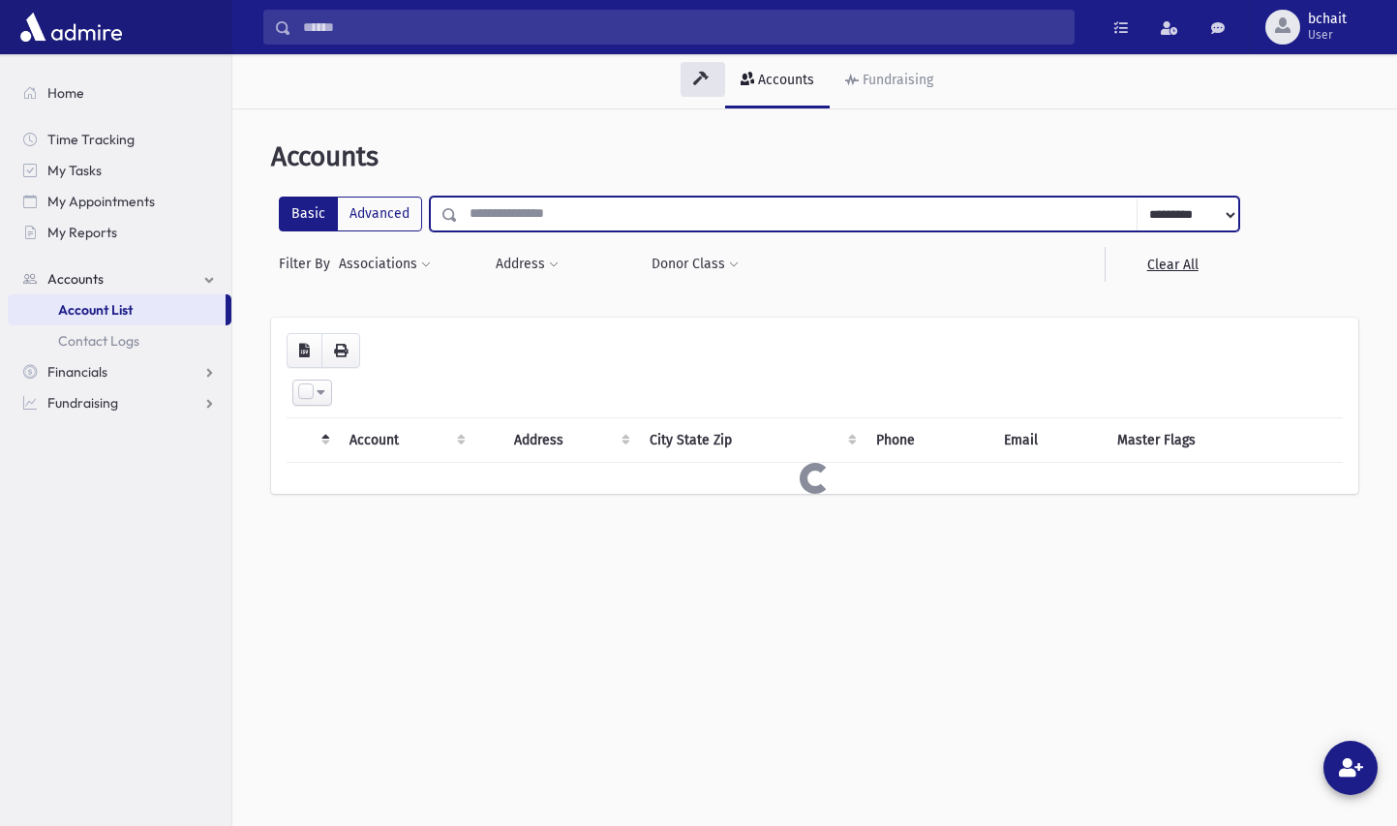
click at [485, 219] on input "text" at bounding box center [797, 213] width 679 height 35
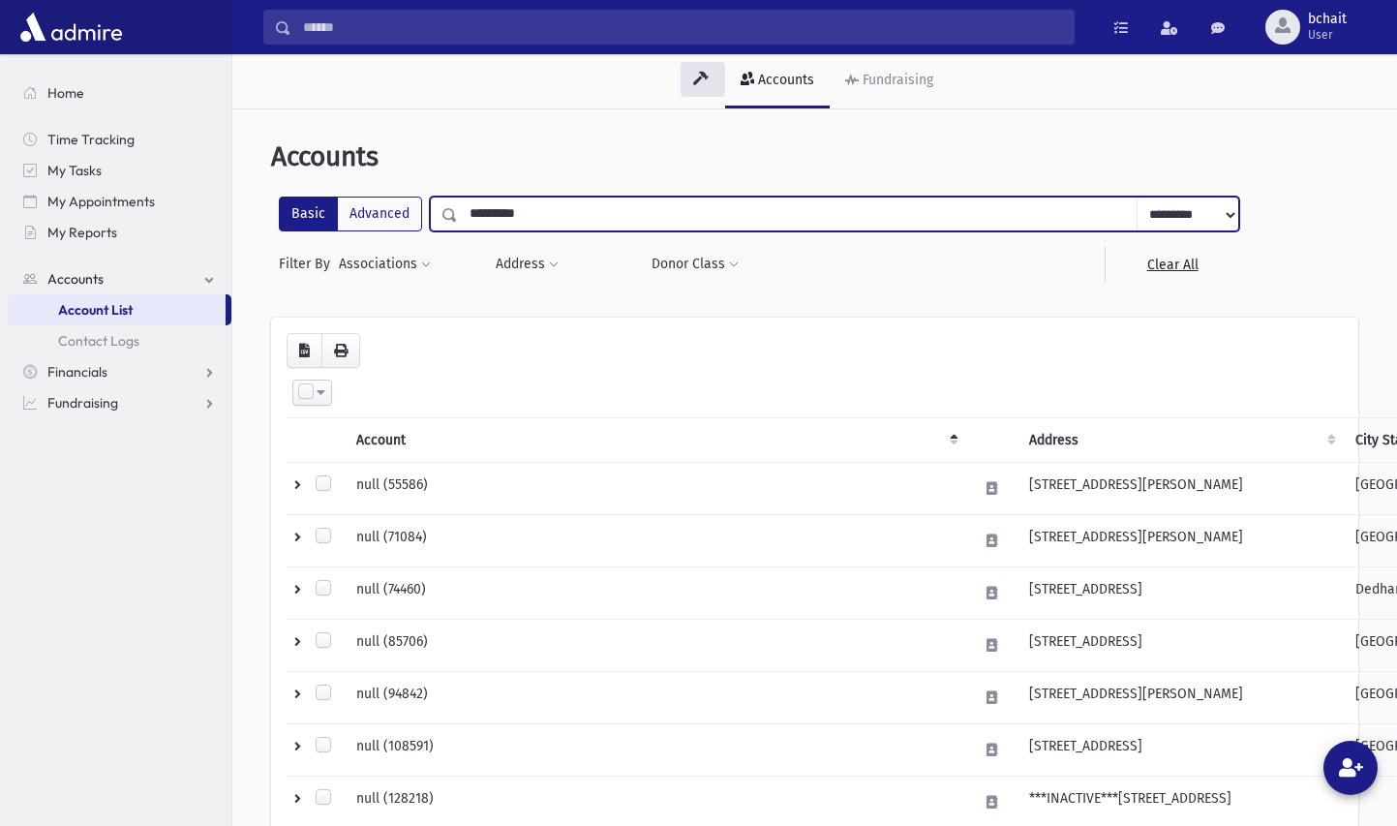
type input "**********"
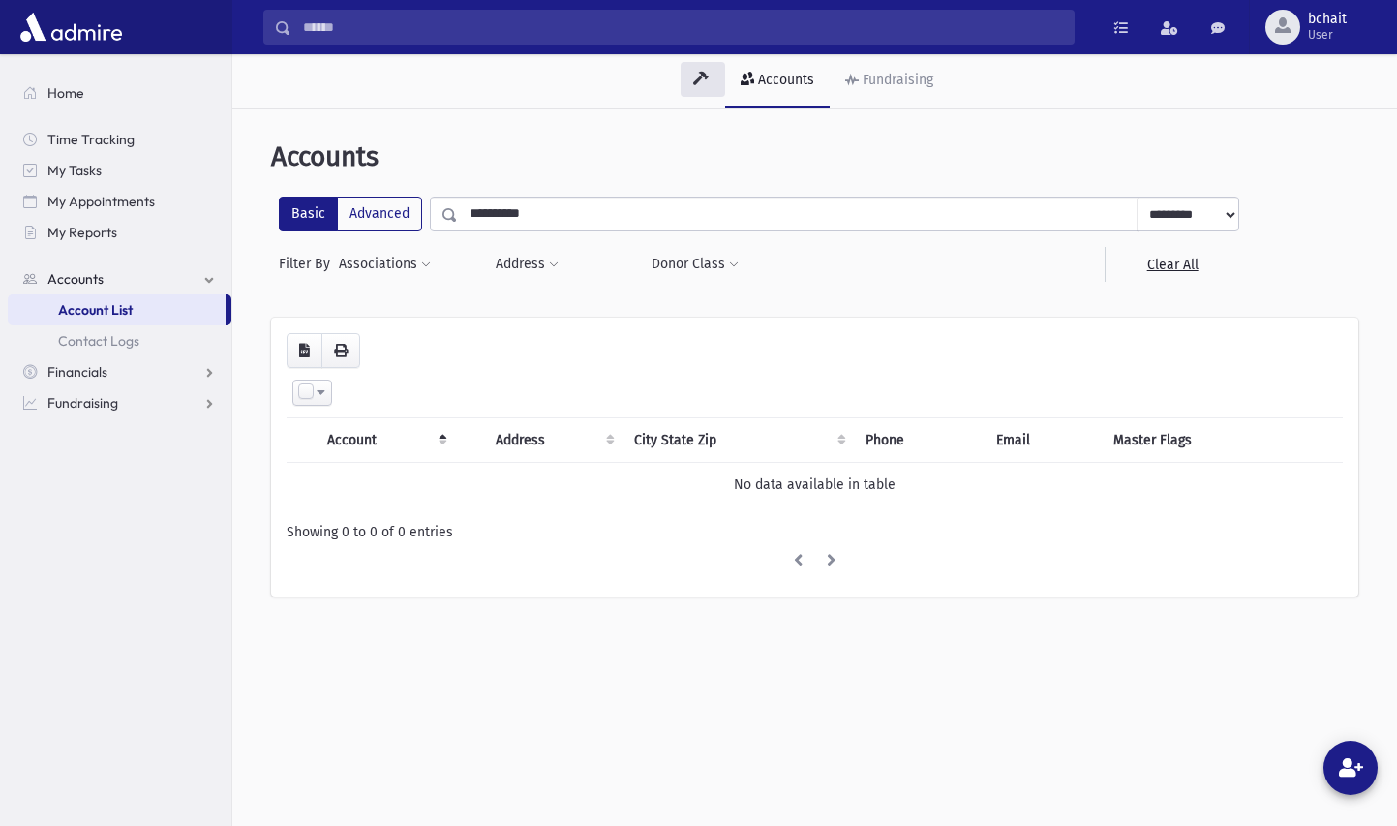
click at [580, 215] on input "**********" at bounding box center [797, 213] width 679 height 35
click at [1150, 216] on select "**********" at bounding box center [1187, 214] width 102 height 35
select select "******"
click at [1136, 197] on select "**********" at bounding box center [1187, 214] width 102 height 35
click at [506, 215] on input "**********" at bounding box center [797, 213] width 679 height 35
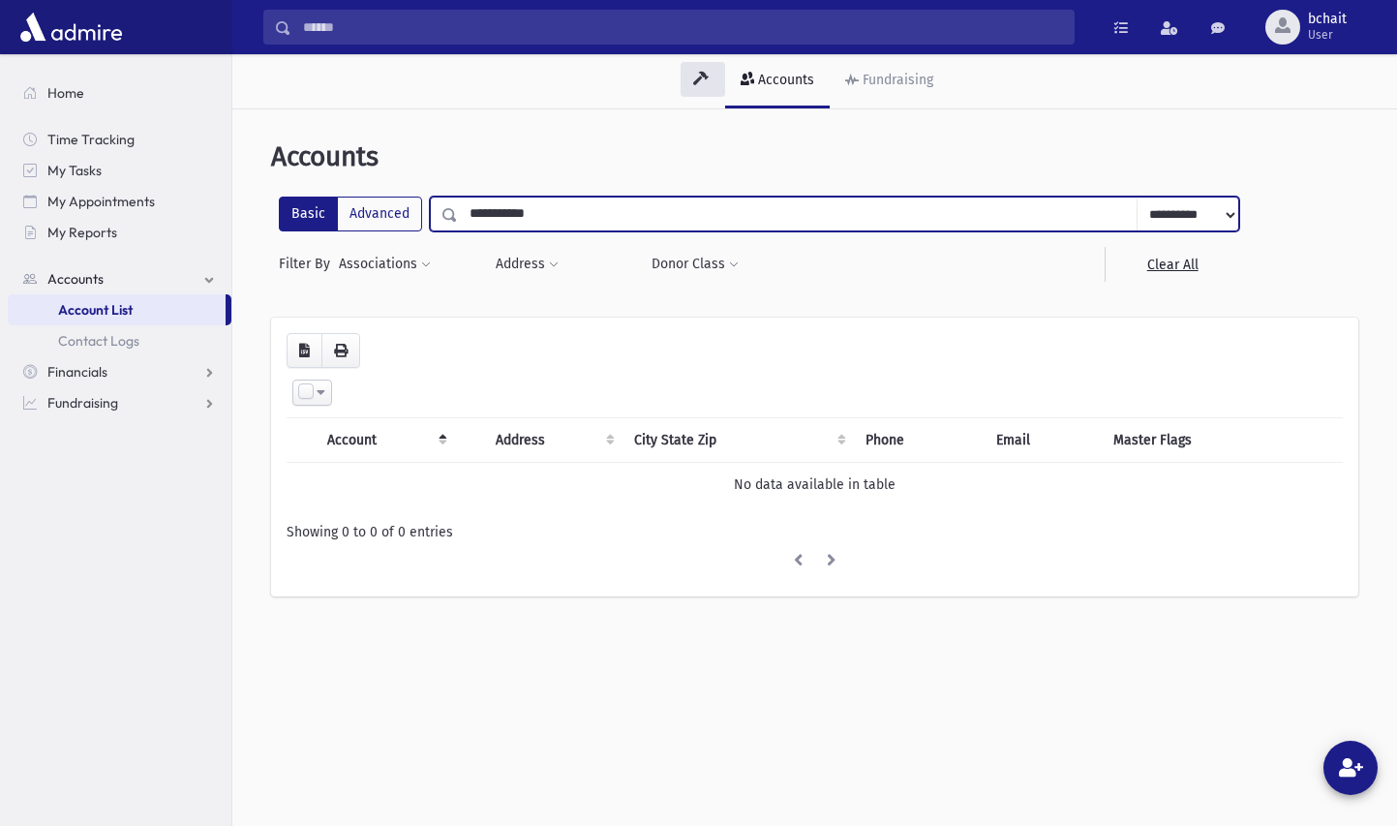
type input "**********"
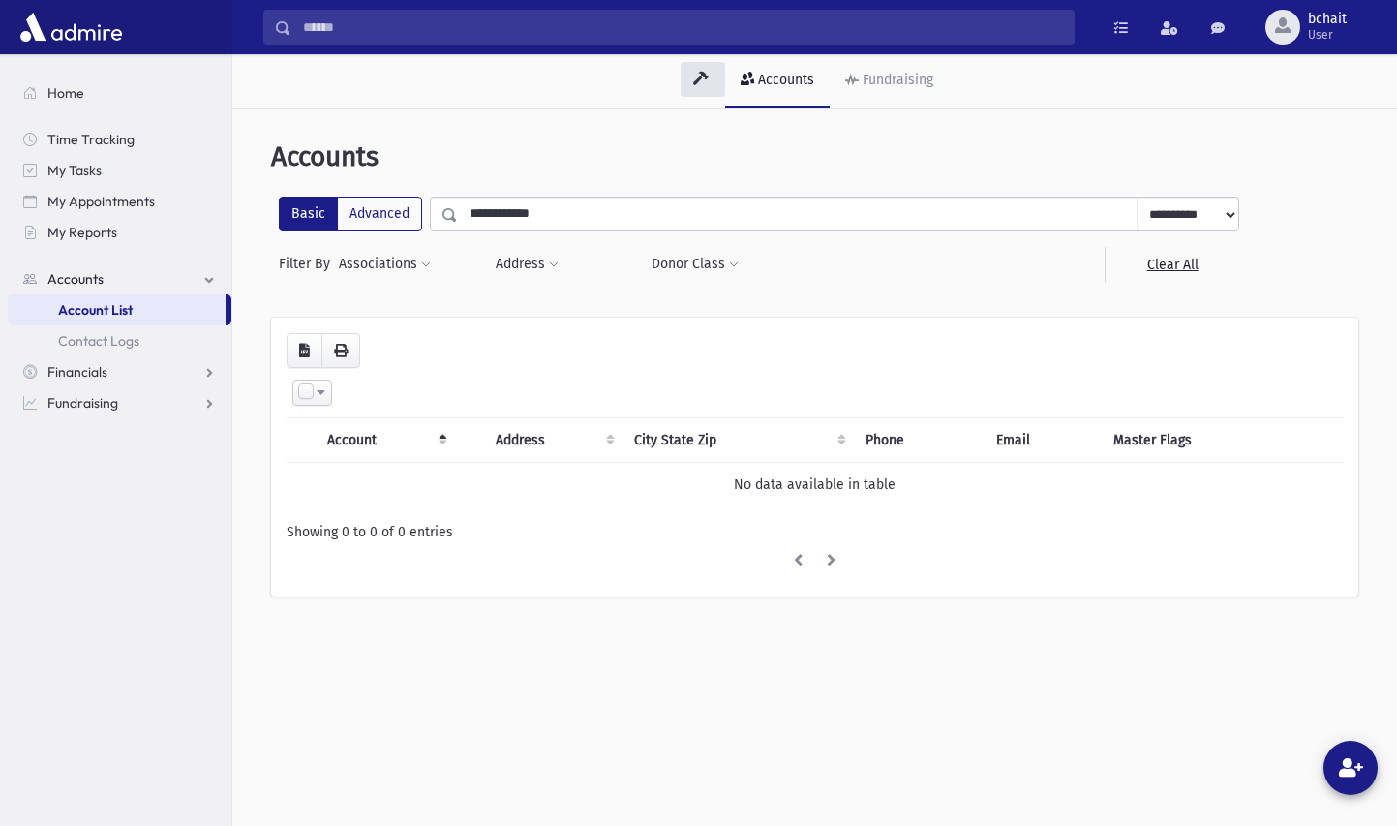
click at [569, 214] on input "**********" at bounding box center [797, 213] width 679 height 35
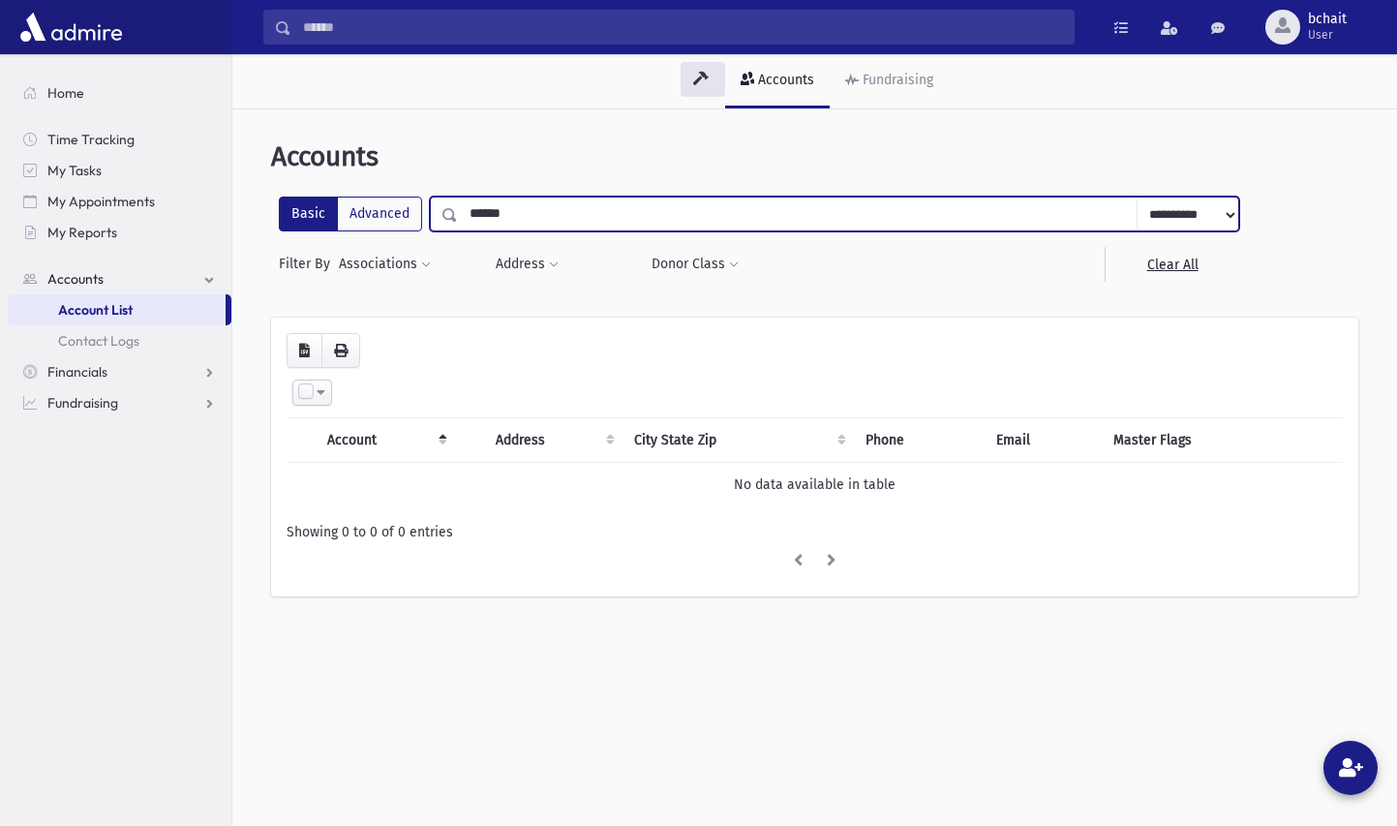
type input "*******"
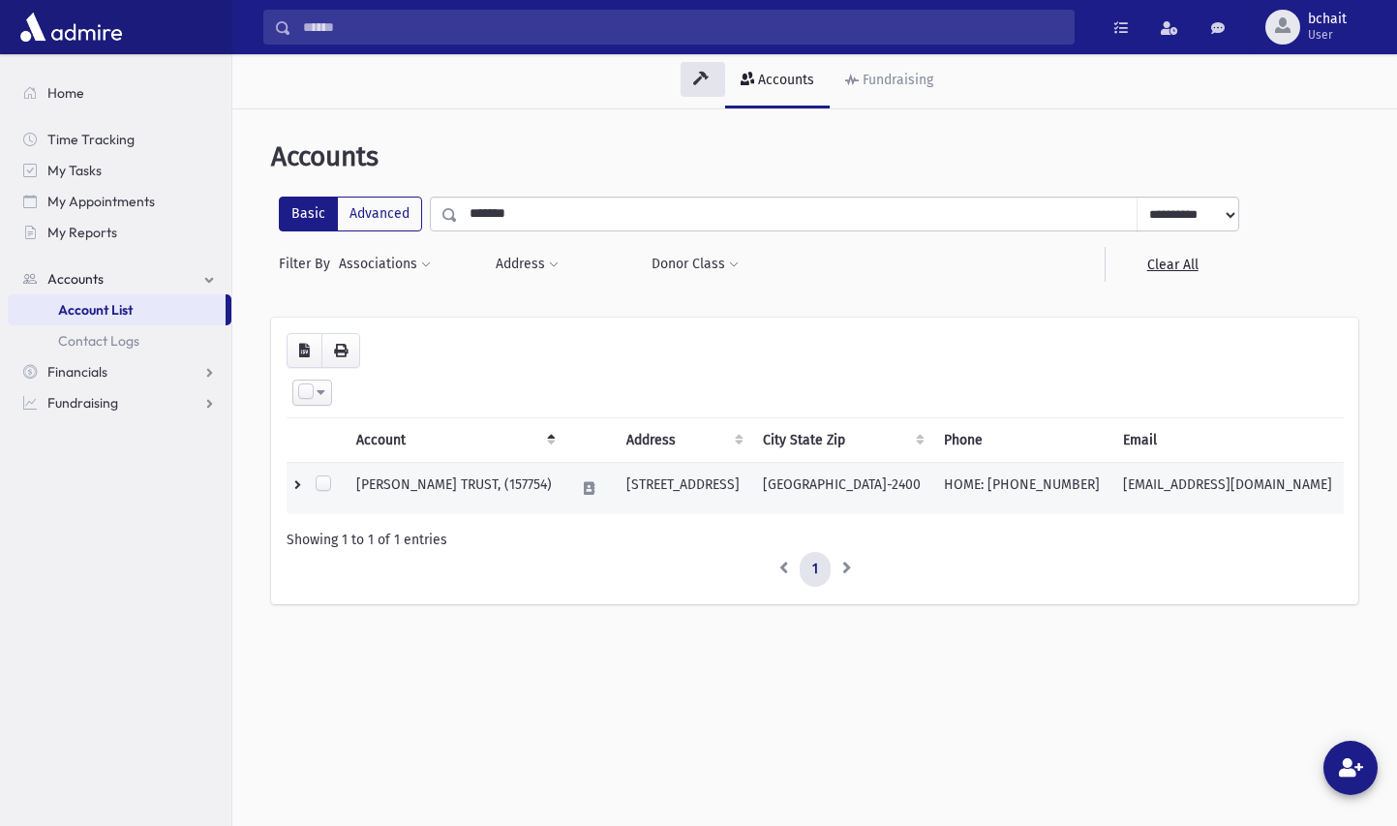
click at [549, 487] on td "[PERSON_NAME] TRUST, (157754)" at bounding box center [454, 489] width 219 height 52
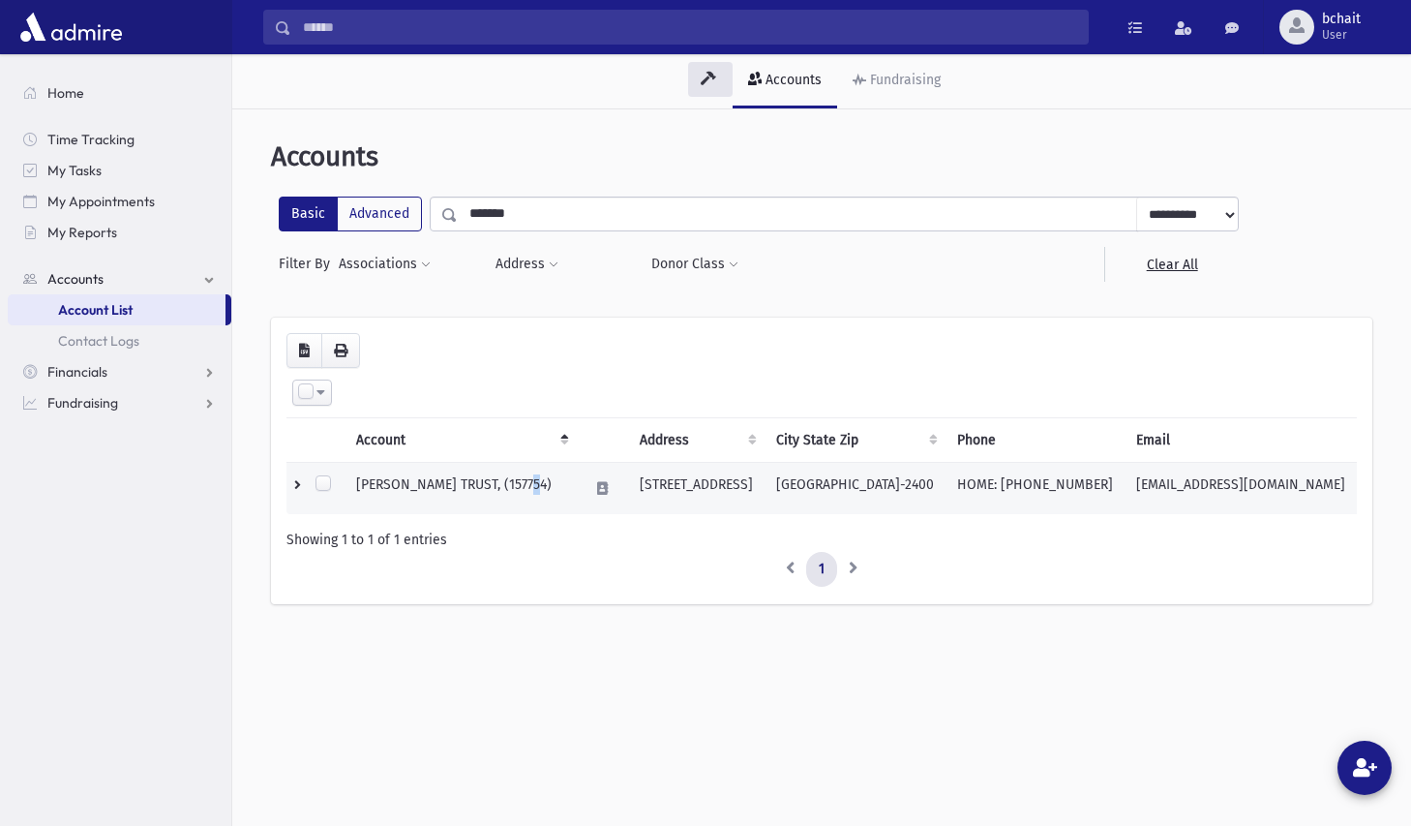
click at [549, 487] on div "**********" at bounding box center [821, 493] width 1179 height 878
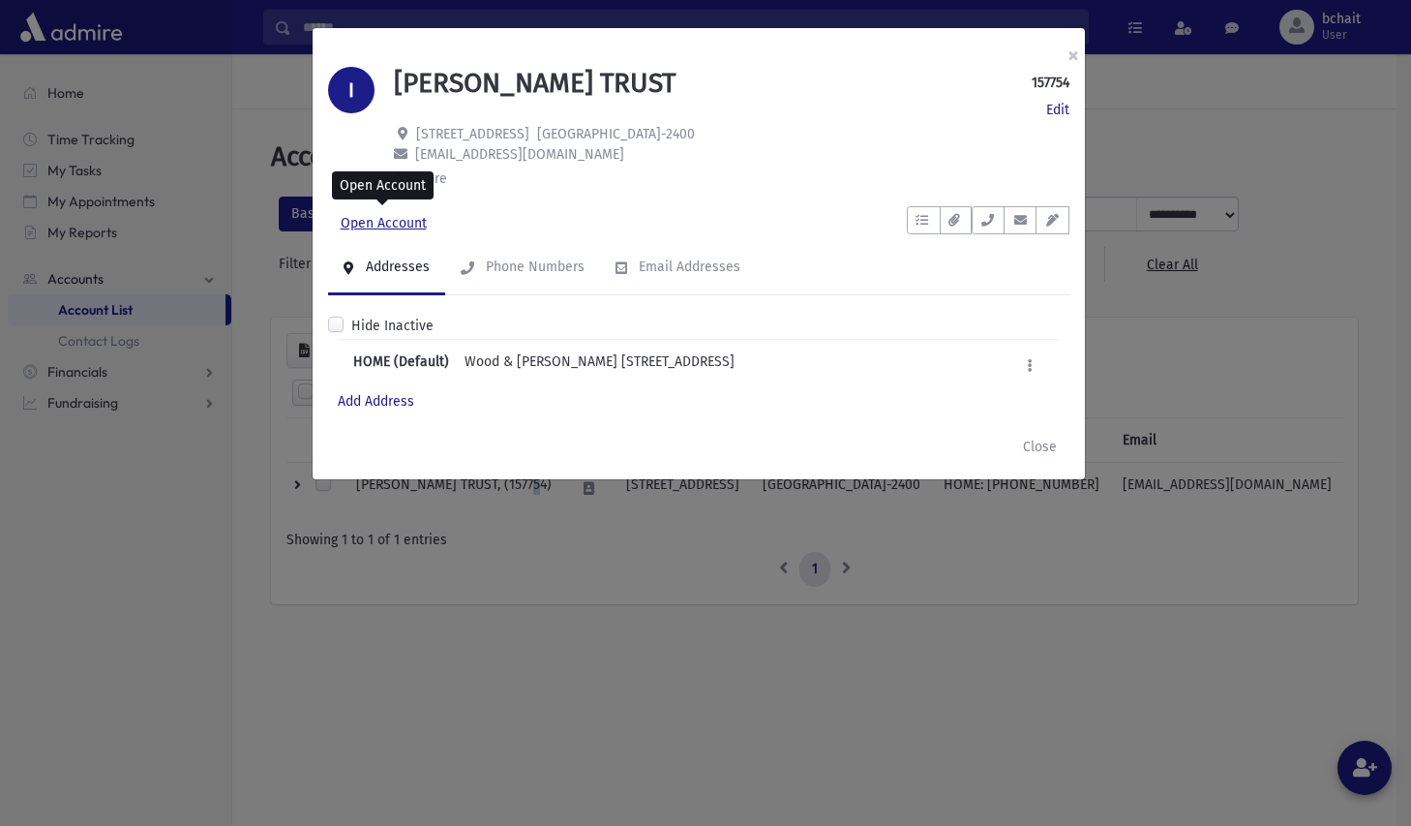
click at [390, 225] on link "Open Account" at bounding box center [383, 223] width 111 height 35
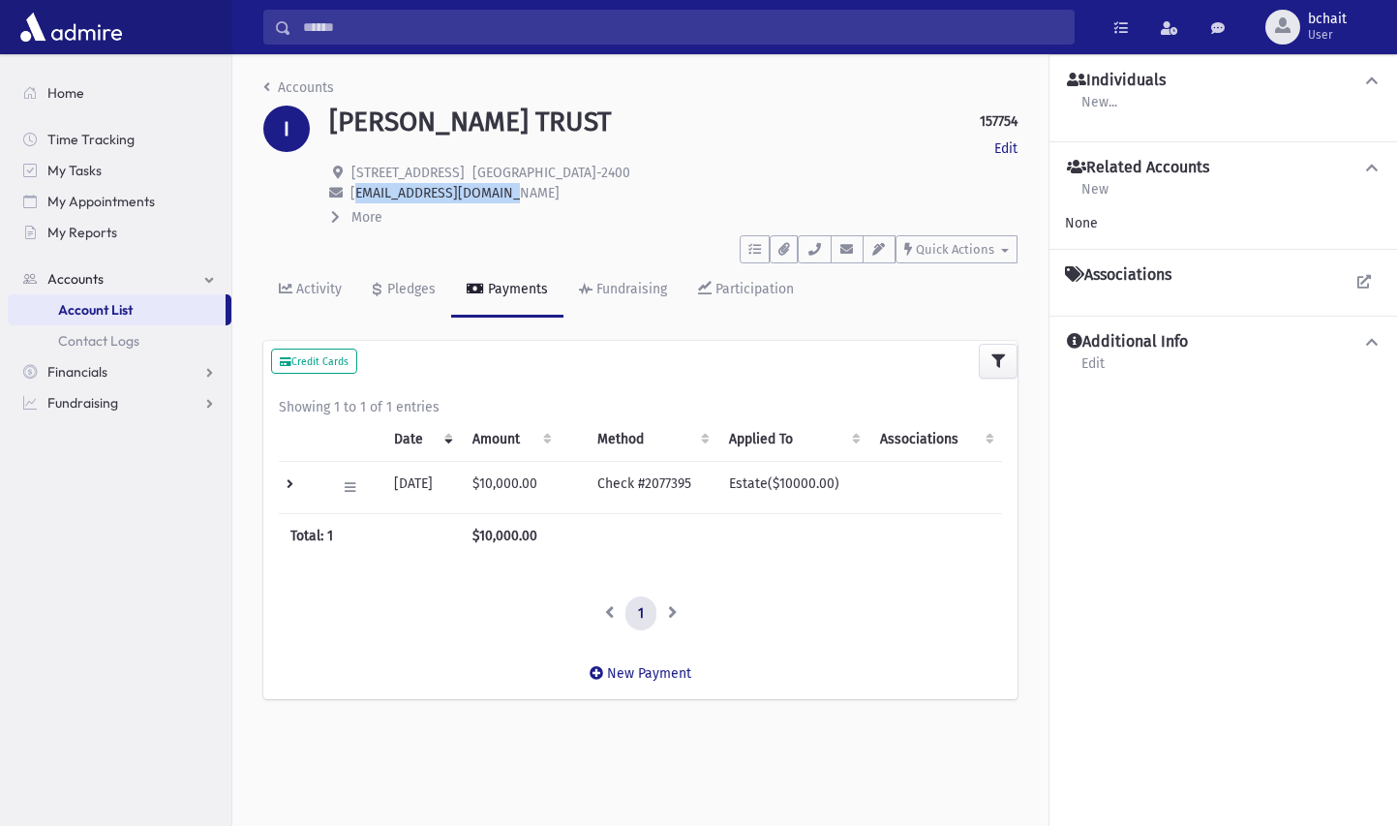
drag, startPoint x: 351, startPoint y: 193, endPoint x: 508, endPoint y: 189, distance: 156.8
click at [508, 189] on span "[EMAIL_ADDRESS][DOMAIN_NAME]" at bounding box center [454, 193] width 209 height 16
copy span "lhkatz@woodlamping.com"
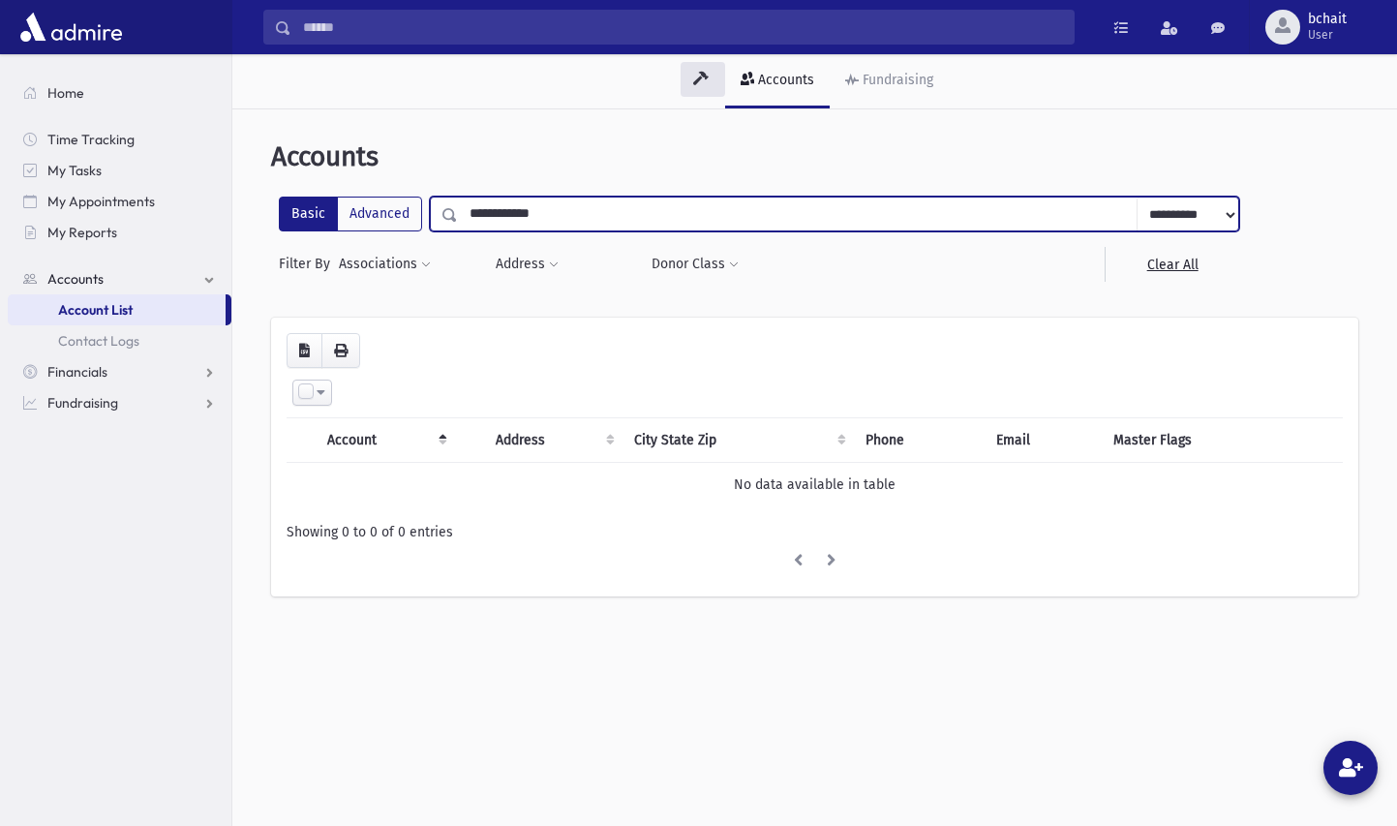
click at [658, 226] on input "**********" at bounding box center [797, 213] width 679 height 35
type input "*"
type input "**********"
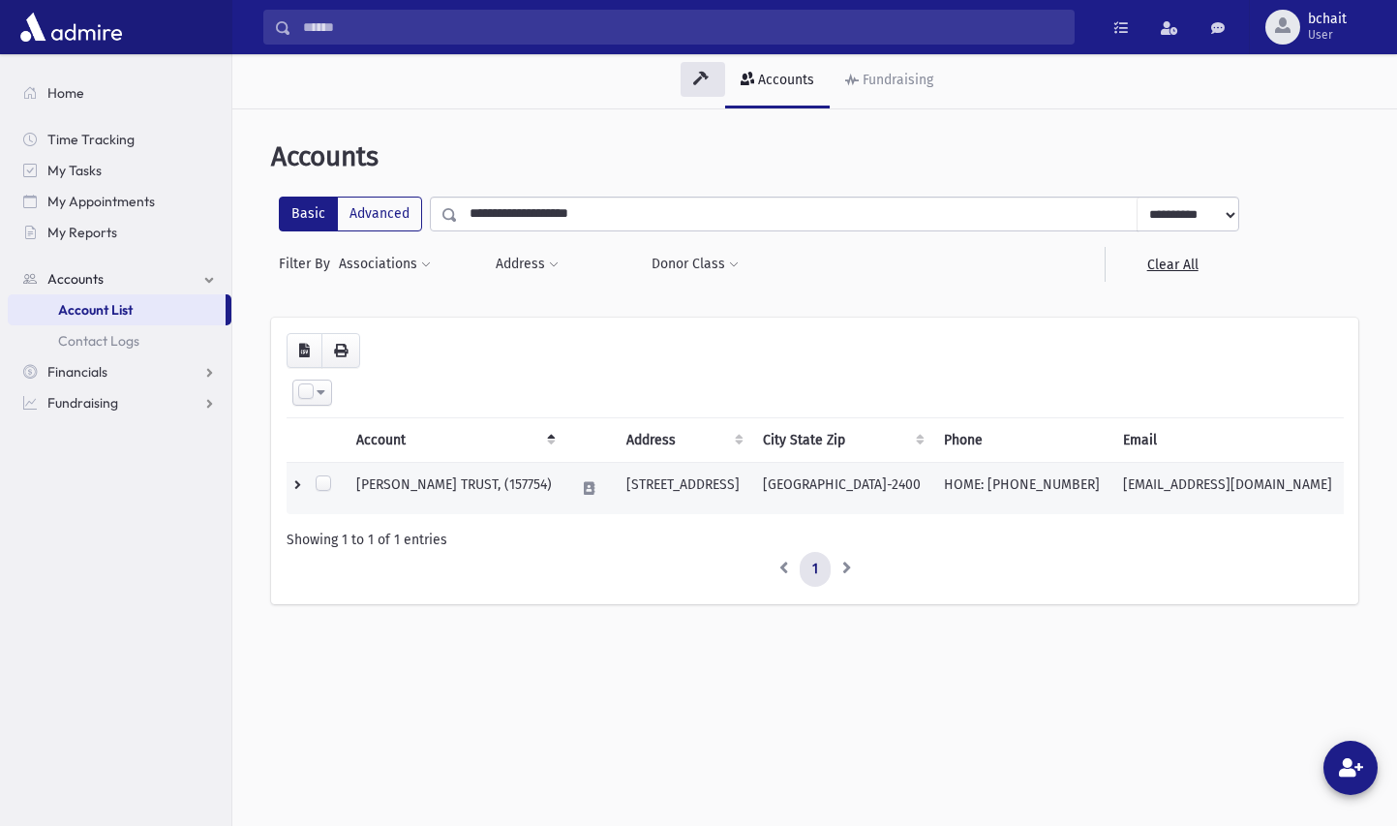
click at [560, 484] on td "ISABELLE COHEN ADLER TRUST, (157754)" at bounding box center [454, 489] width 219 height 52
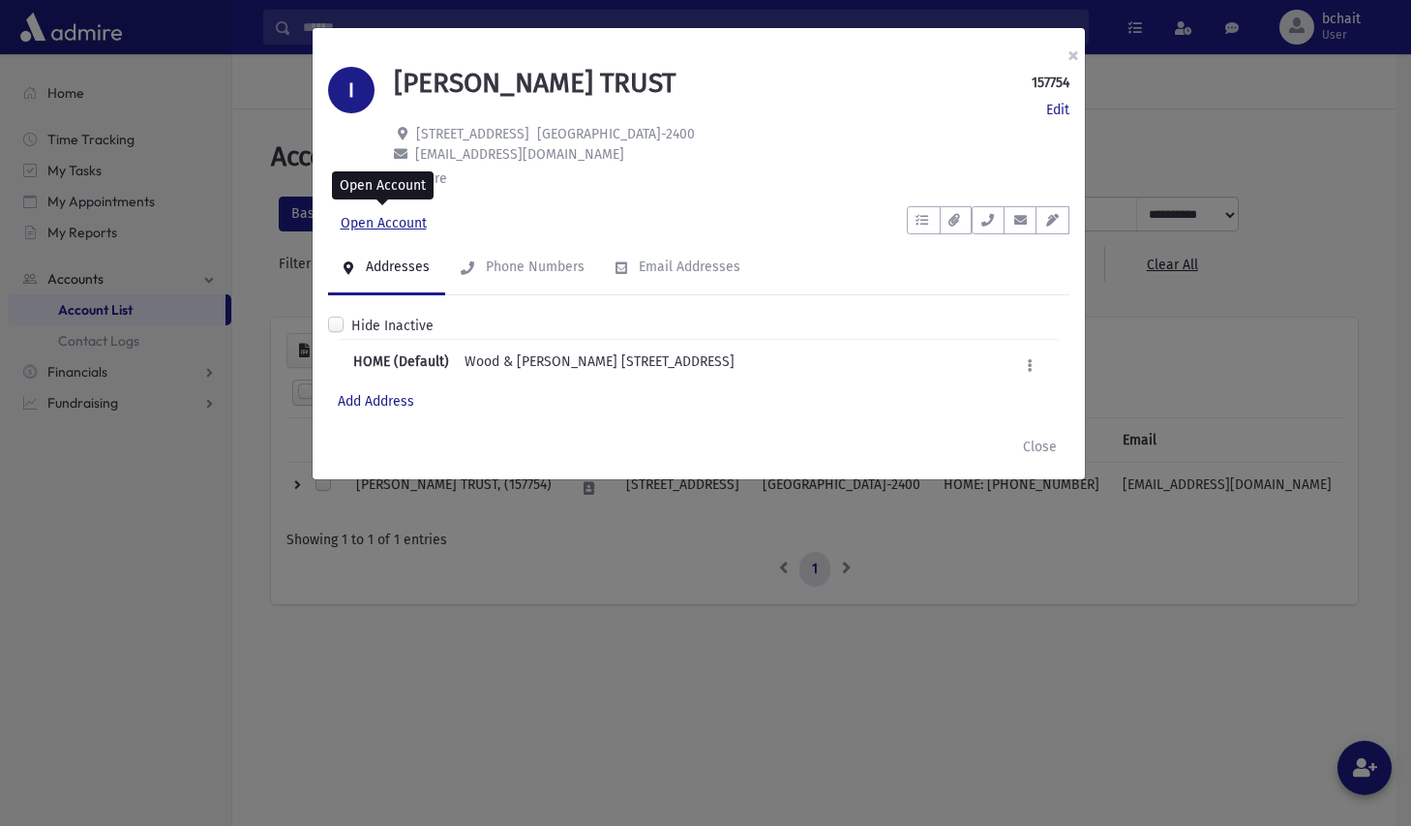
click at [416, 225] on link "Open Account" at bounding box center [383, 223] width 111 height 35
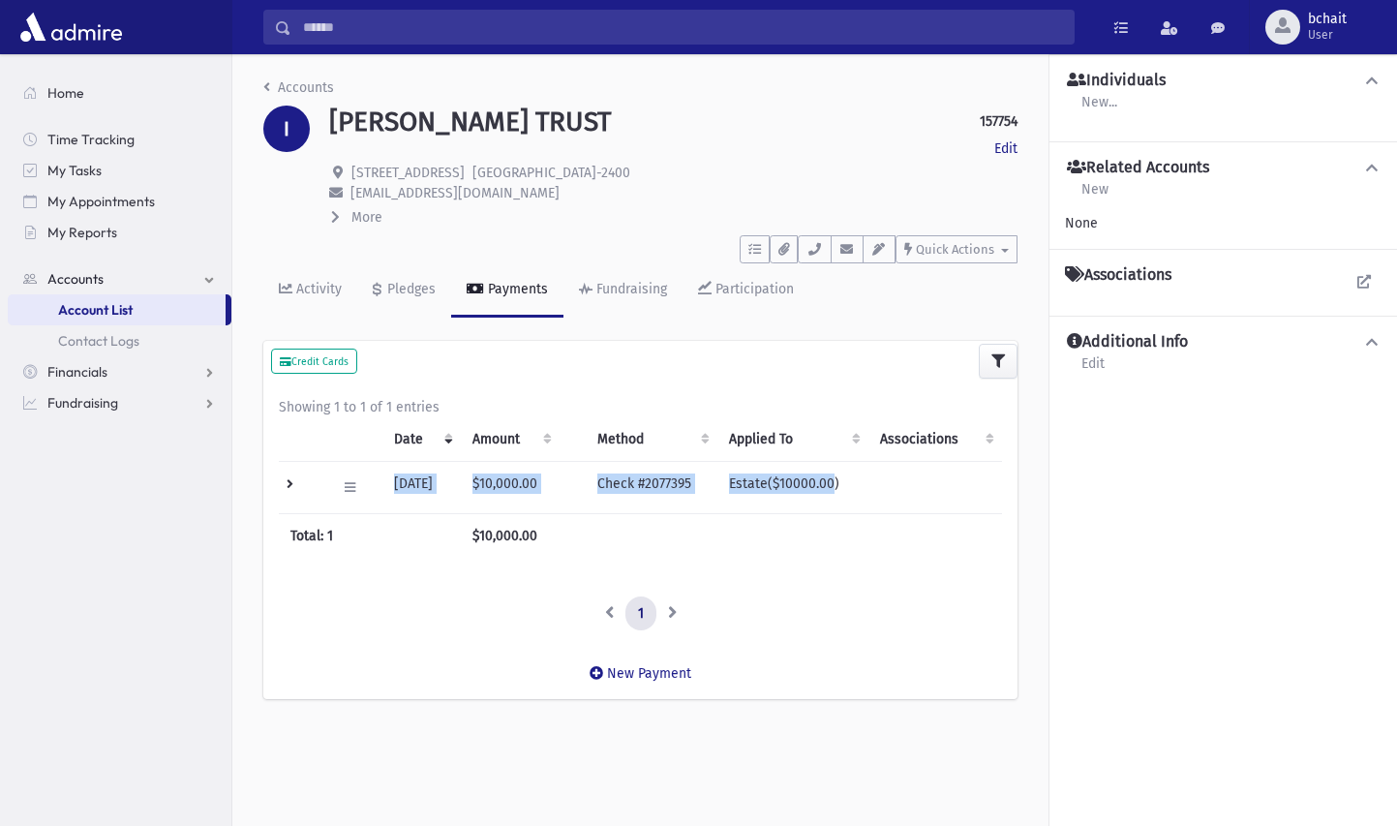
drag, startPoint x: 390, startPoint y: 486, endPoint x: 843, endPoint y: 473, distance: 453.1
click at [843, 473] on tr "Edit Void Delete Transaction Logs [DATE] $10,000.00 Check #2077395 Estate($1000…" at bounding box center [640, 487] width 723 height 52
copy tr "12/22/2021 $10,000.00 Check #2077395 Estate($10000.00"
click at [231, 796] on aside "bchait User Change Password Preferences Logout Home Time Tracking My Tasks My A…" at bounding box center [116, 439] width 232 height 771
click at [1241, 665] on div "Individuals New... New Individual Add Existing Individual Create Primary Indivi…" at bounding box center [1222, 461] width 347 height 815
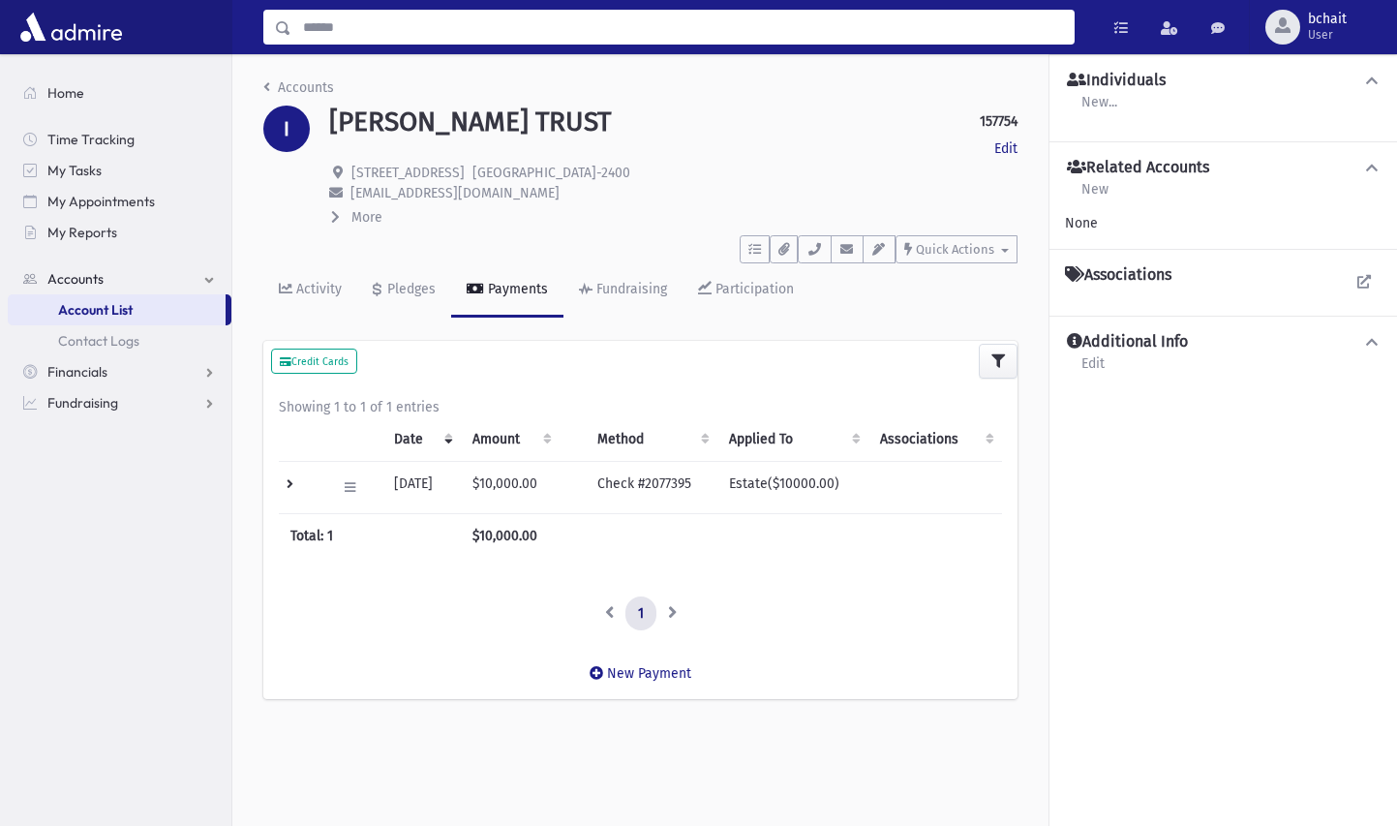
click at [466, 40] on input "Search" at bounding box center [682, 27] width 782 height 35
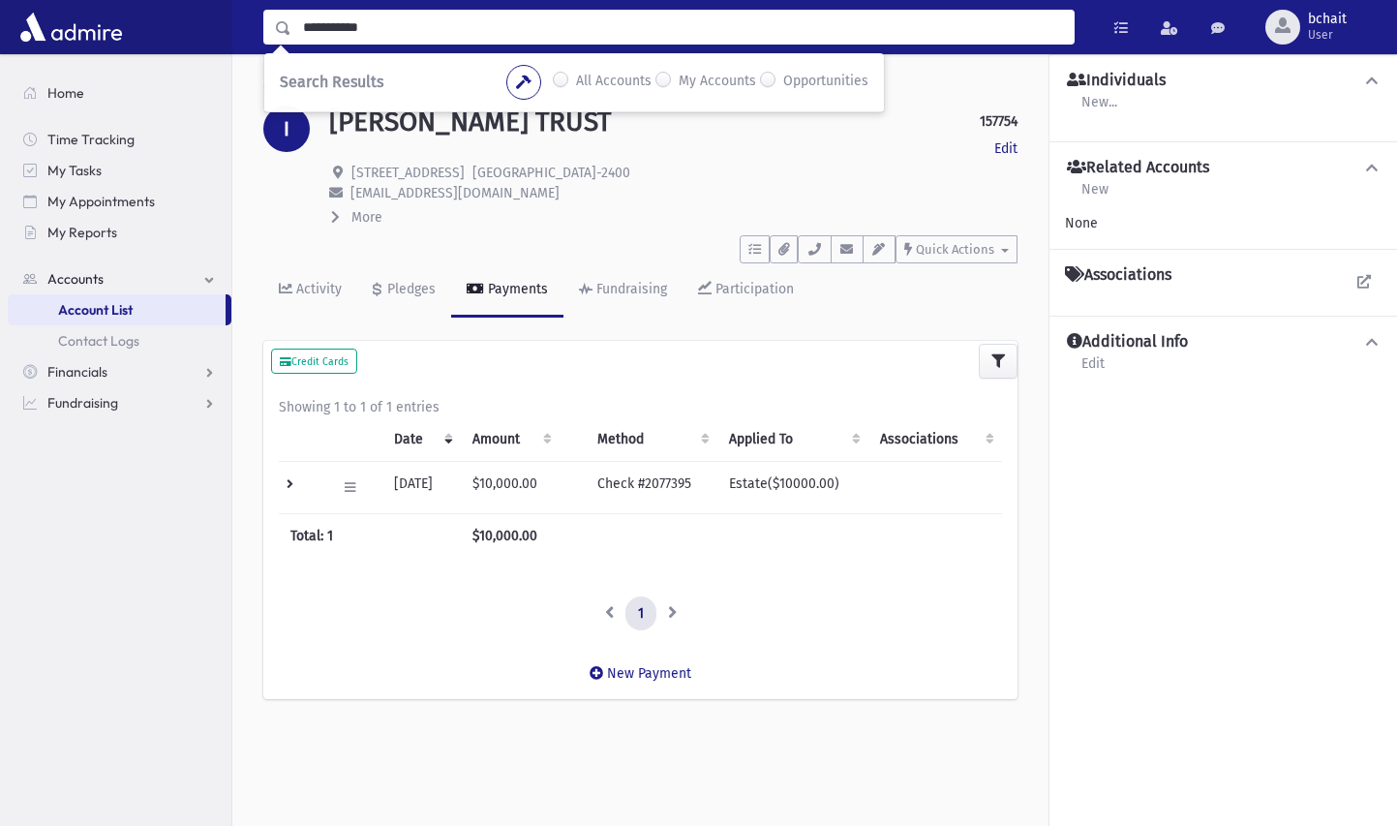
type input "**********"
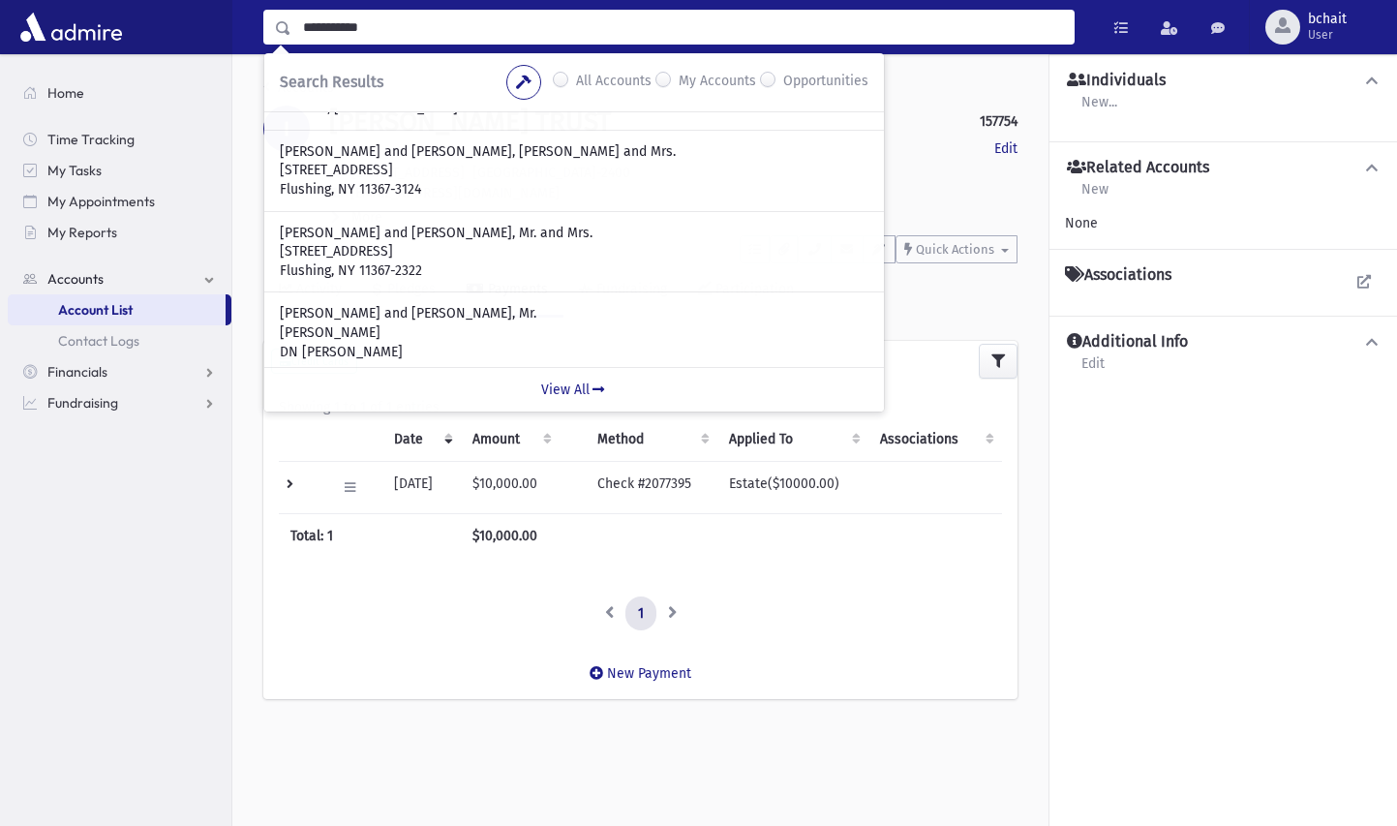
scroll to position [69, 0]
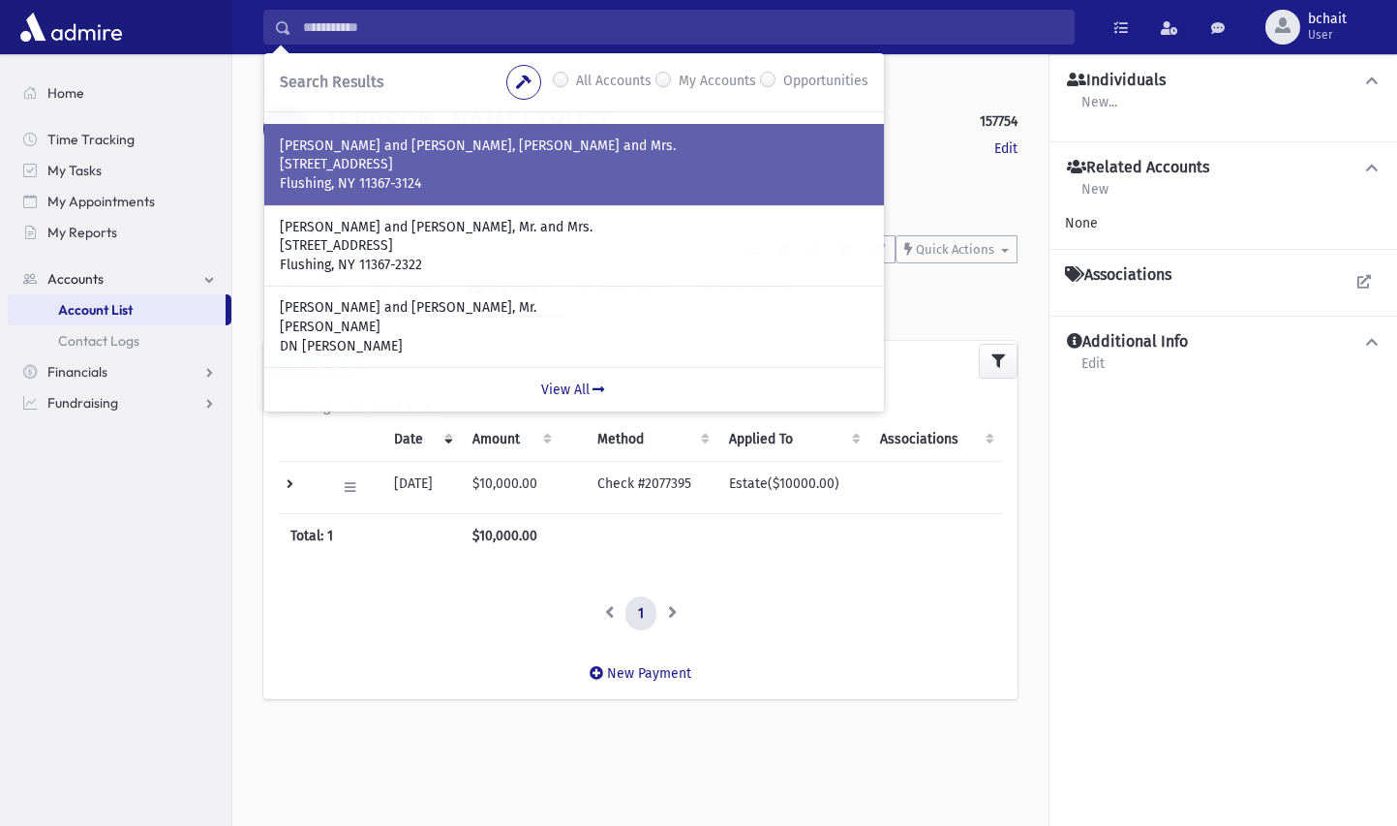
click at [457, 177] on p "Flushing, NY 11367-3124" at bounding box center [574, 183] width 588 height 19
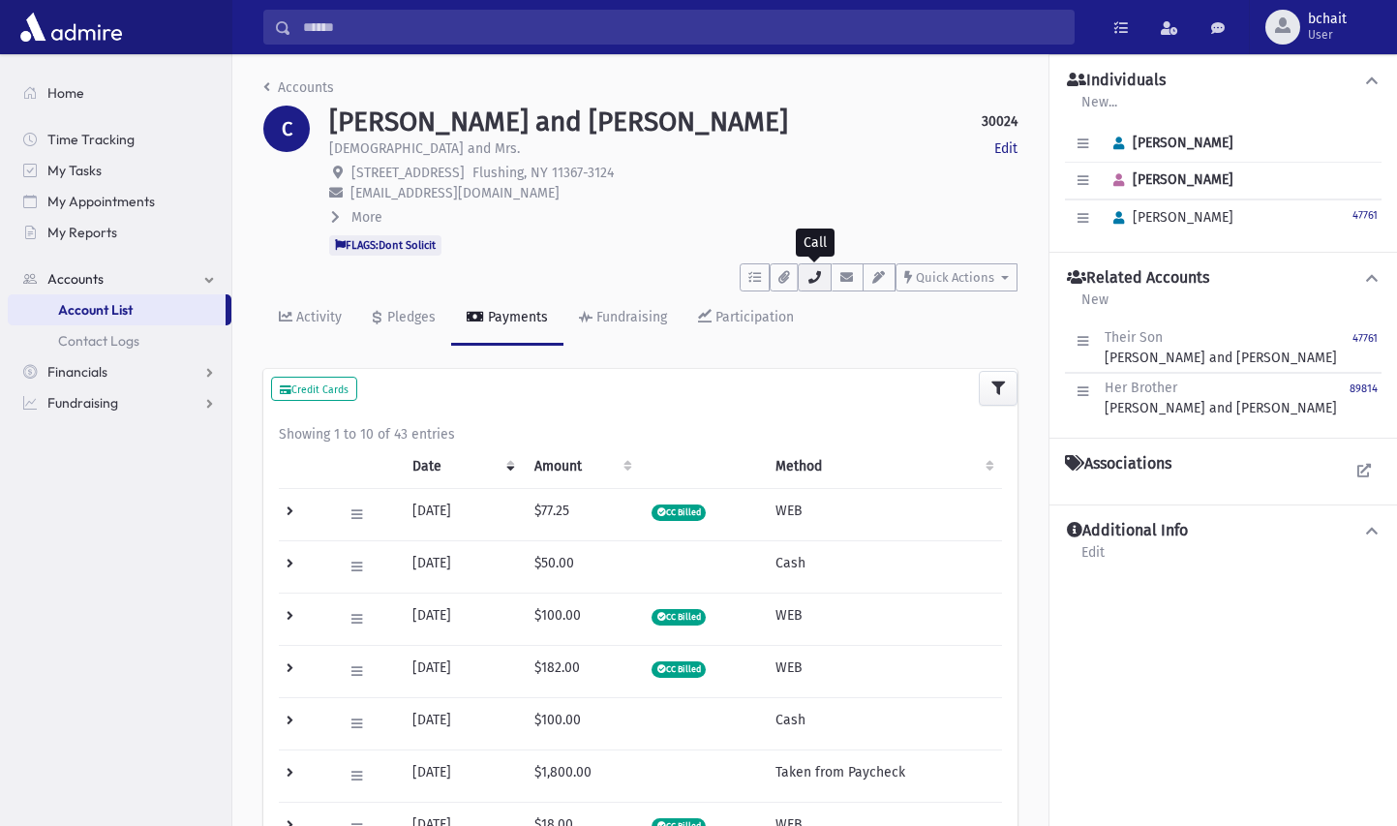
click at [807, 274] on icon "button" at bounding box center [813, 277] width 15 height 13
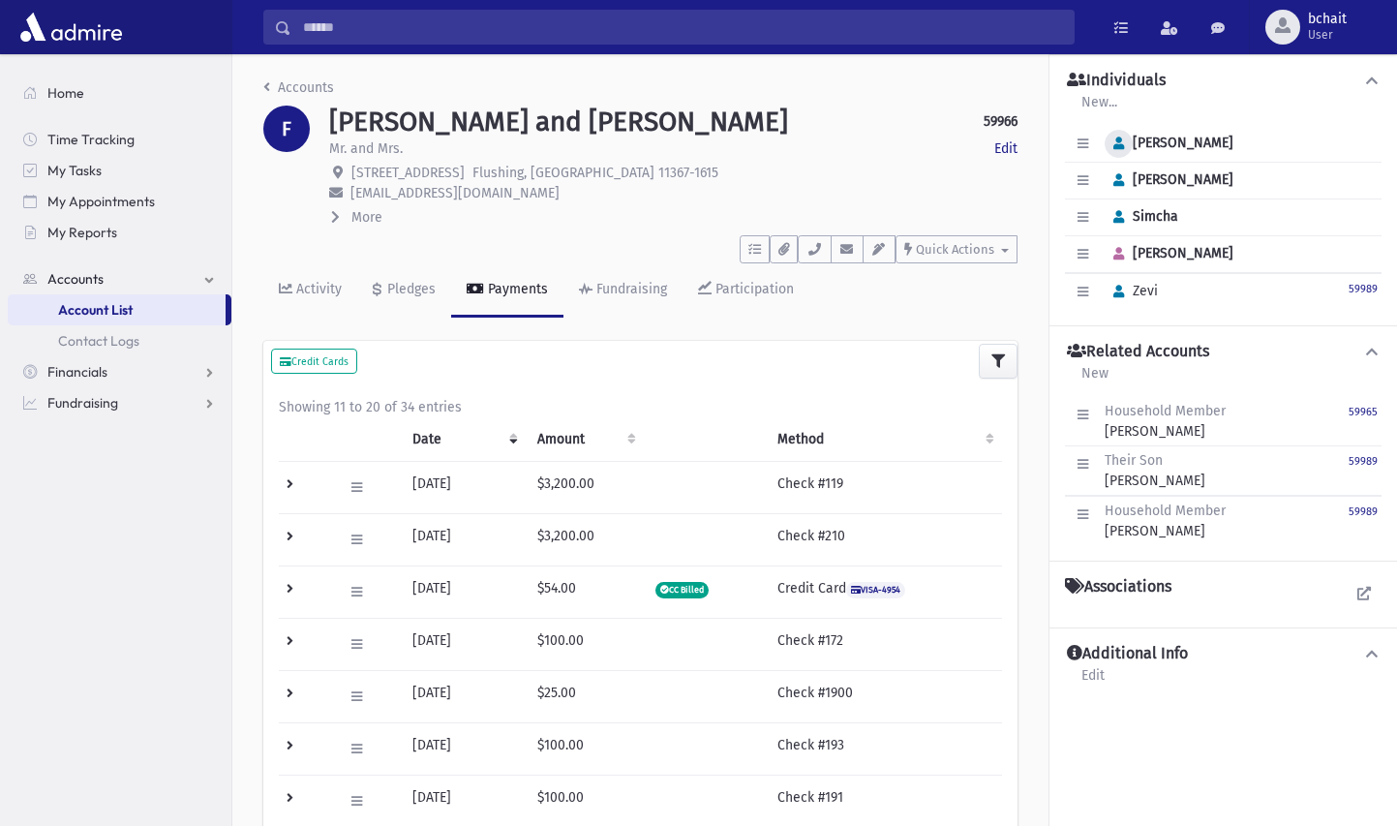
click at [1119, 140] on icon "button" at bounding box center [1118, 143] width 11 height 13
click at [1117, 142] on icon "button" at bounding box center [1118, 143] width 11 height 13
click at [1118, 148] on icon "button" at bounding box center [1118, 143] width 11 height 13
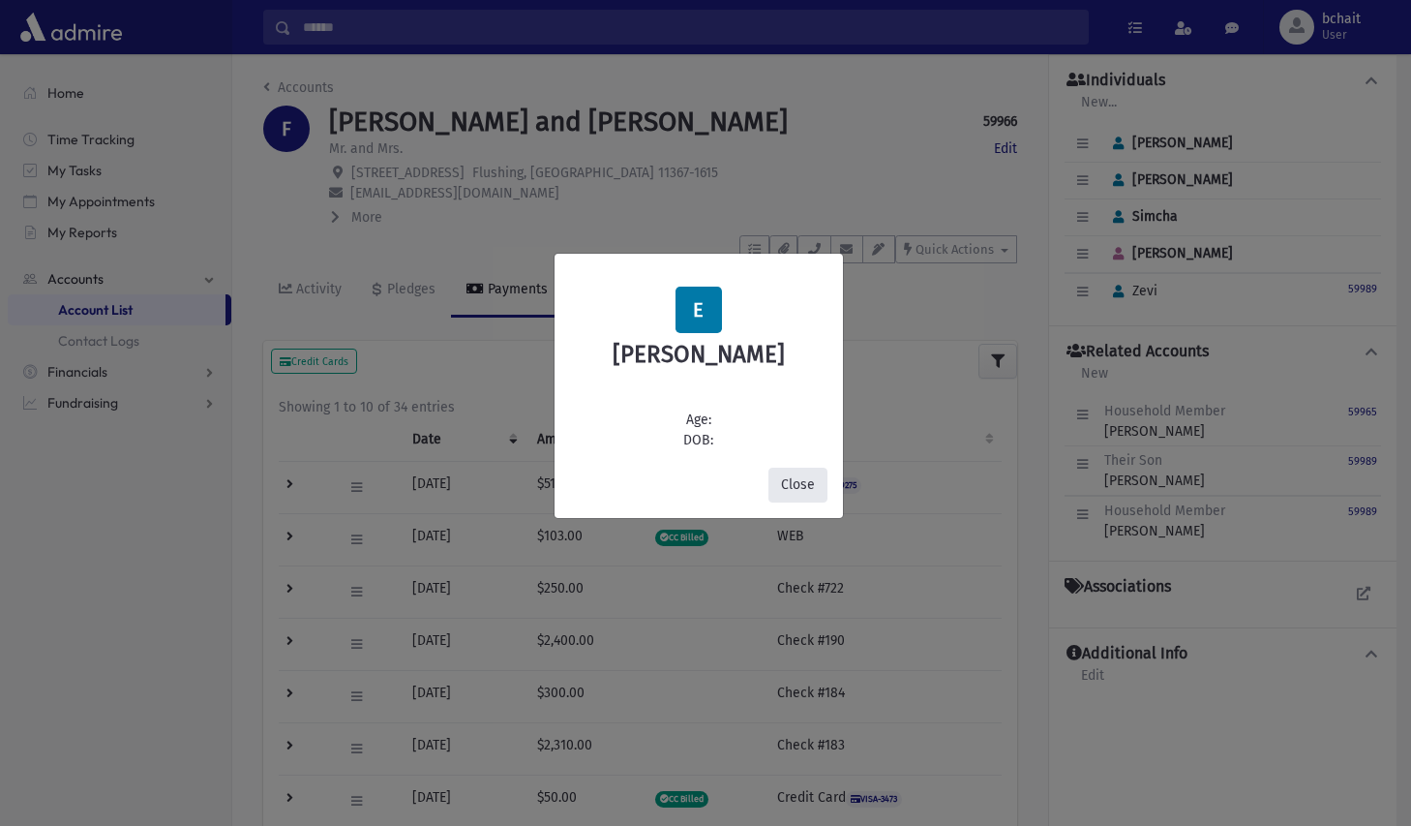
click at [811, 486] on button "Close" at bounding box center [797, 484] width 59 height 35
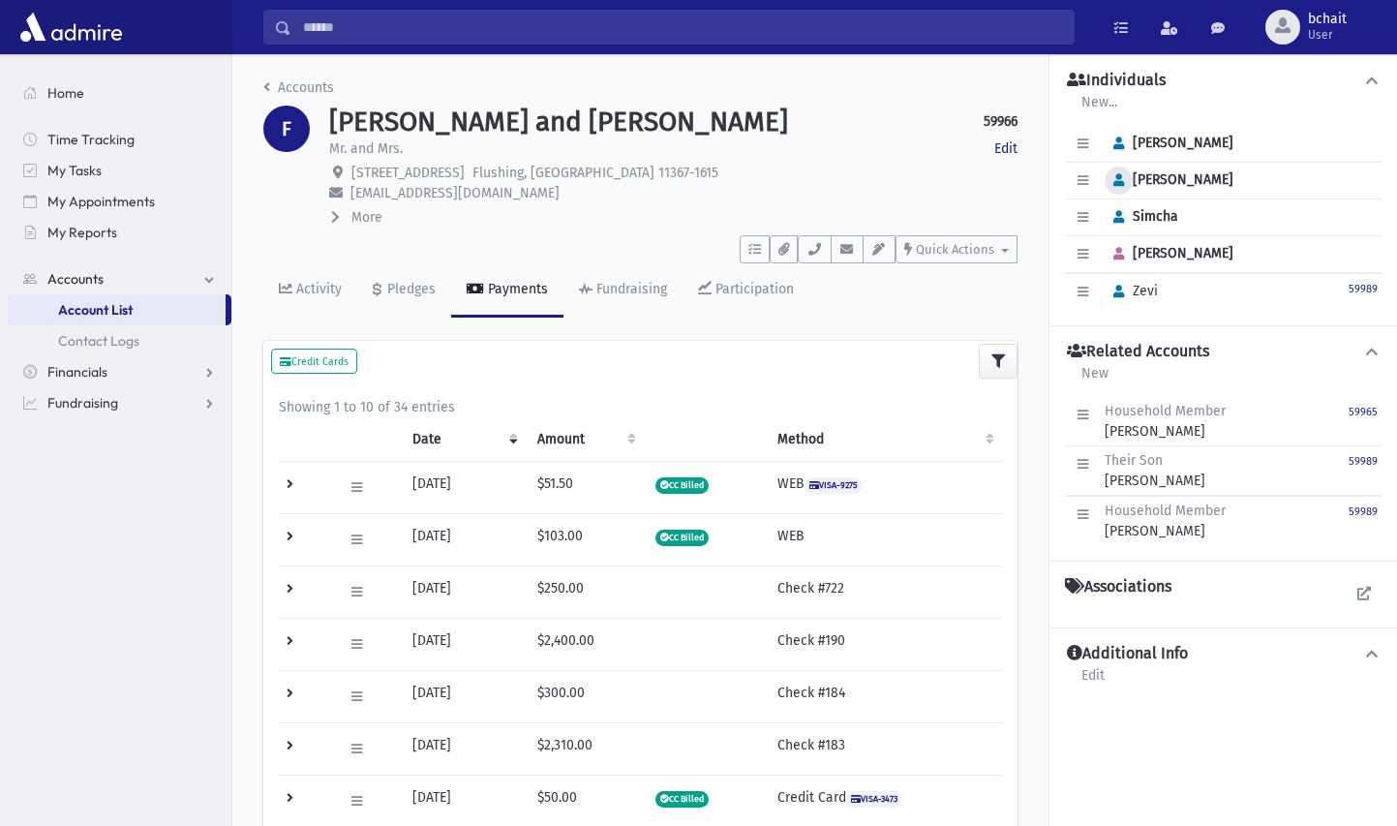
click at [1118, 178] on icon "button" at bounding box center [1118, 180] width 11 height 13
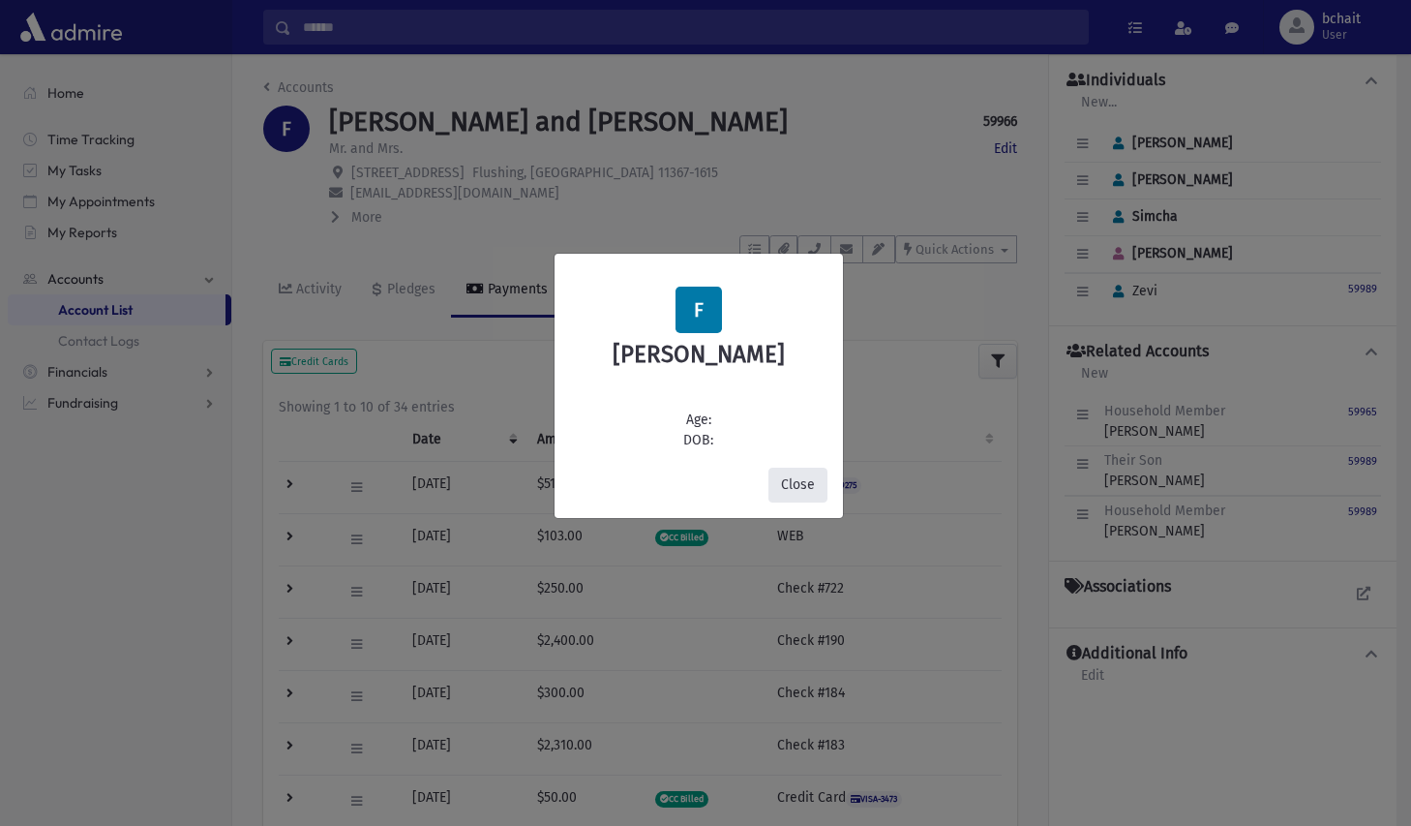
click at [799, 485] on button "Close" at bounding box center [797, 484] width 59 height 35
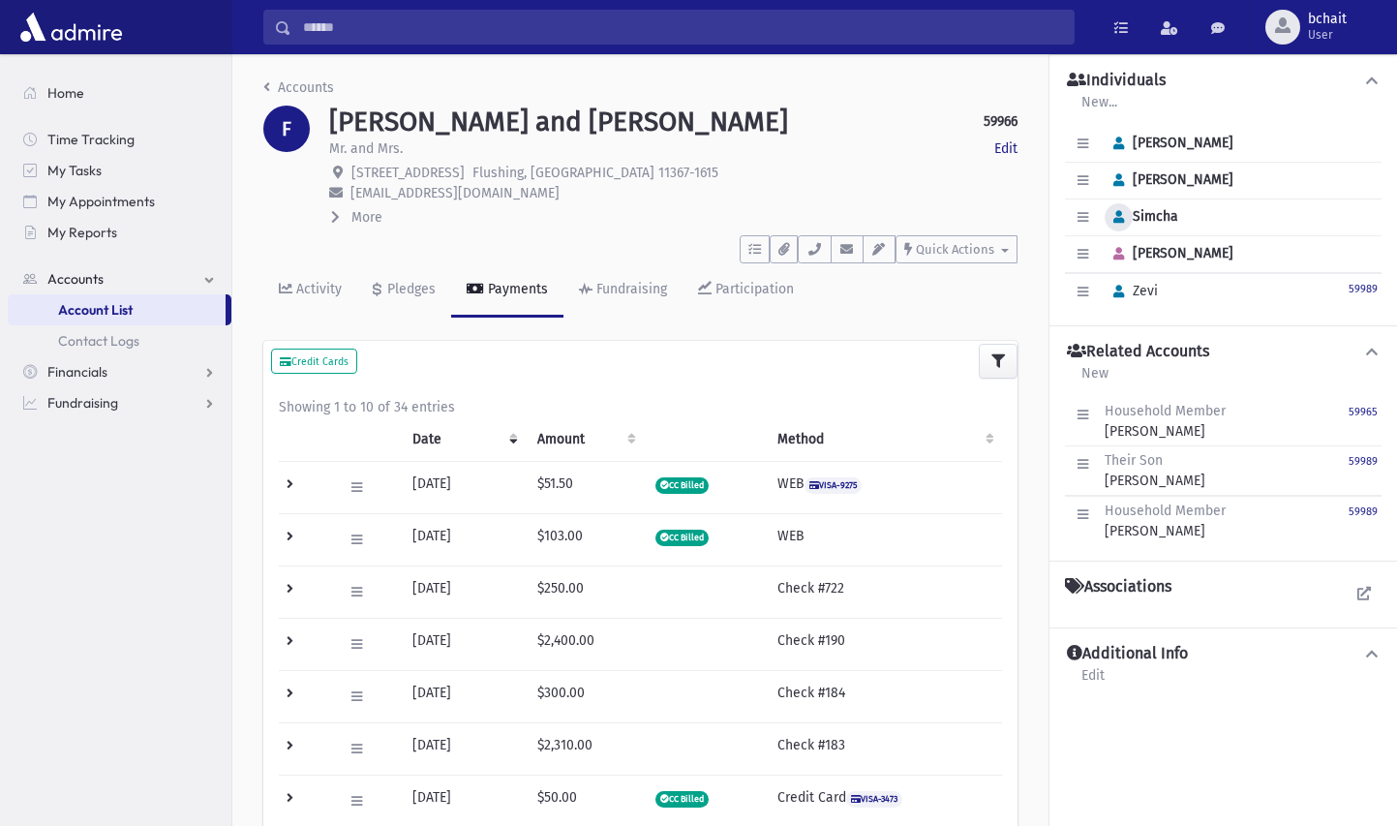
click at [1125, 213] on button "button" at bounding box center [1118, 217] width 28 height 28
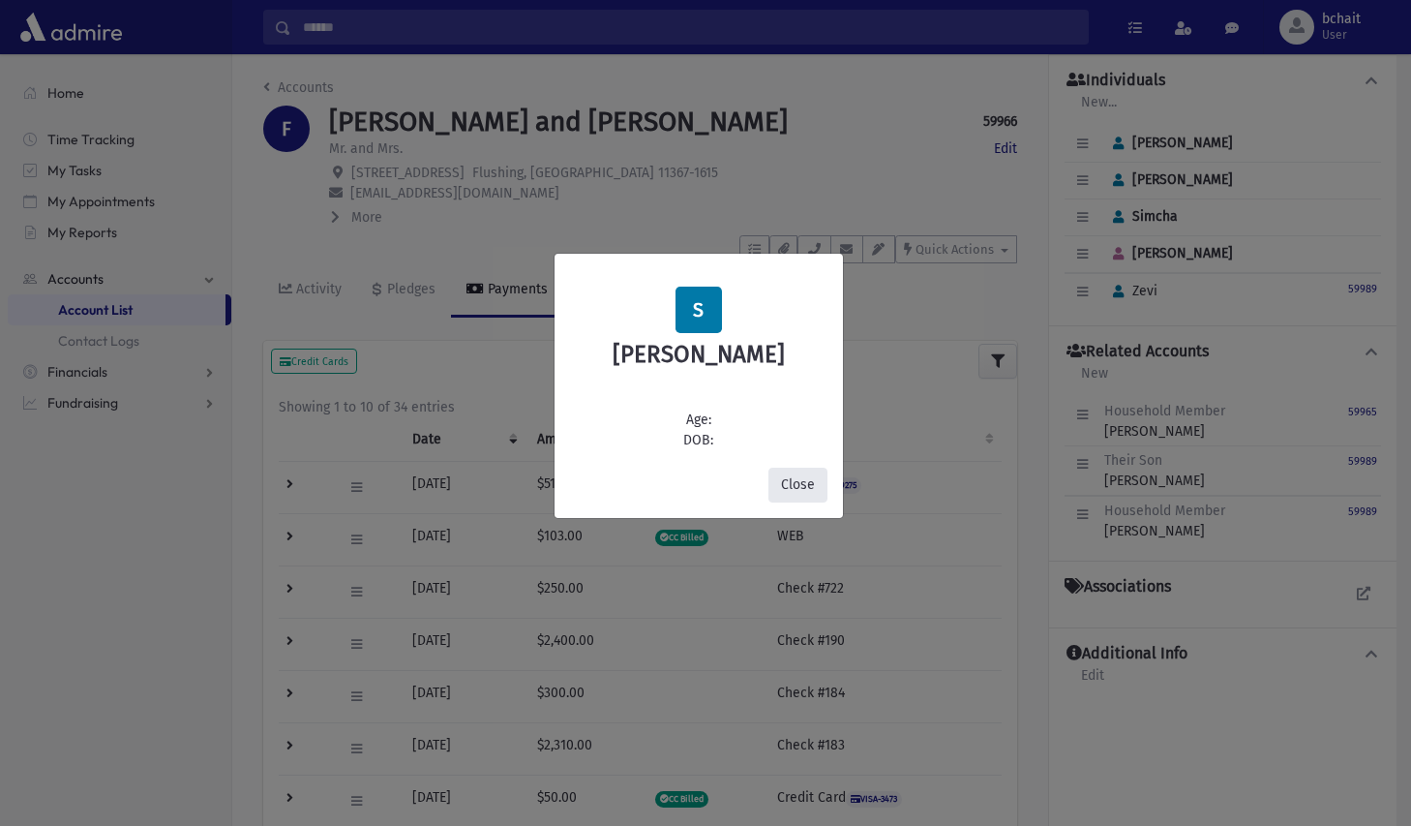
click at [797, 484] on button "Close" at bounding box center [797, 484] width 59 height 35
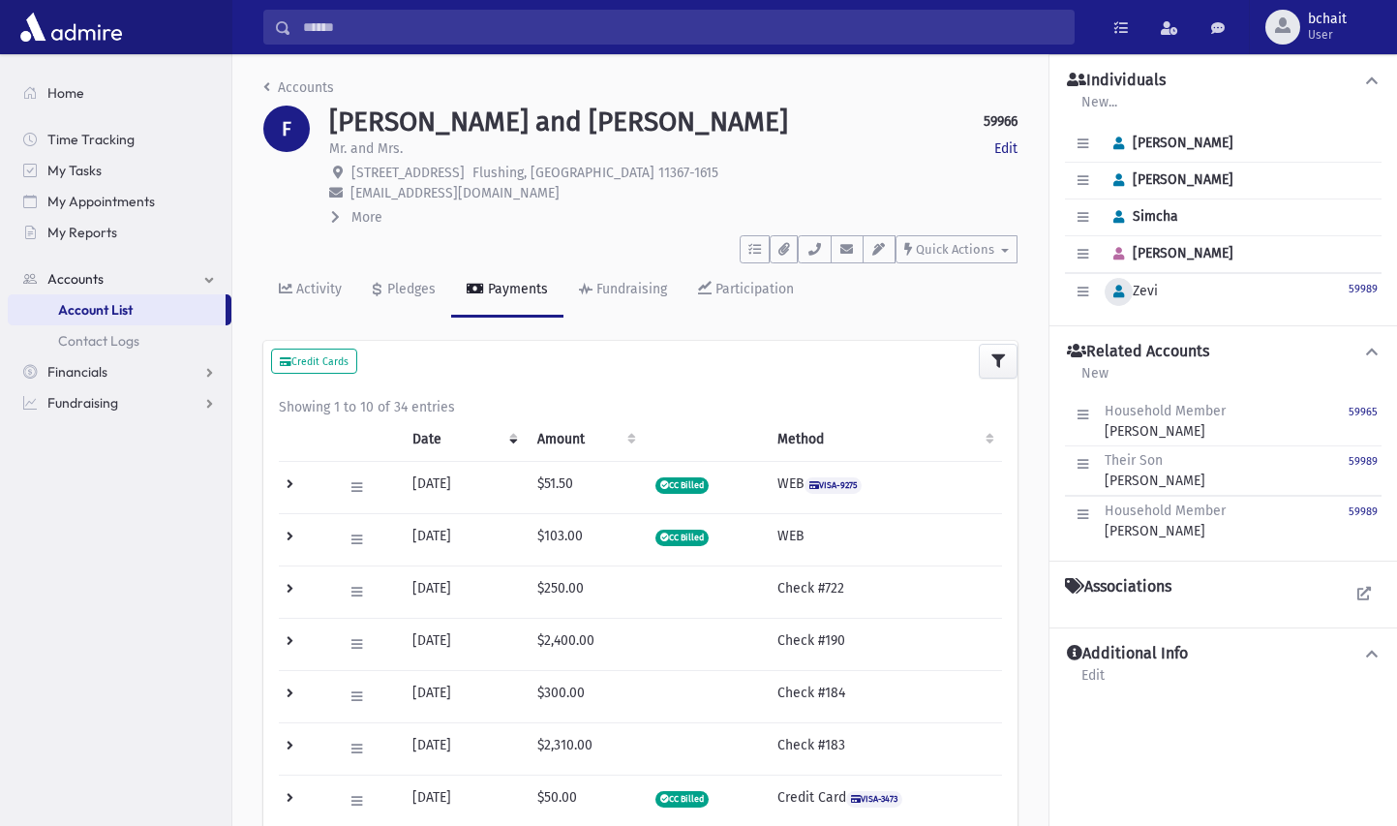
click at [1120, 295] on icon "button" at bounding box center [1118, 291] width 11 height 13
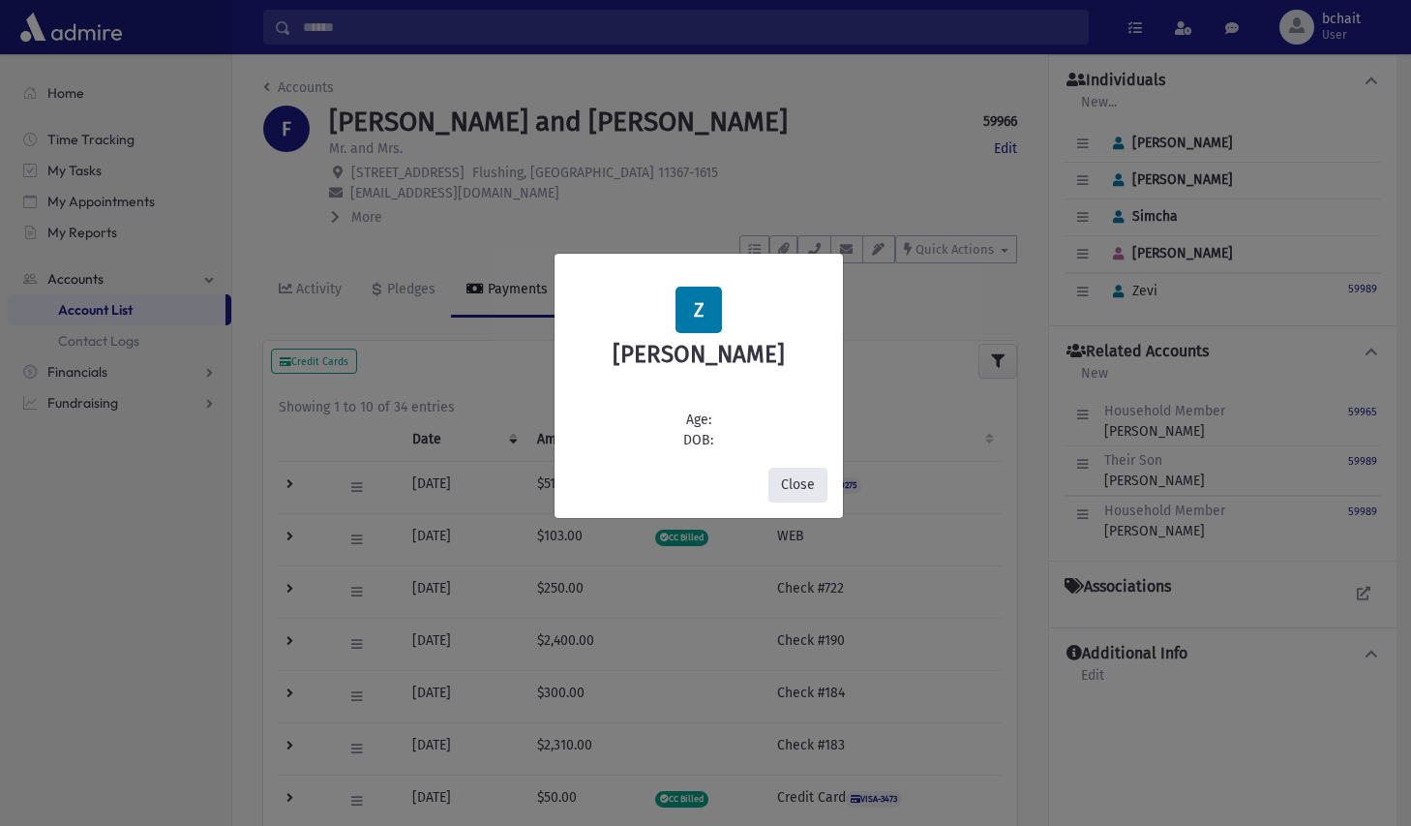
click at [808, 484] on button "Close" at bounding box center [797, 484] width 59 height 35
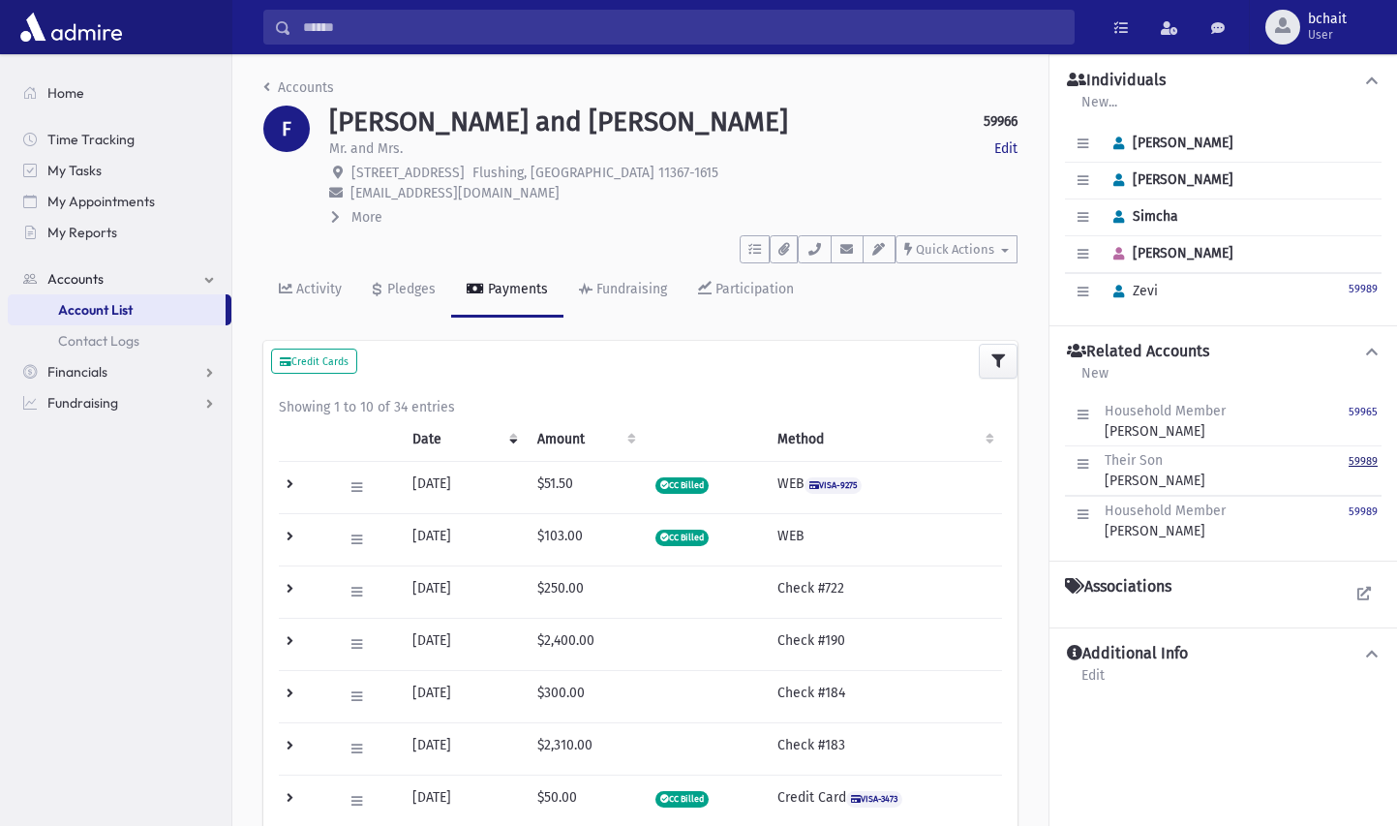
click at [1366, 460] on small "59989" at bounding box center [1362, 461] width 29 height 13
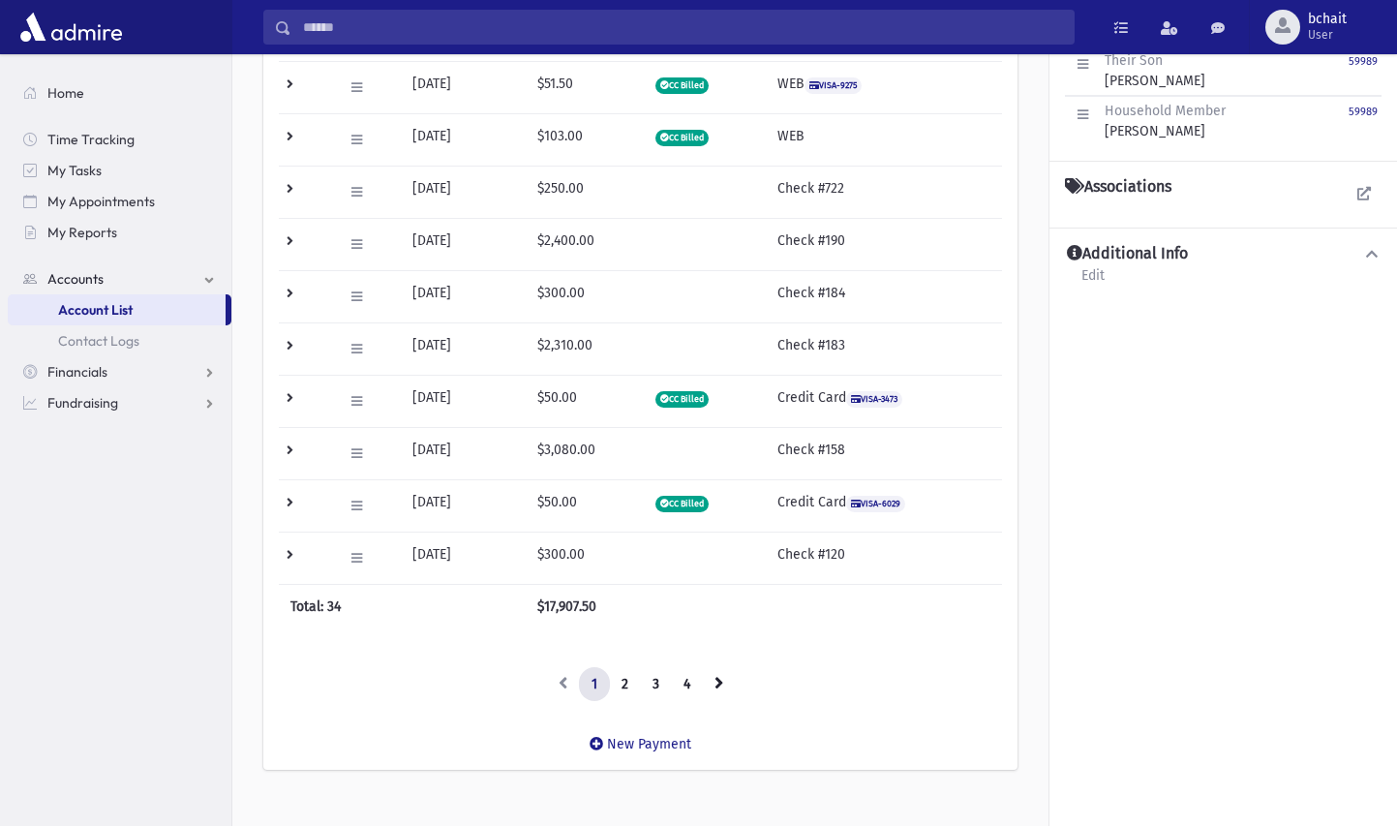
scroll to position [430, 0]
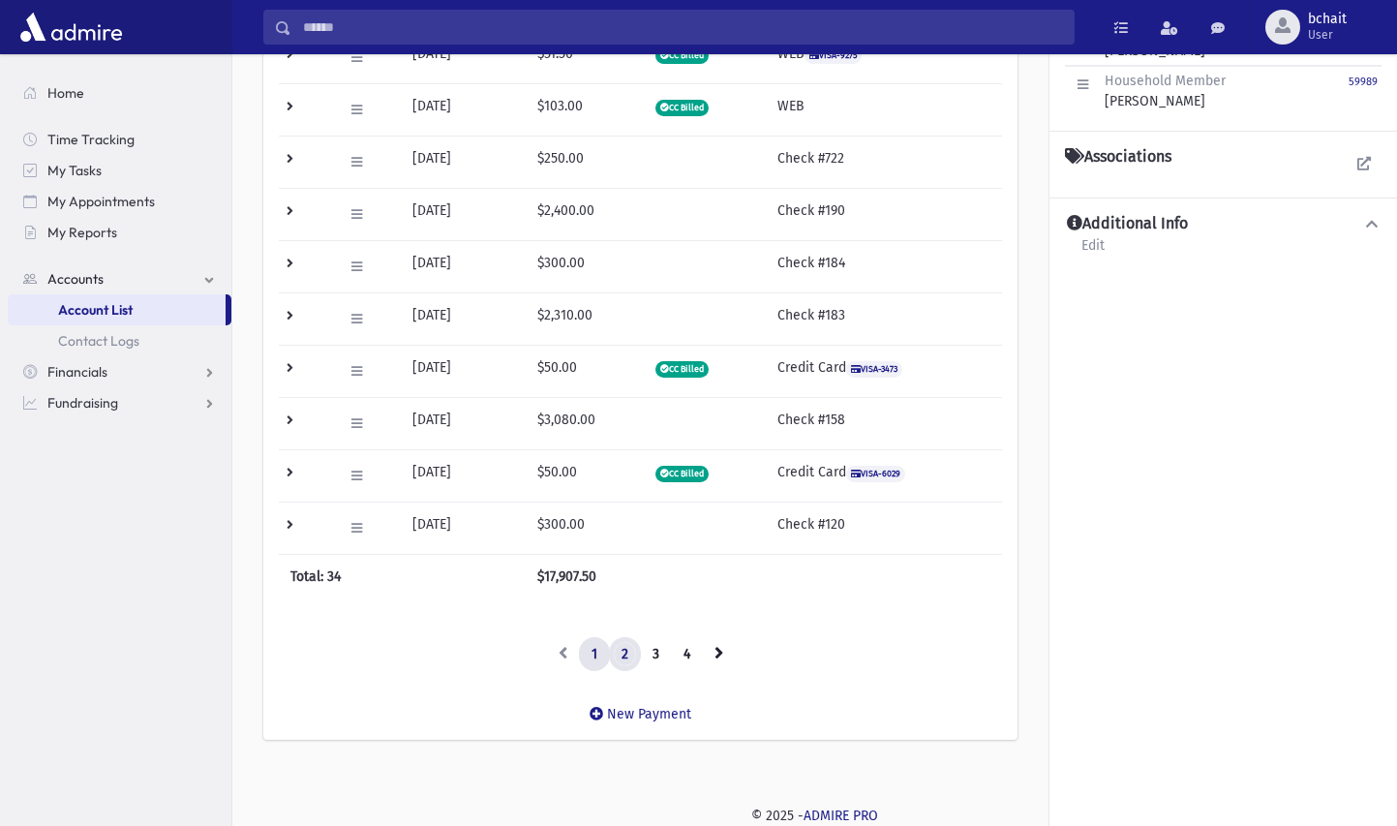
click at [620, 659] on link "2" at bounding box center [625, 654] width 32 height 35
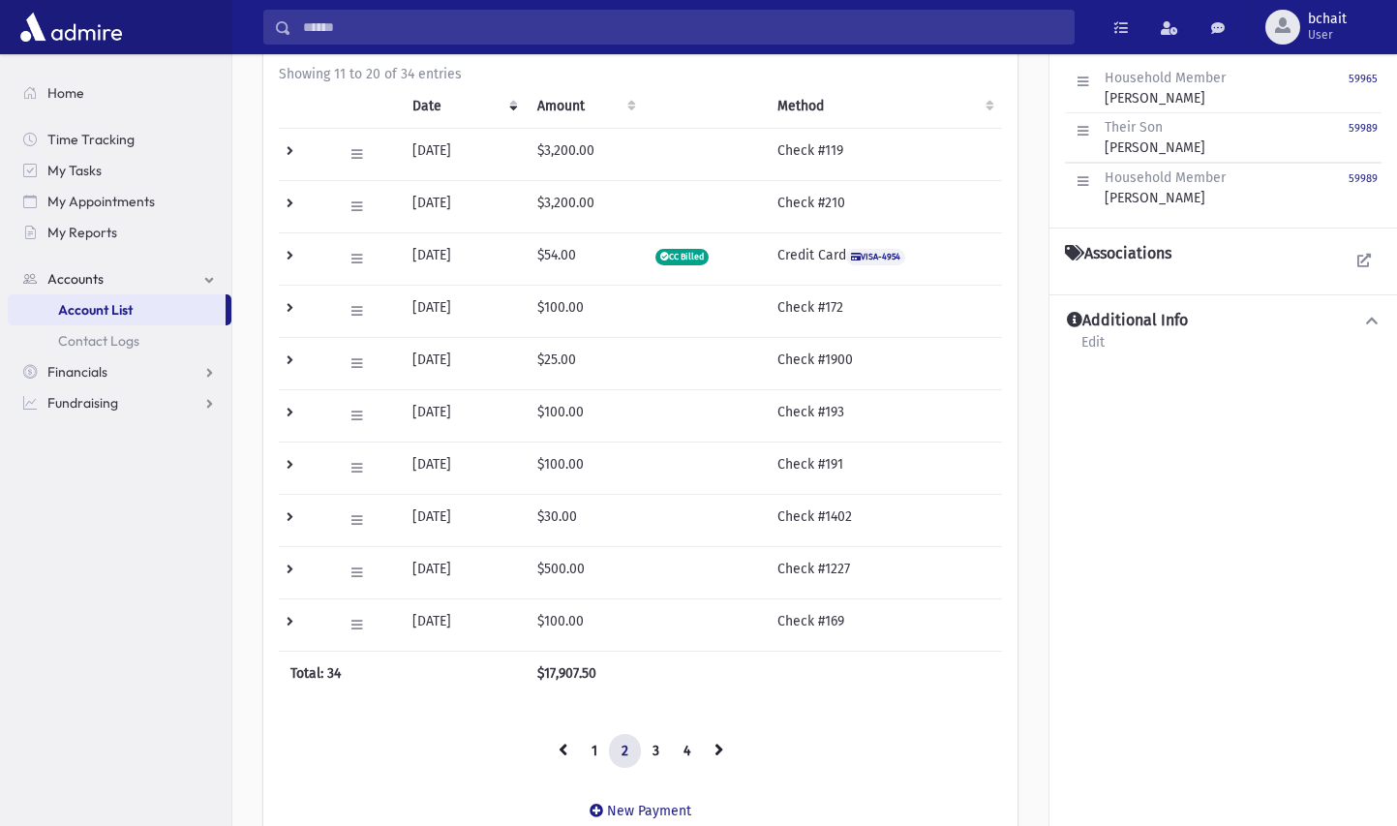
scroll to position [236, 0]
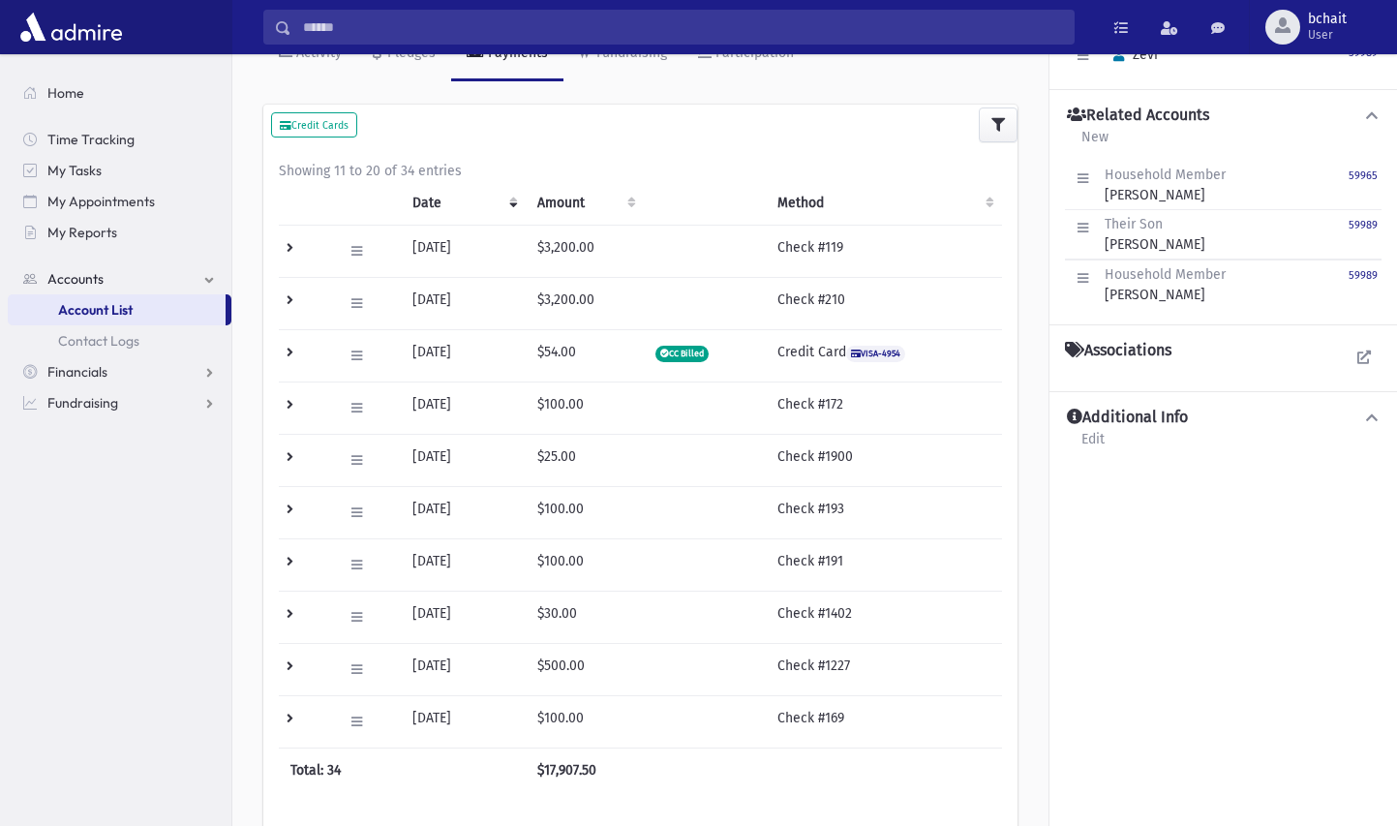
click at [290, 247] on td at bounding box center [305, 251] width 52 height 52
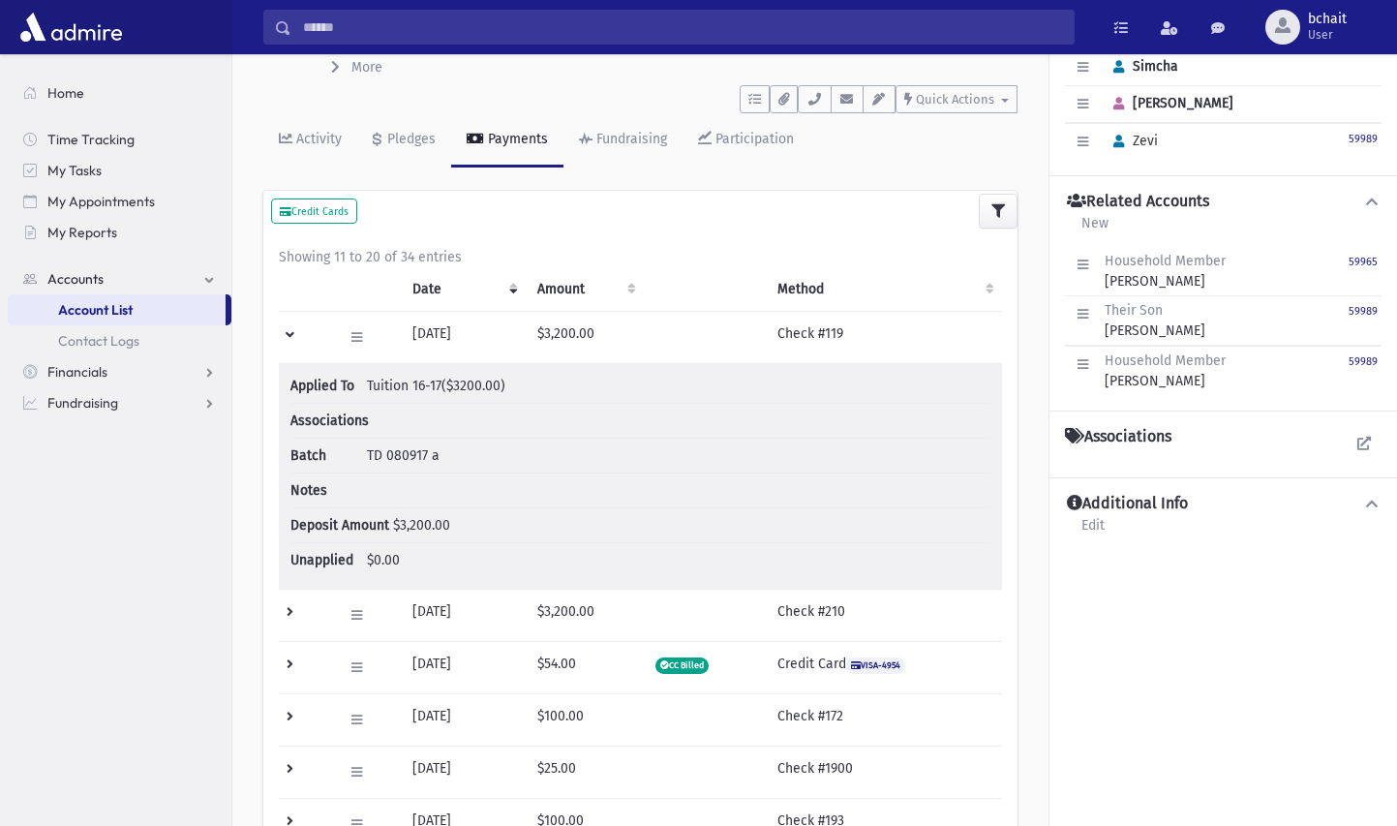
scroll to position [0, 0]
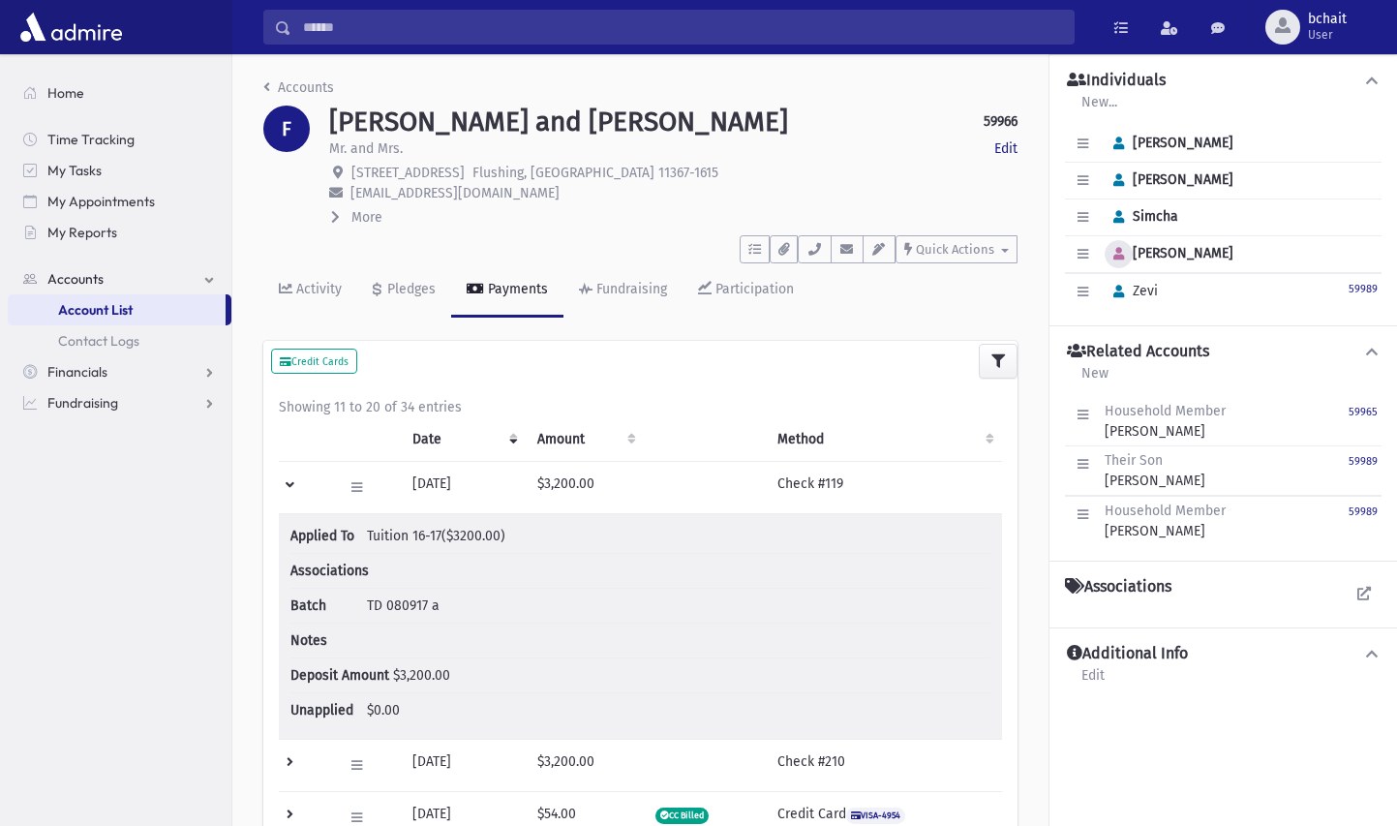
click at [1119, 256] on icon "button" at bounding box center [1118, 254] width 11 height 13
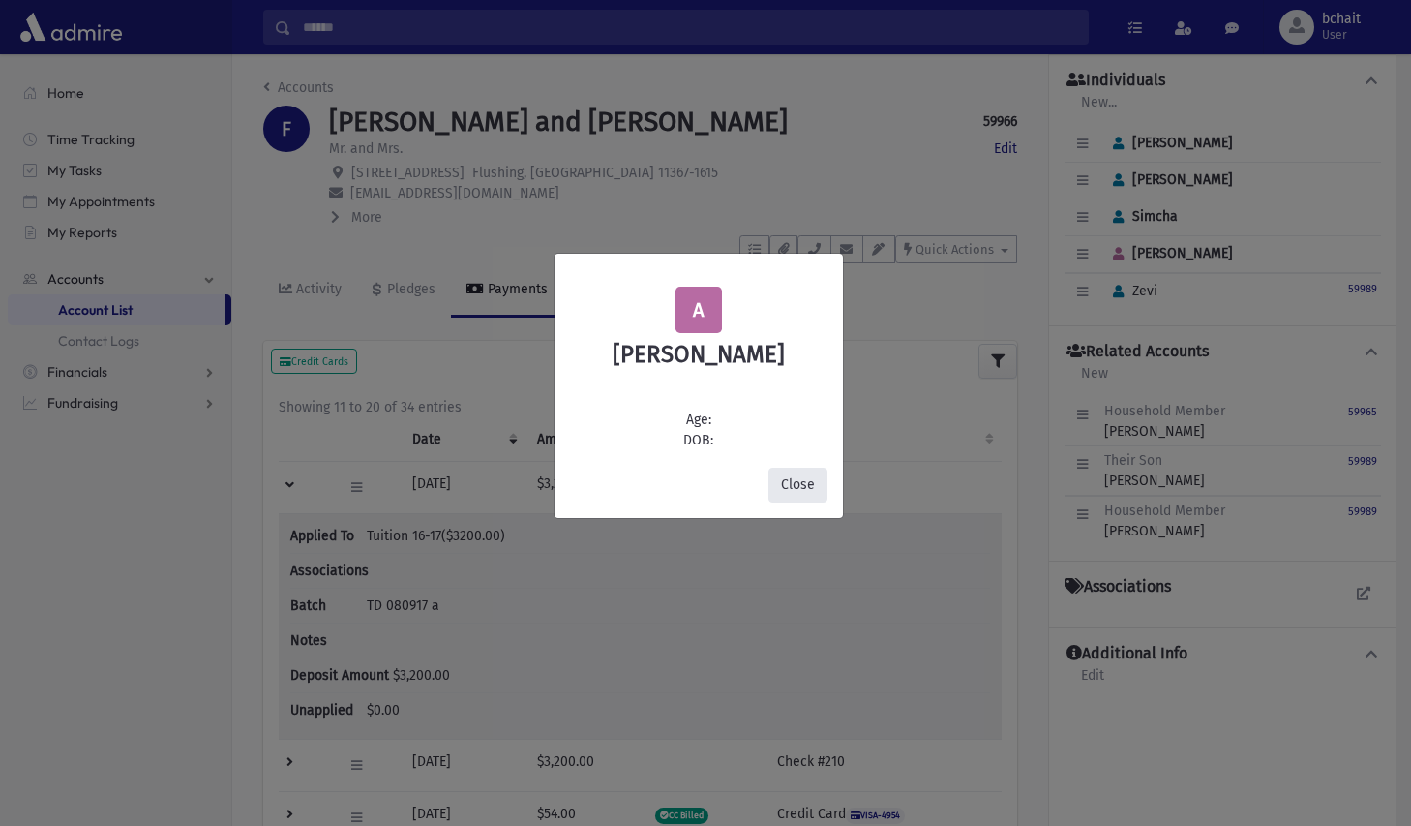
click at [803, 485] on button "Close" at bounding box center [797, 484] width 59 height 35
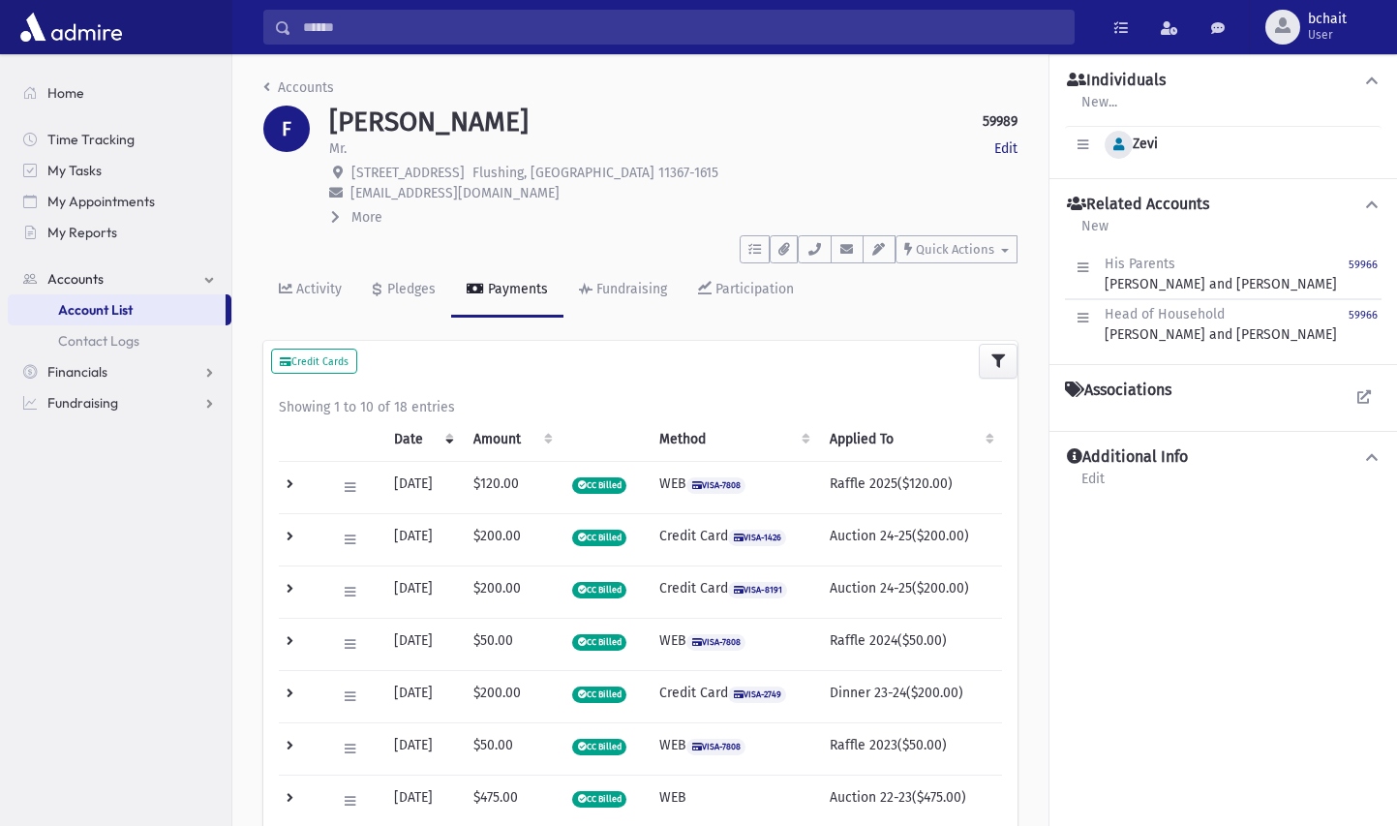
click at [1122, 150] on icon "button" at bounding box center [1118, 144] width 11 height 13
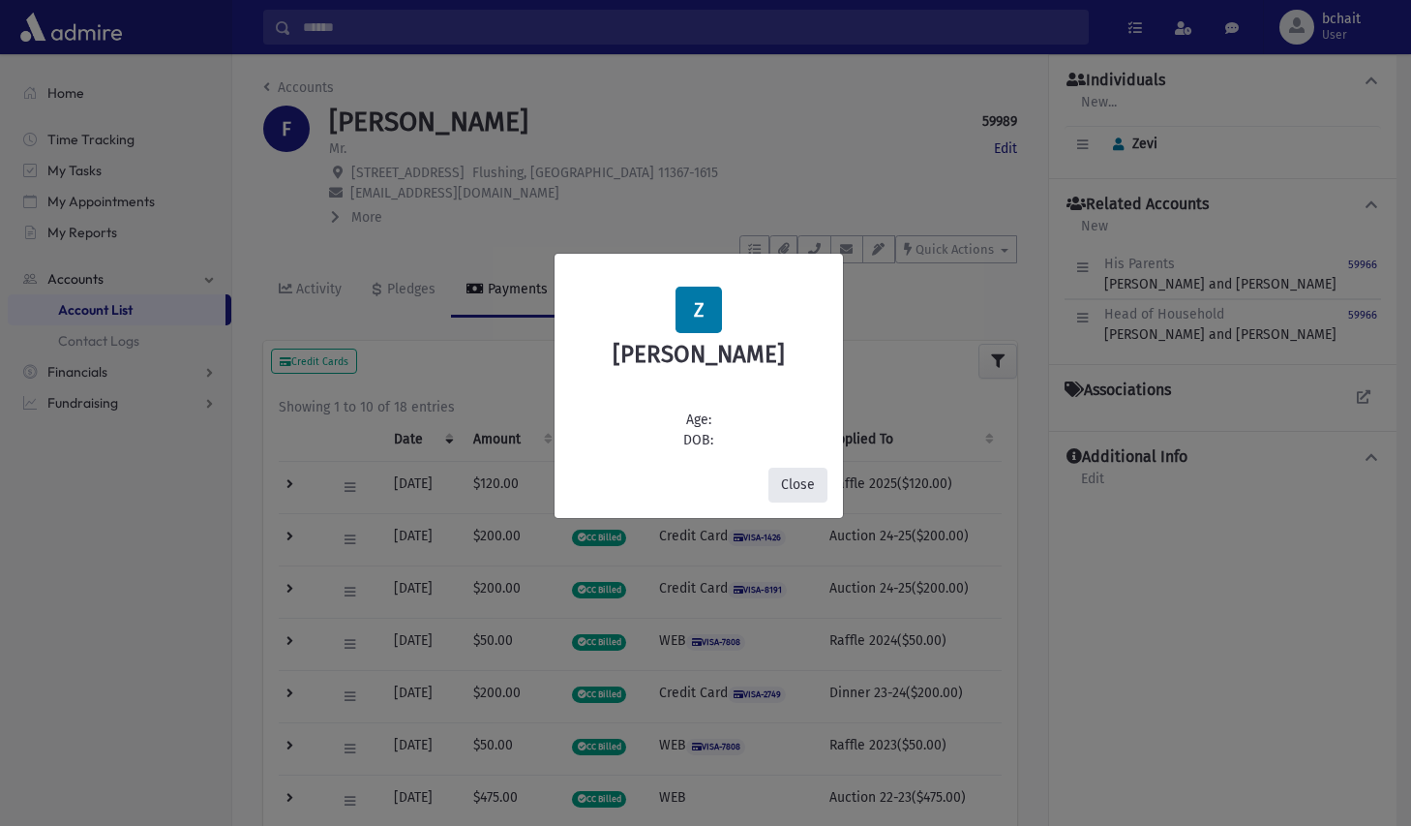
click at [788, 488] on button "Close" at bounding box center [797, 484] width 59 height 35
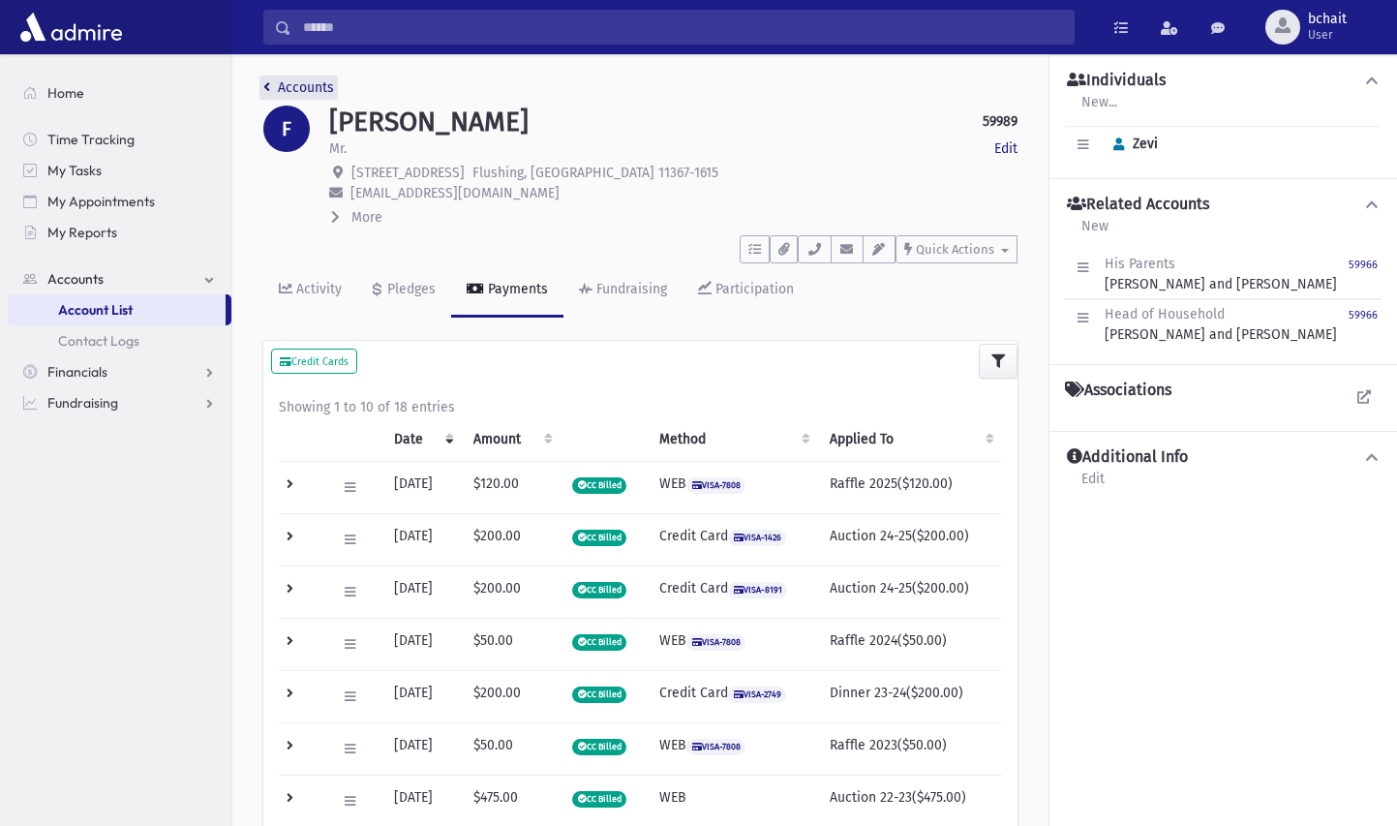
click at [265, 84] on icon "breadcrumb" at bounding box center [266, 87] width 7 height 14
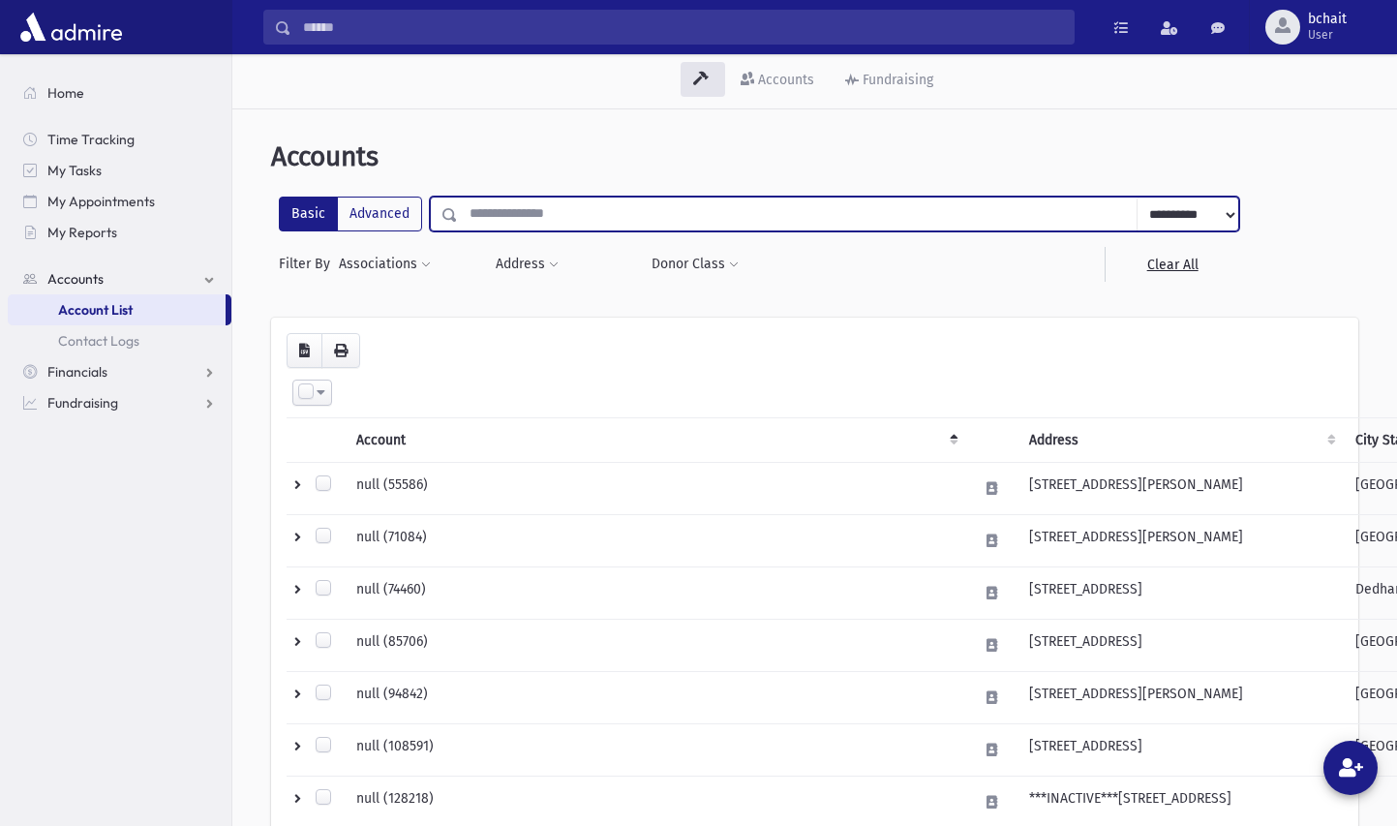
click at [605, 216] on input "text" at bounding box center [797, 213] width 679 height 35
